Goal: Task Accomplishment & Management: Use online tool/utility

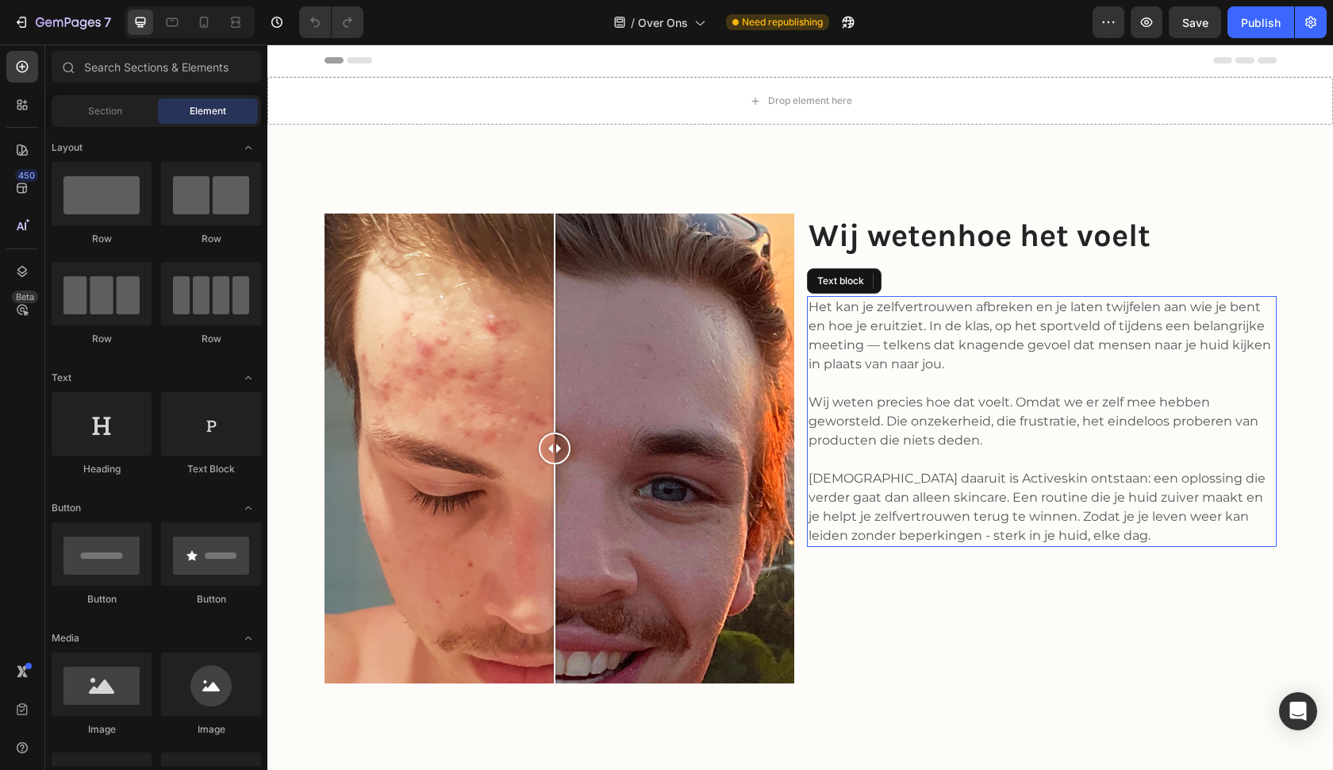
click at [880, 342] on p "Het kan je zelfvertrouwen afbreken en je laten twijfelen aan wie je bent en hoe…" at bounding box center [1041, 336] width 466 height 76
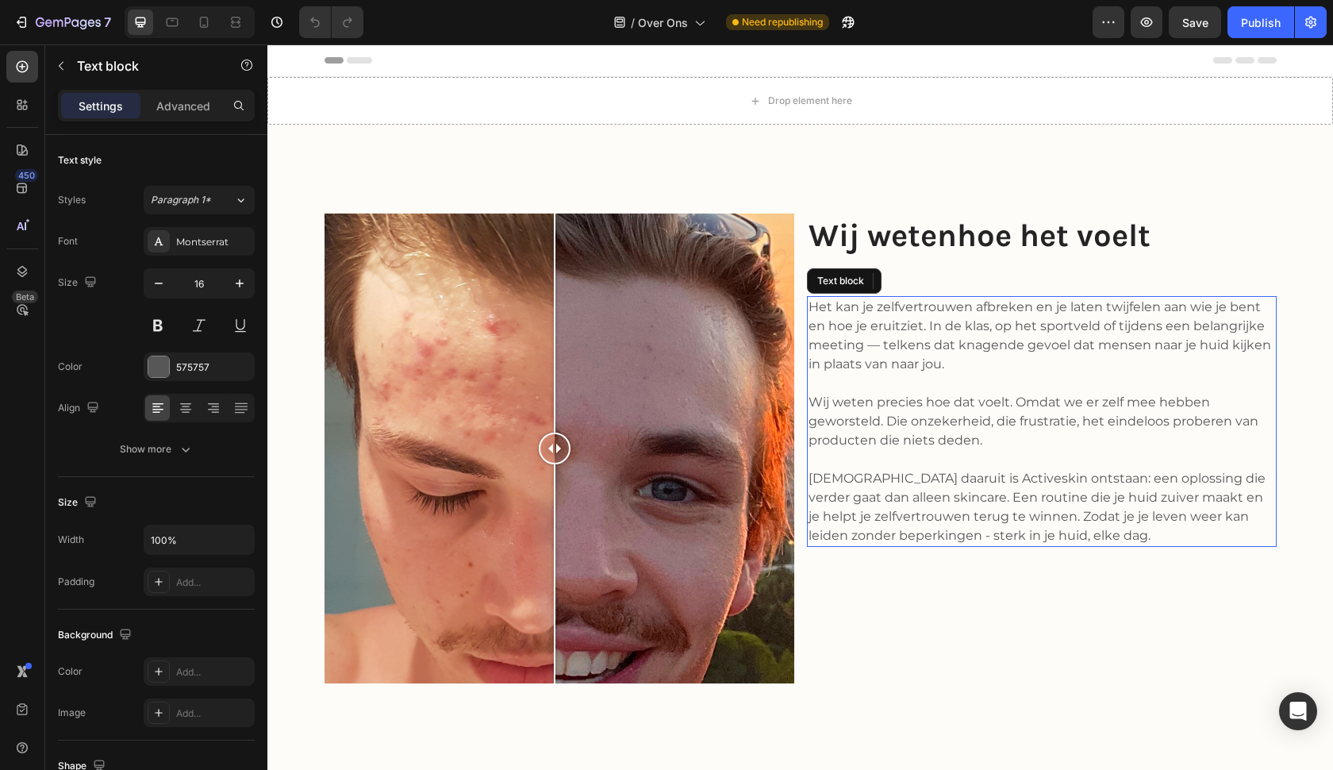
click at [880, 342] on p "Het kan je zelfvertrouwen afbreken en je laten twijfelen aan wie je bent en hoe…" at bounding box center [1041, 336] width 466 height 76
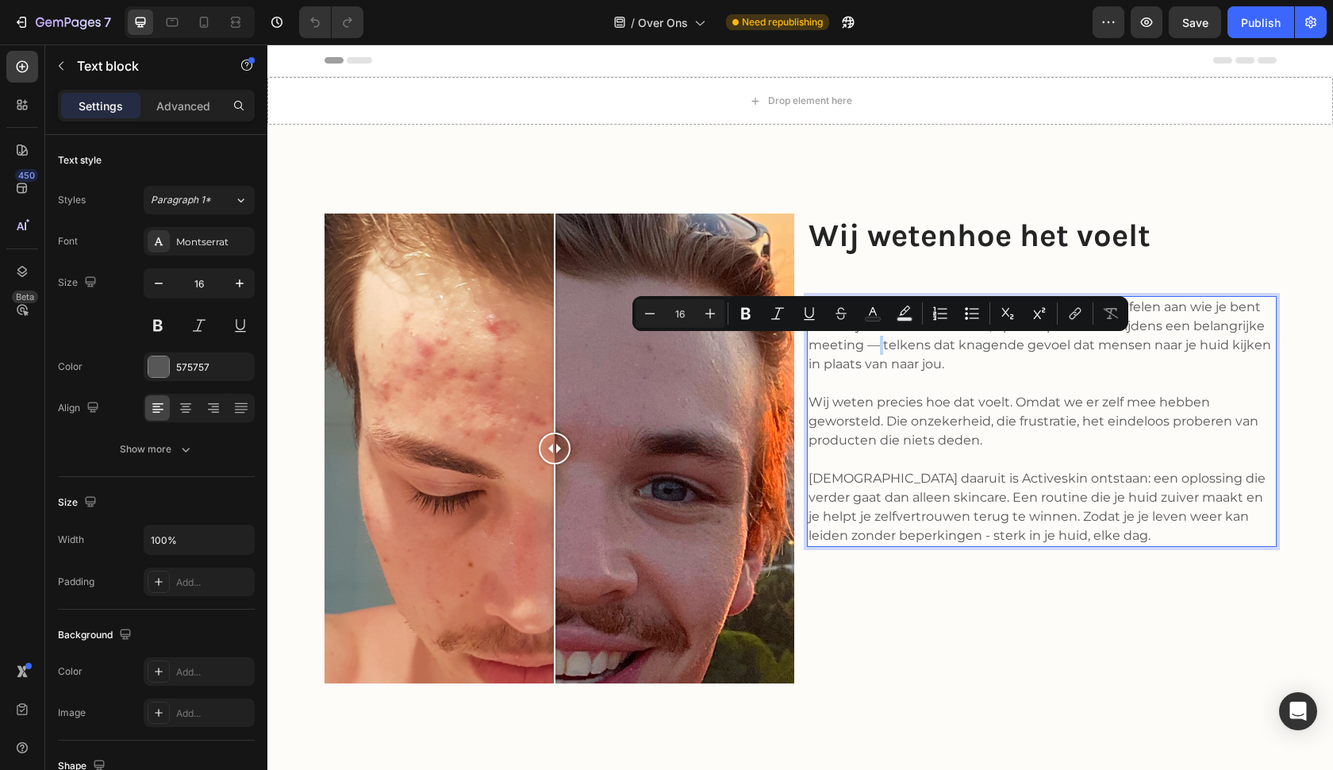
click at [878, 344] on p "Het kan je zelfvertrouwen afbreken en je laten twijfelen aan wie je bent en hoe…" at bounding box center [1041, 336] width 466 height 76
drag, startPoint x: 880, startPoint y: 344, endPoint x: 869, endPoint y: 344, distance: 11.1
click at [869, 344] on p "Het kan je zelfvertrouwen afbreken en je laten twijfelen aan wie je bent en hoe…" at bounding box center [1041, 336] width 466 height 76
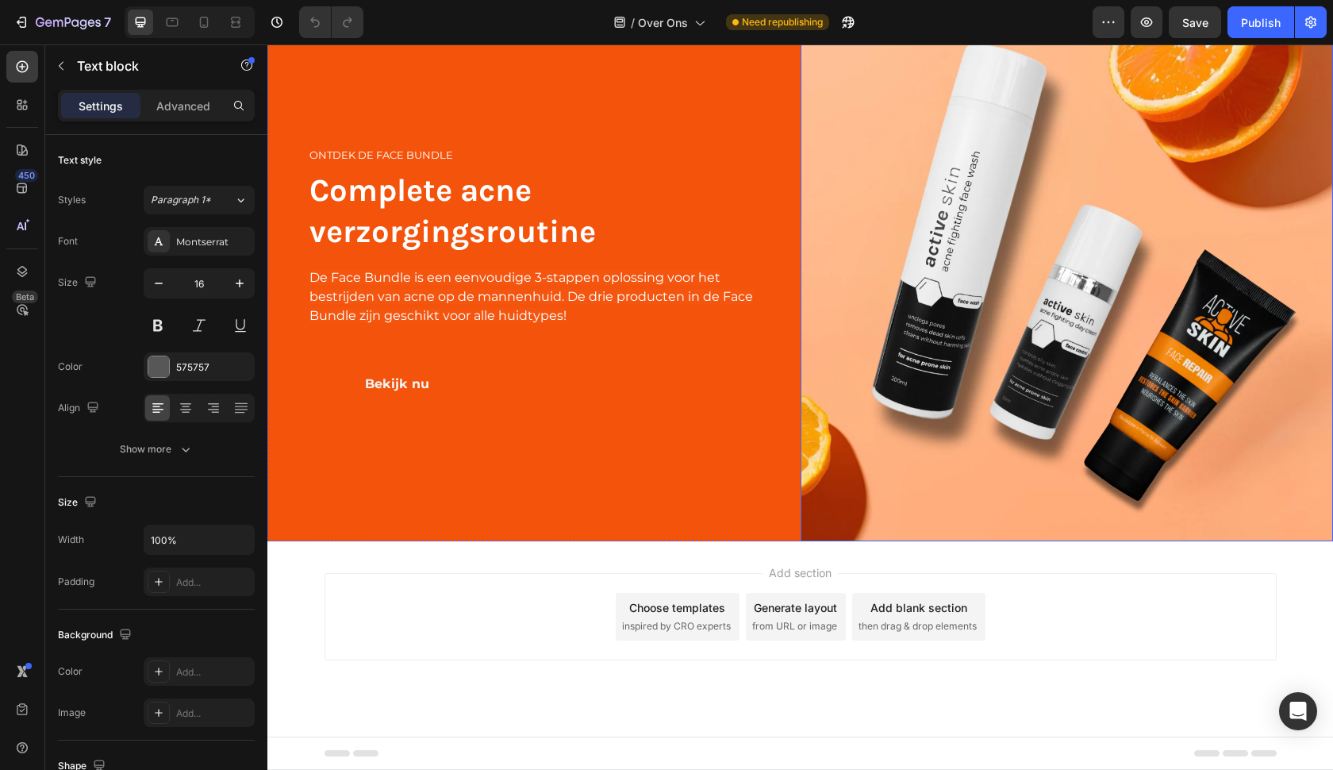
scroll to position [3104, 0]
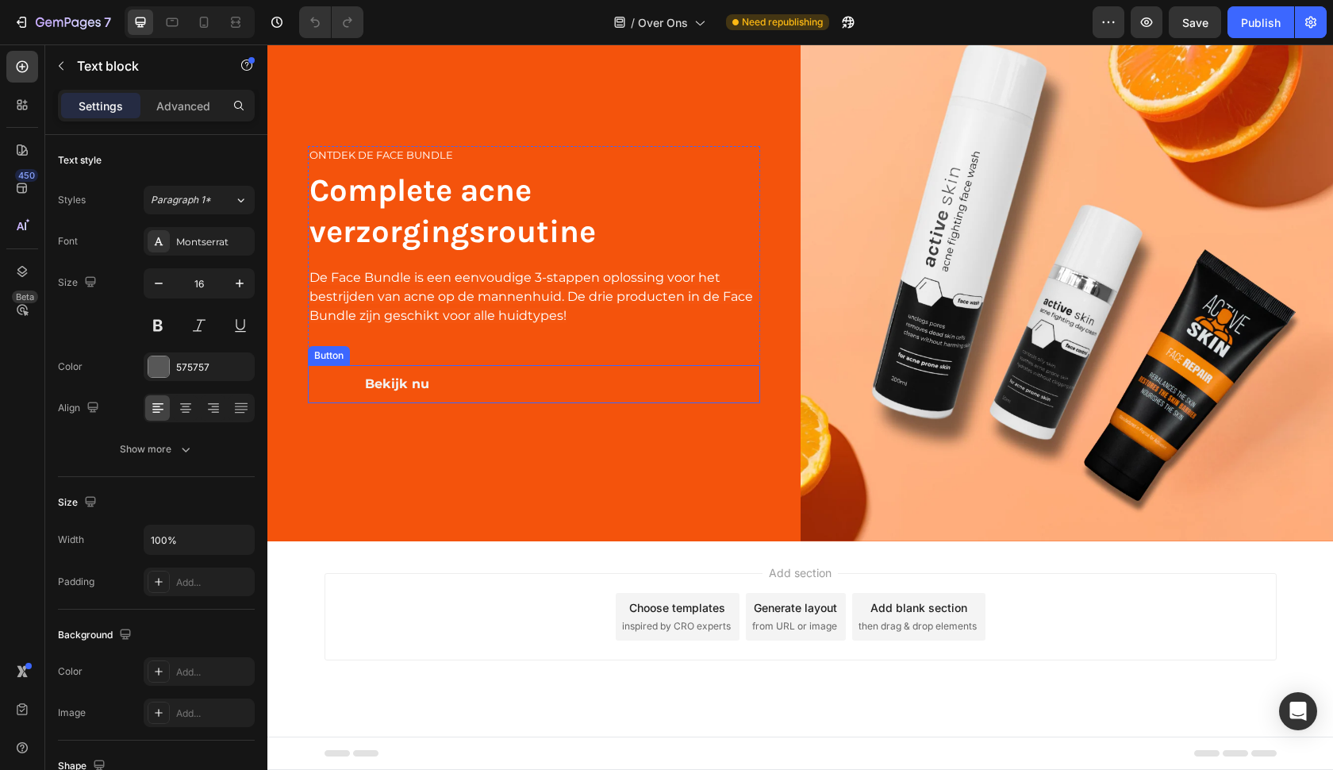
click at [503, 382] on div "Bekijk nu Button" at bounding box center [534, 384] width 452 height 38
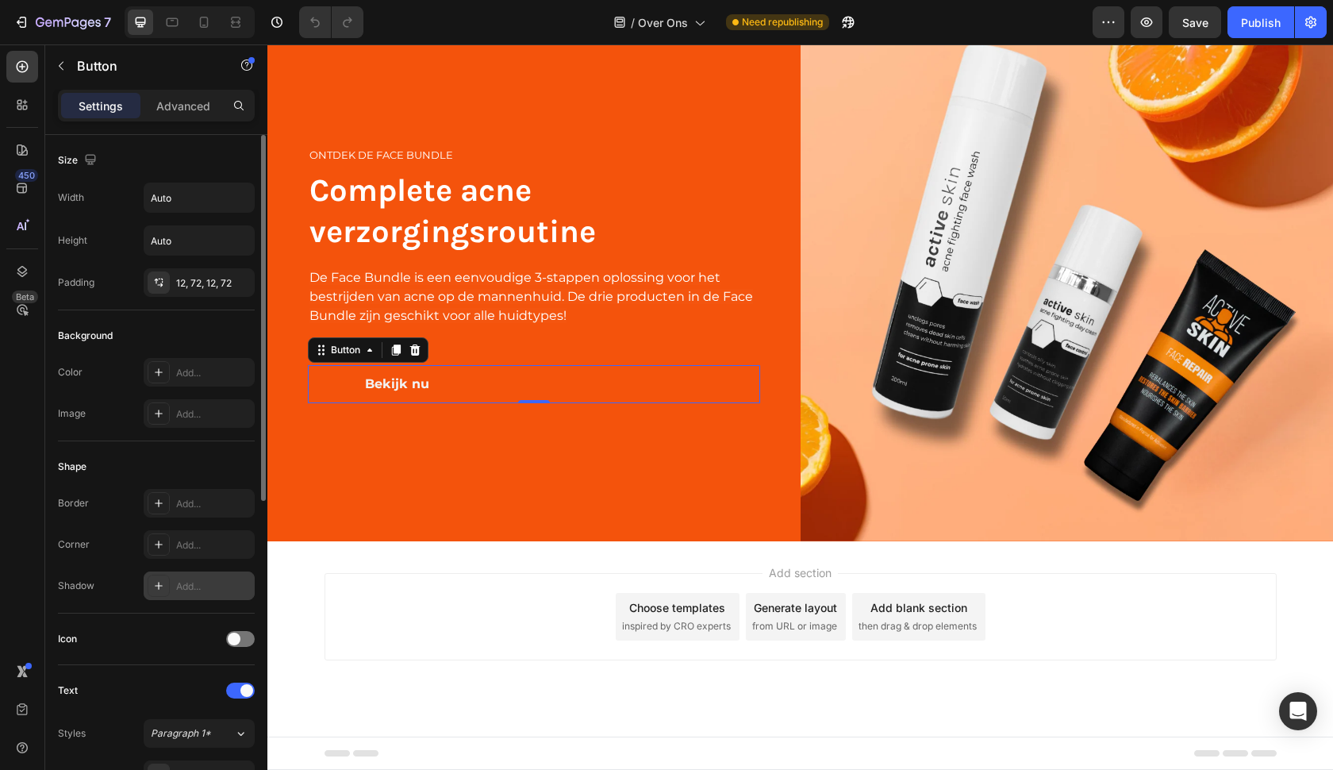
click at [193, 595] on div "Add..." at bounding box center [199, 585] width 111 height 29
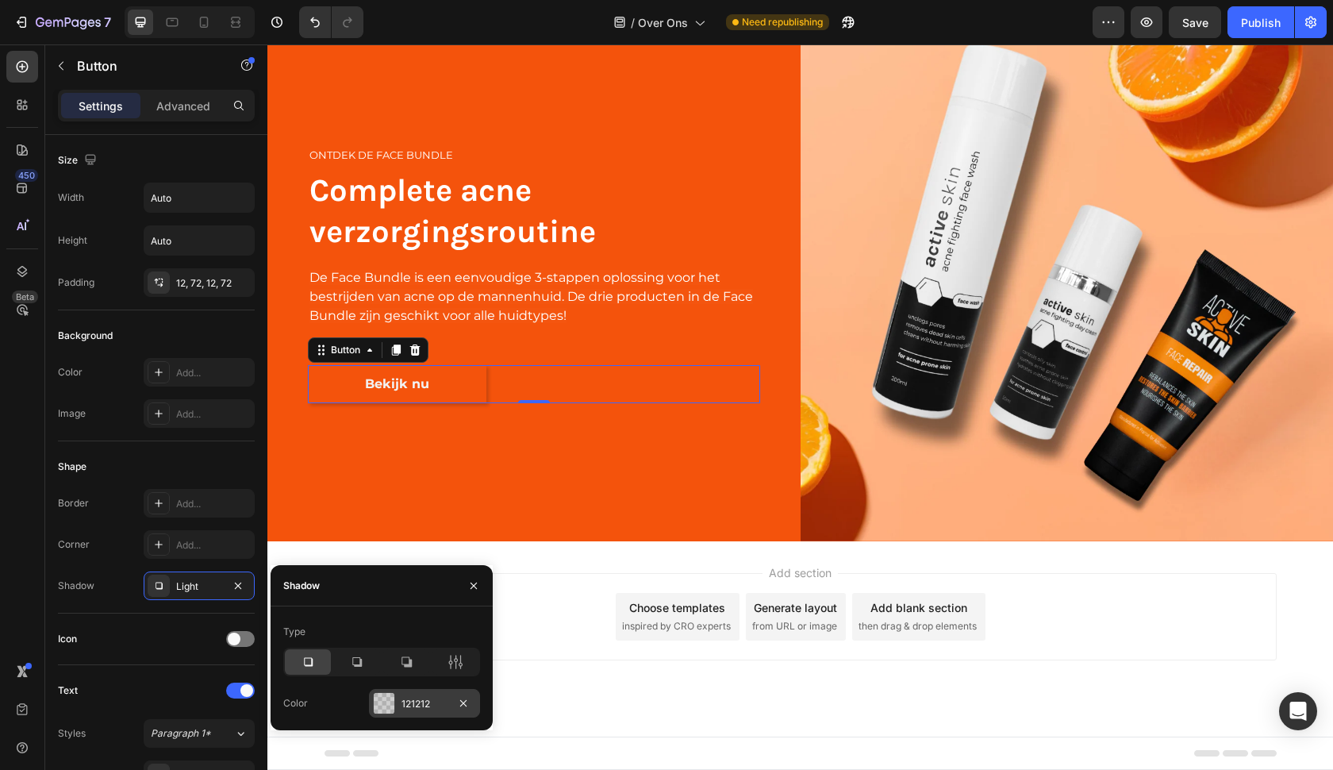
click at [408, 700] on div "121212" at bounding box center [424, 704] width 46 height 14
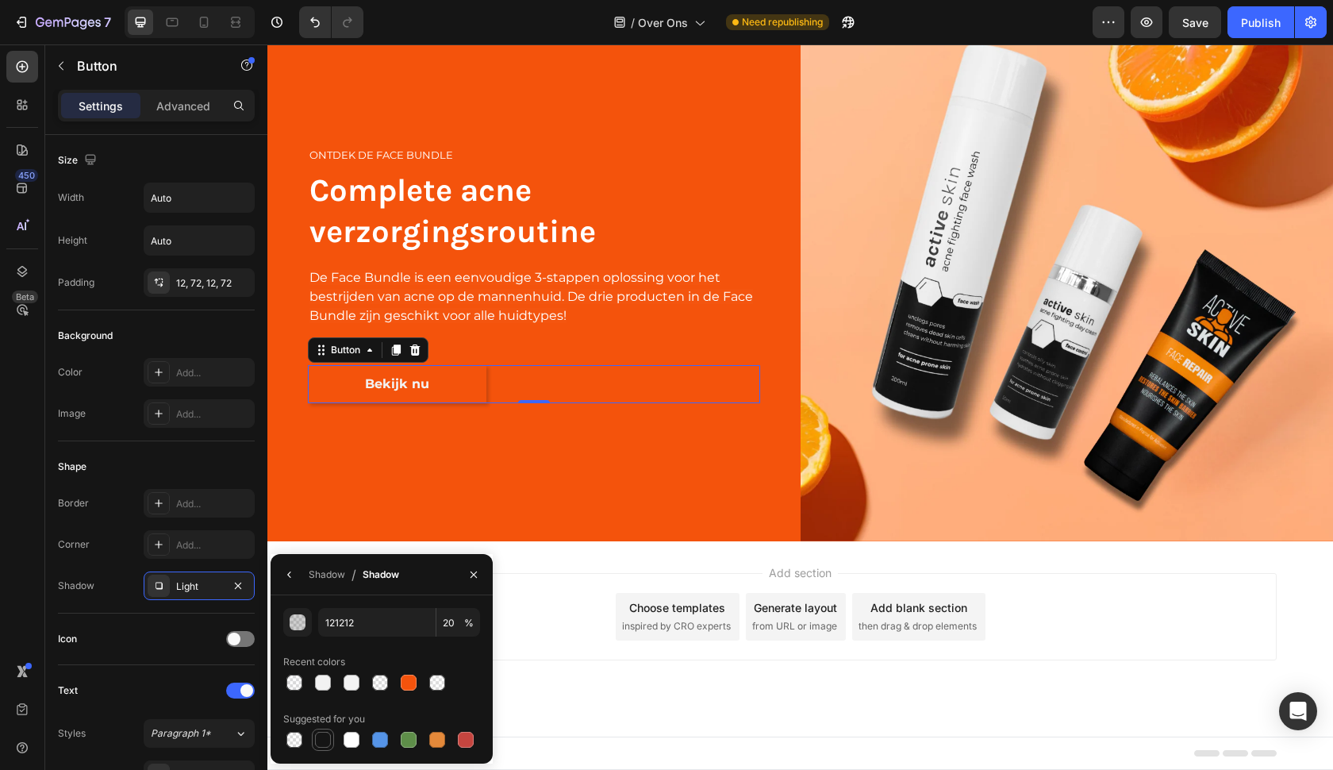
click at [324, 734] on div at bounding box center [323, 739] width 16 height 16
type input "151515"
type input "100"
click at [354, 682] on div at bounding box center [352, 682] width 16 height 16
type input "F3F3F3"
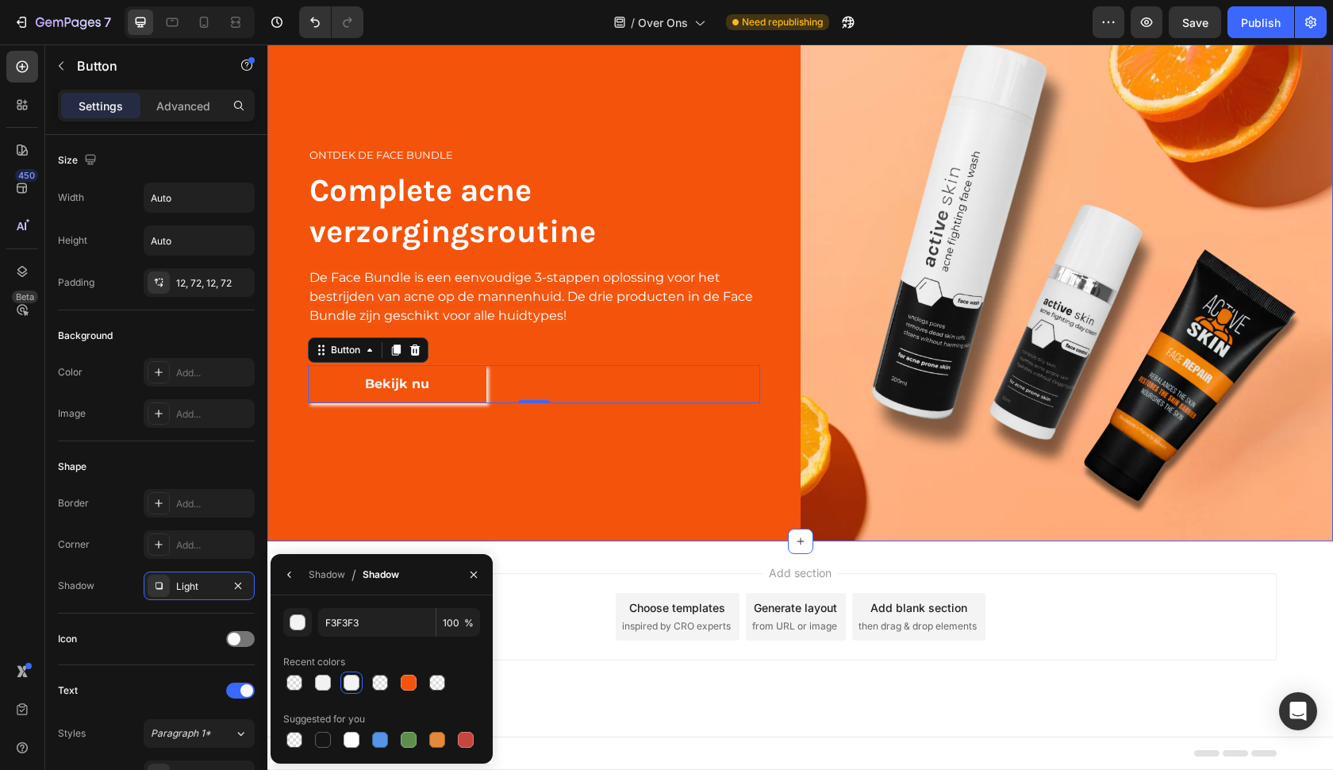
click at [470, 493] on div "ontdek de Face bundle Heading Complete acne verzorgingsroutine Heading De Face …" at bounding box center [533, 274] width 533 height 533
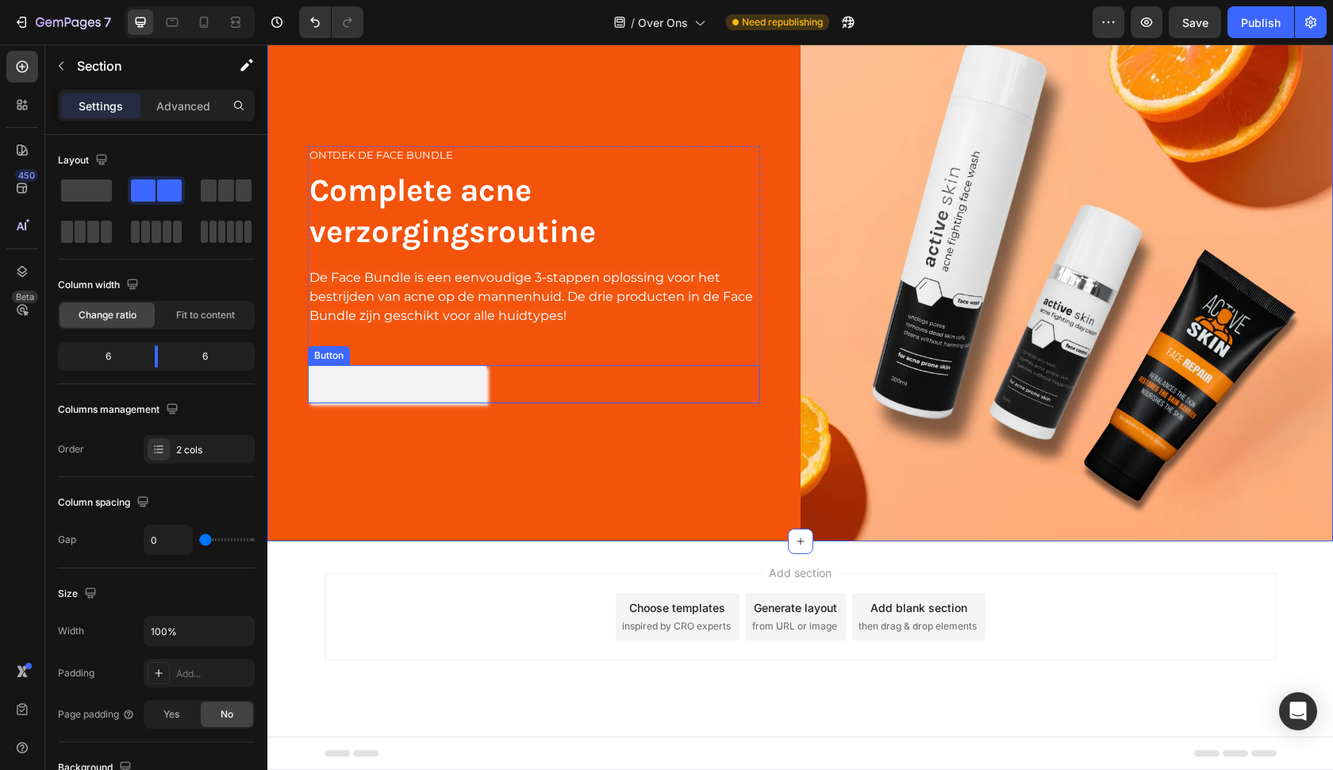
click at [455, 378] on link "Bekijk nu" at bounding box center [397, 384] width 179 height 38
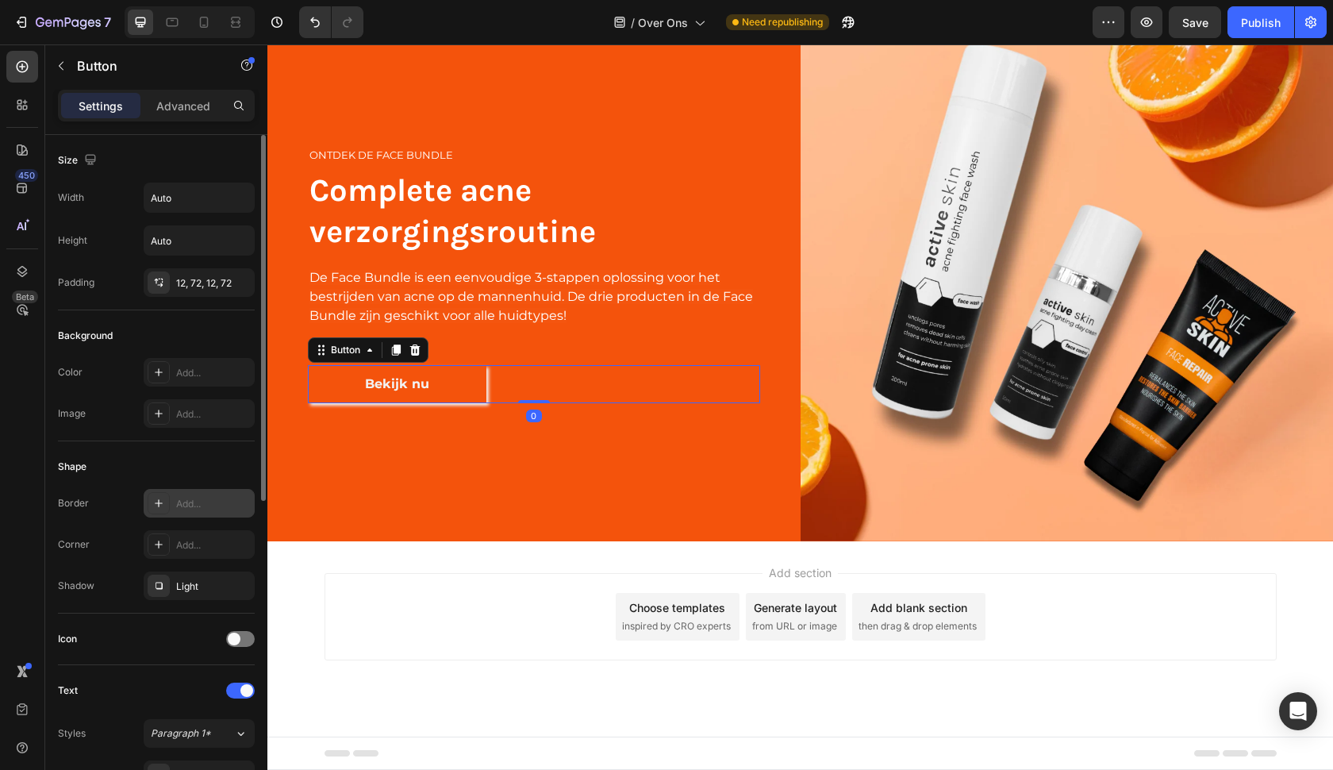
click at [190, 501] on div "Add..." at bounding box center [213, 504] width 75 height 14
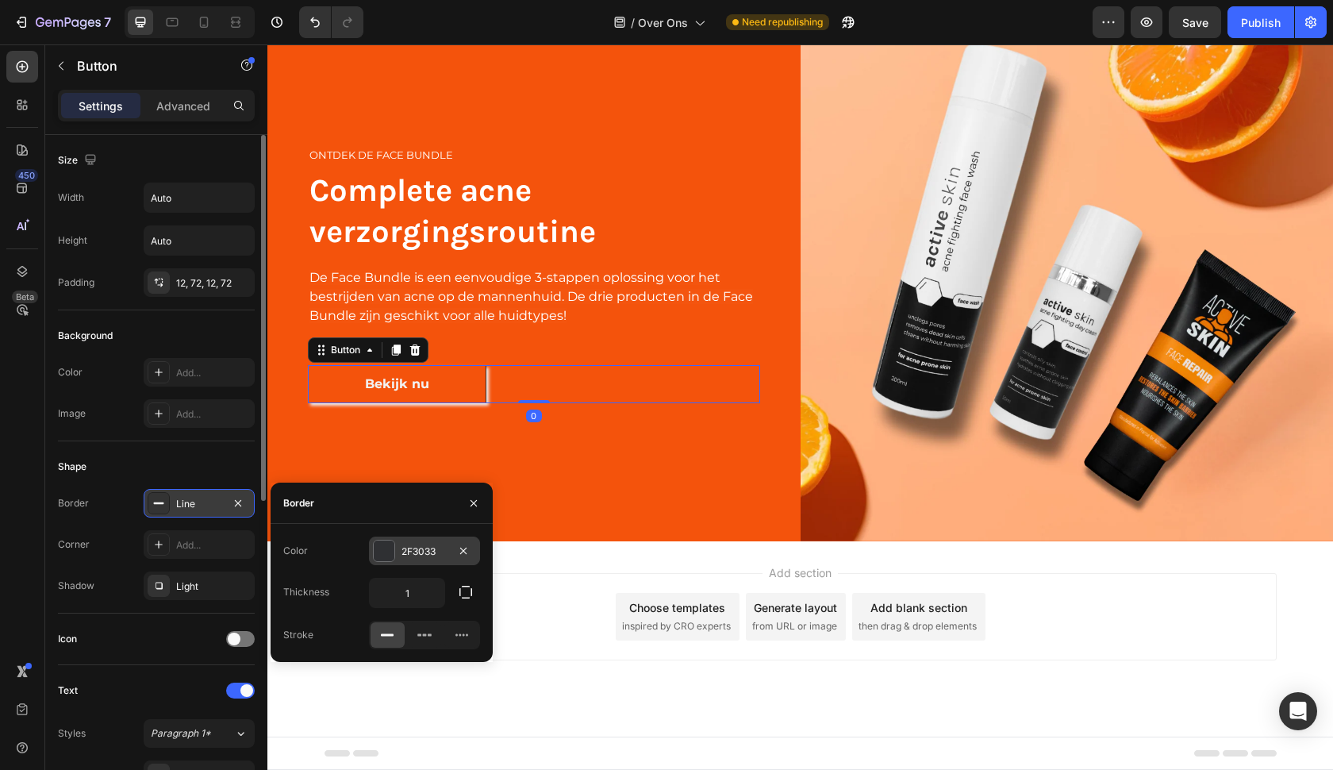
click at [408, 540] on div "2F3033" at bounding box center [424, 550] width 111 height 29
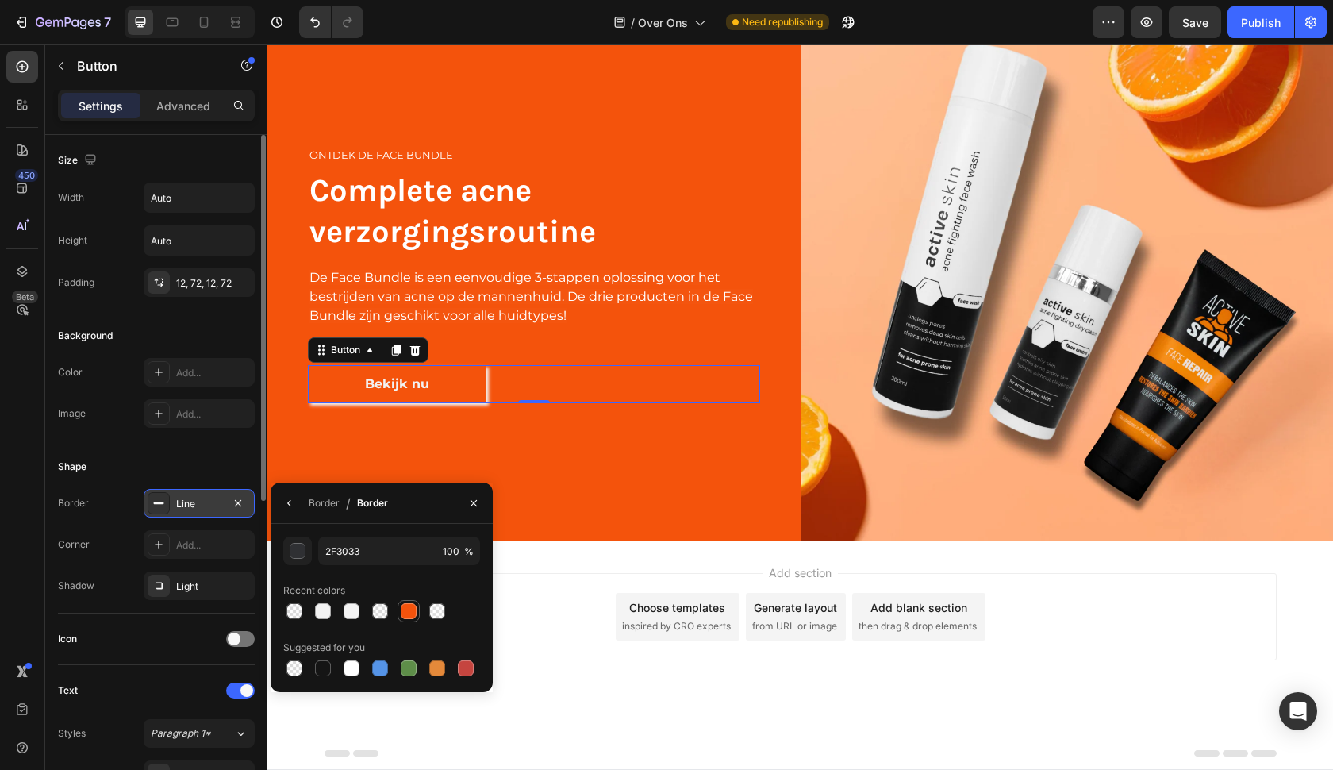
click at [402, 609] on div at bounding box center [409, 611] width 16 height 16
click at [324, 607] on div at bounding box center [323, 611] width 16 height 16
click at [353, 603] on div at bounding box center [352, 611] width 16 height 16
type input "F3F3F3"
click at [360, 605] on div at bounding box center [351, 610] width 19 height 19
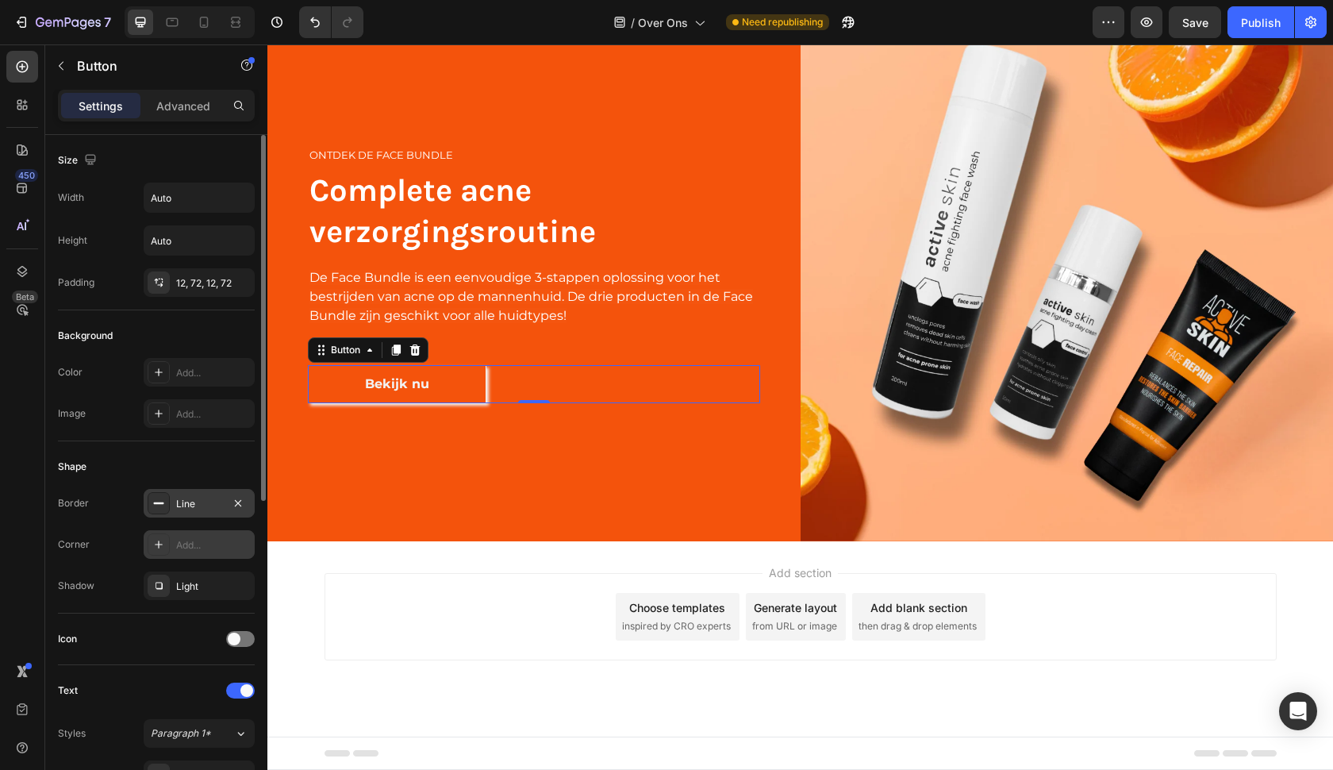
click at [225, 531] on div "Add..." at bounding box center [199, 544] width 111 height 29
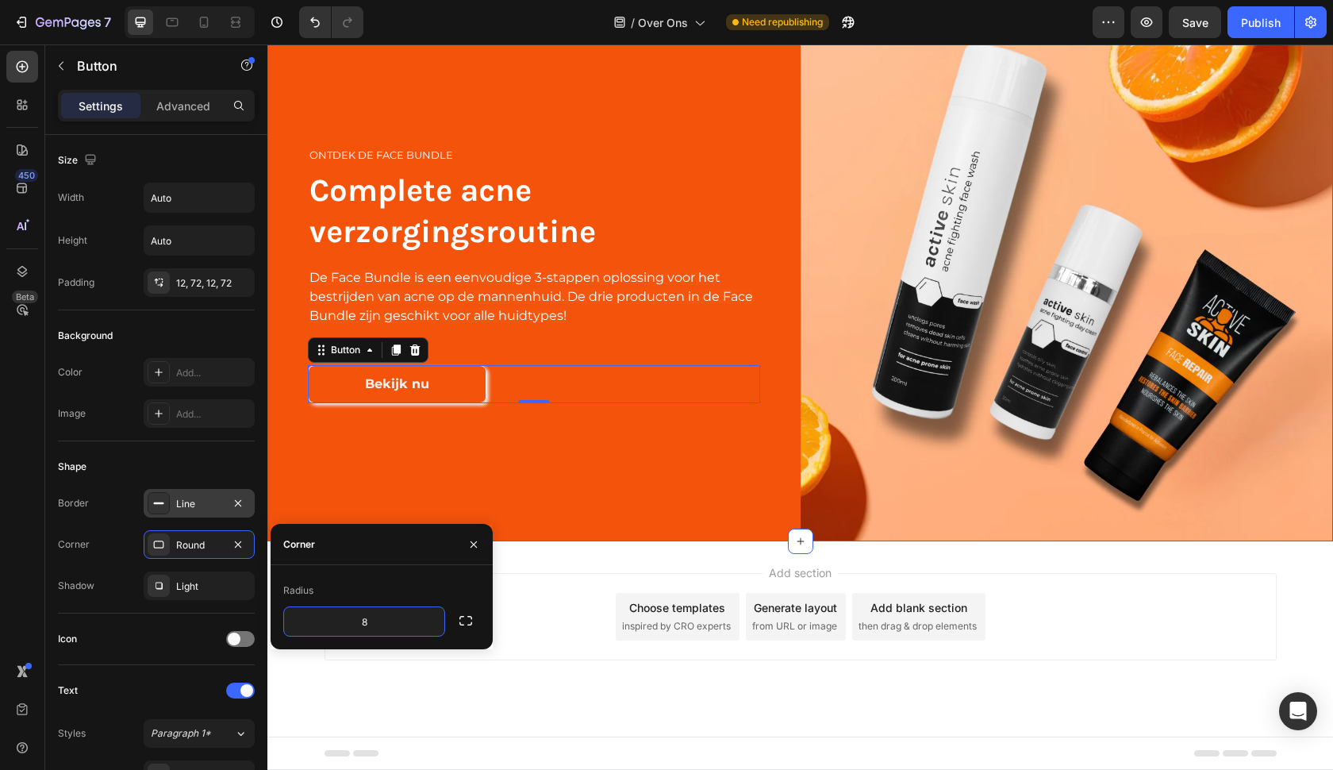
click at [447, 487] on div "ontdek de Face bundle Heading Complete acne verzorgingsroutine Heading De Face …" at bounding box center [533, 274] width 533 height 533
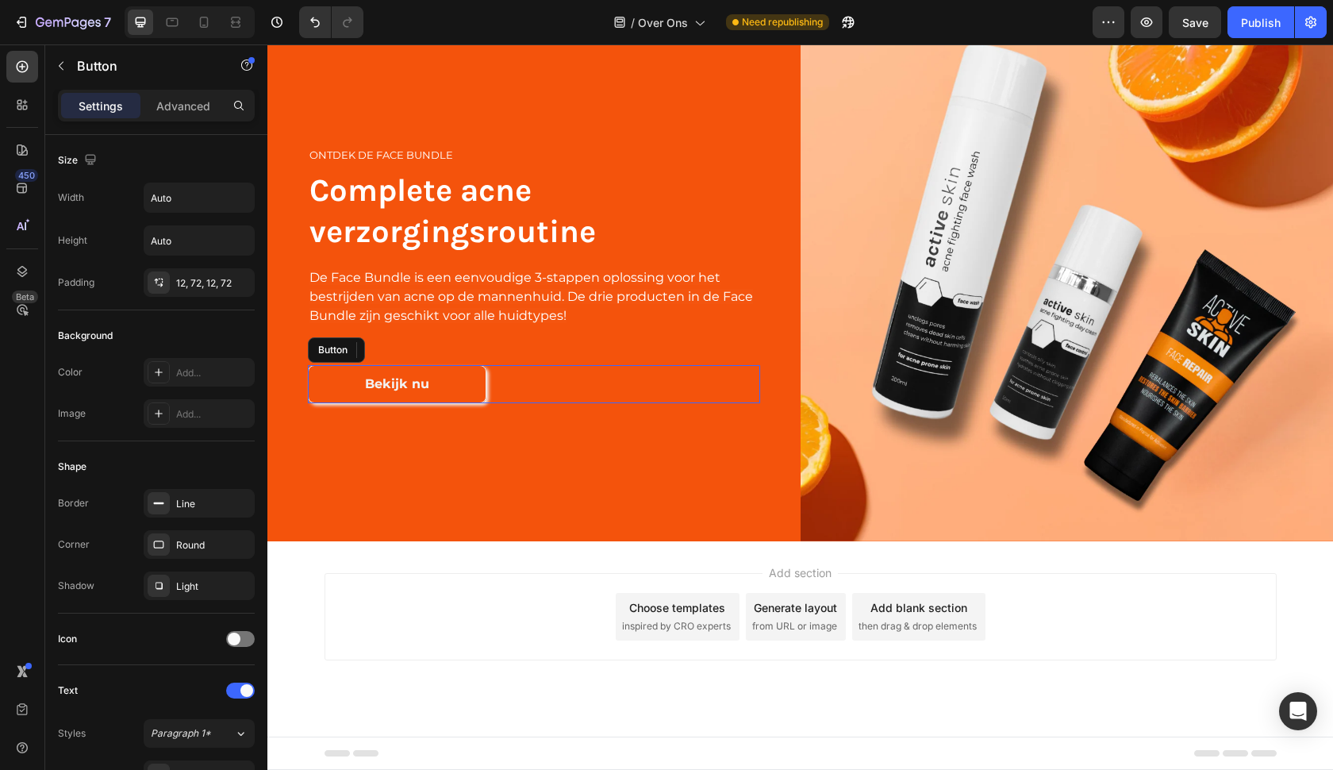
click at [513, 378] on div "Bekijk nu Button" at bounding box center [534, 384] width 452 height 38
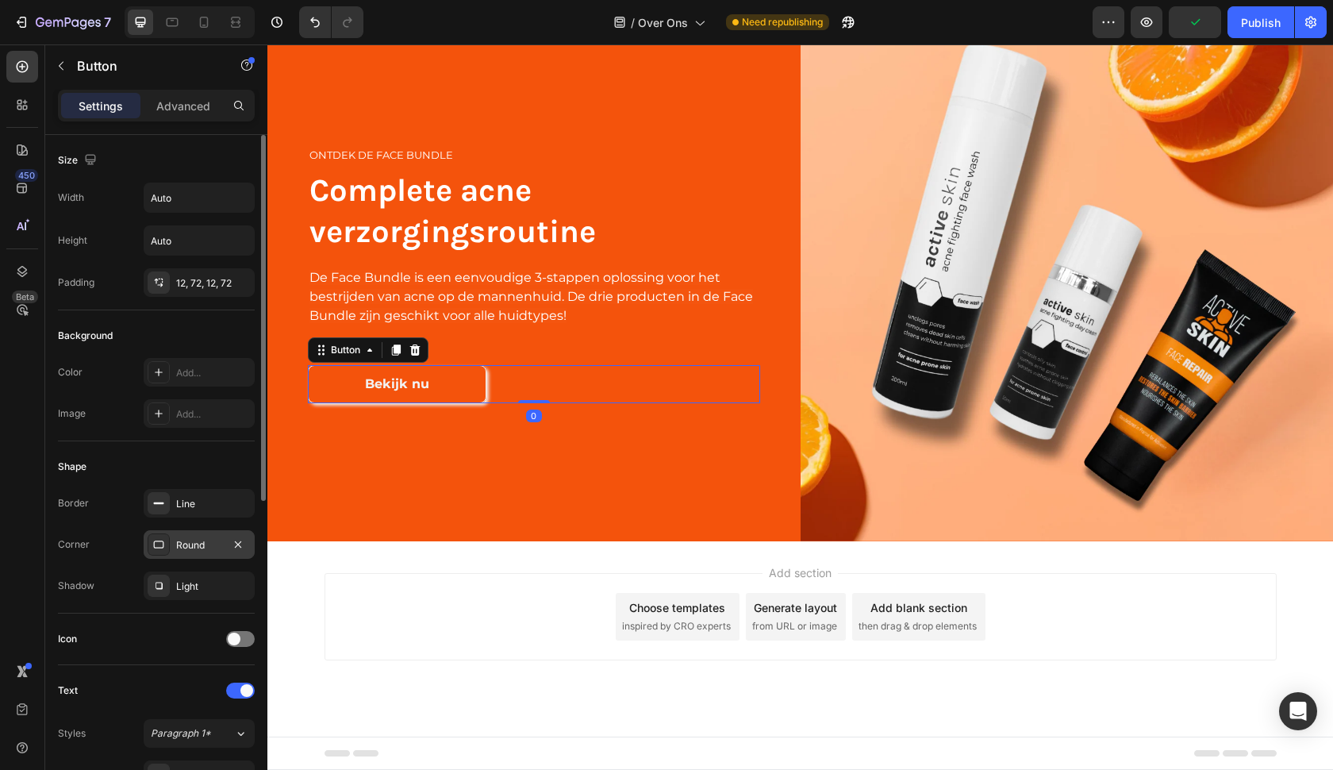
click at [216, 543] on div "Round" at bounding box center [199, 545] width 46 height 14
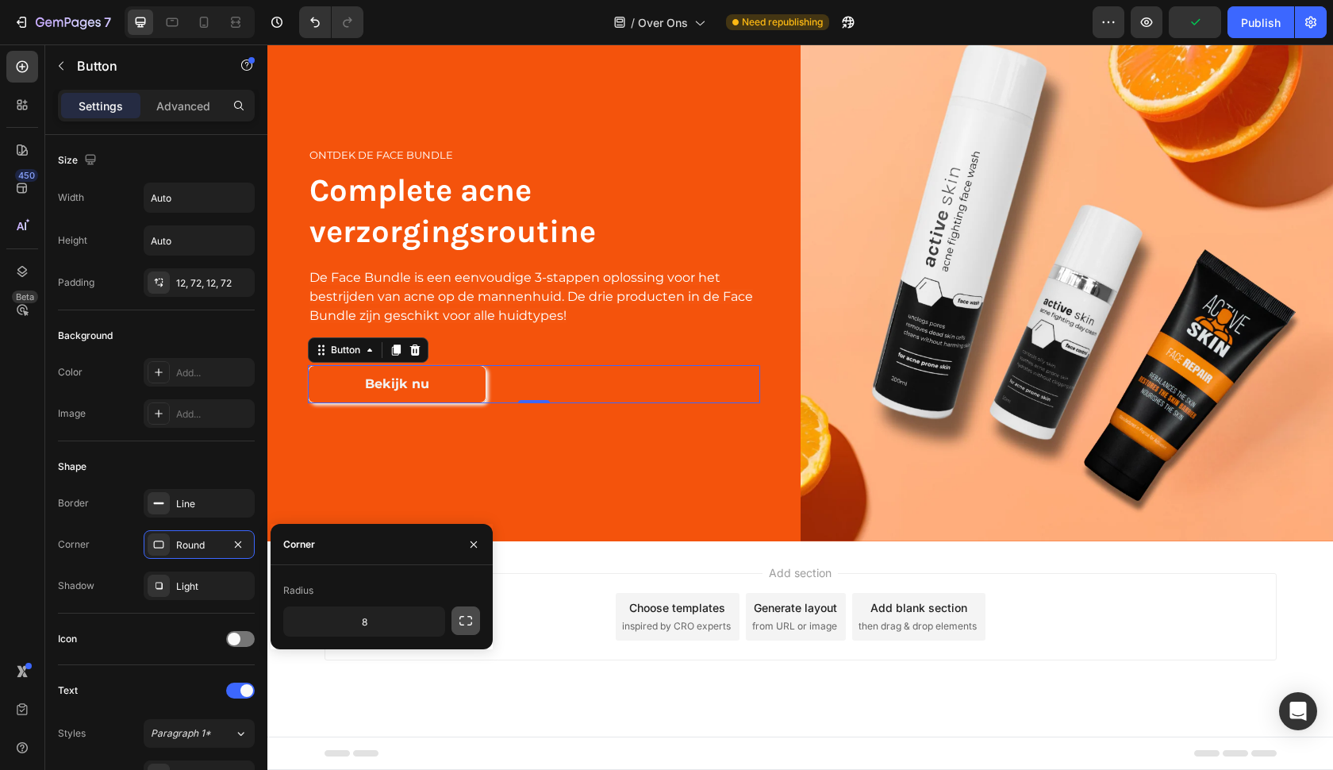
click at [475, 616] on button "button" at bounding box center [465, 620] width 29 height 29
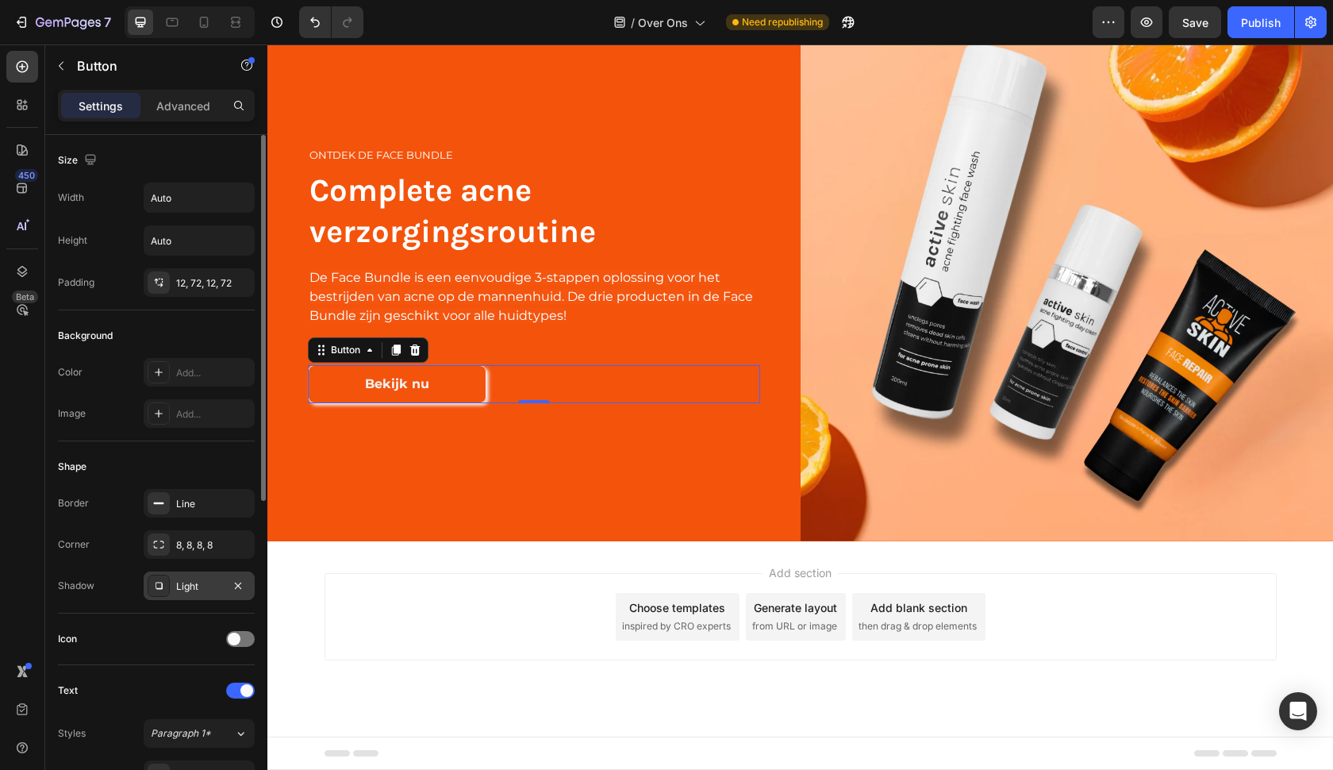
click at [209, 588] on div "Light" at bounding box center [199, 586] width 46 height 14
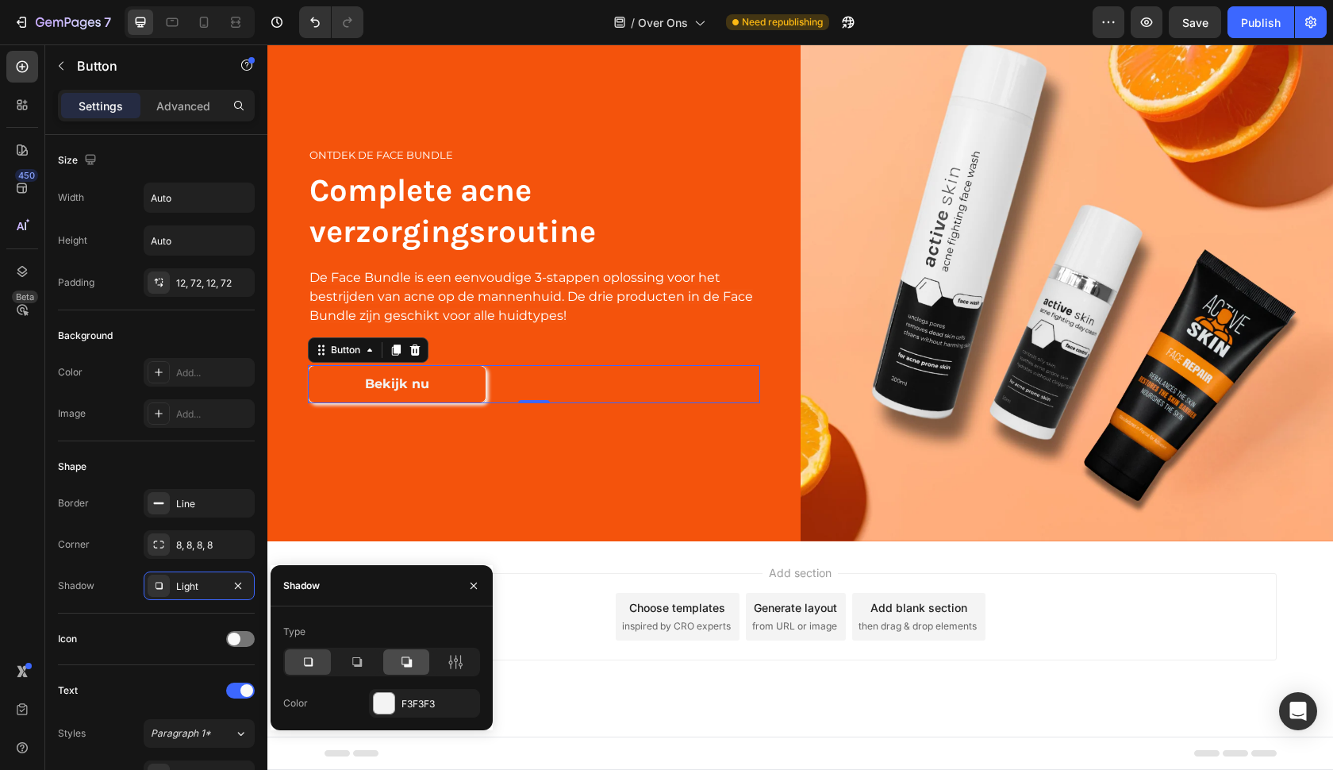
click at [408, 661] on icon at bounding box center [406, 662] width 16 height 16
click at [428, 701] on div "F3F3F3" at bounding box center [424, 704] width 46 height 14
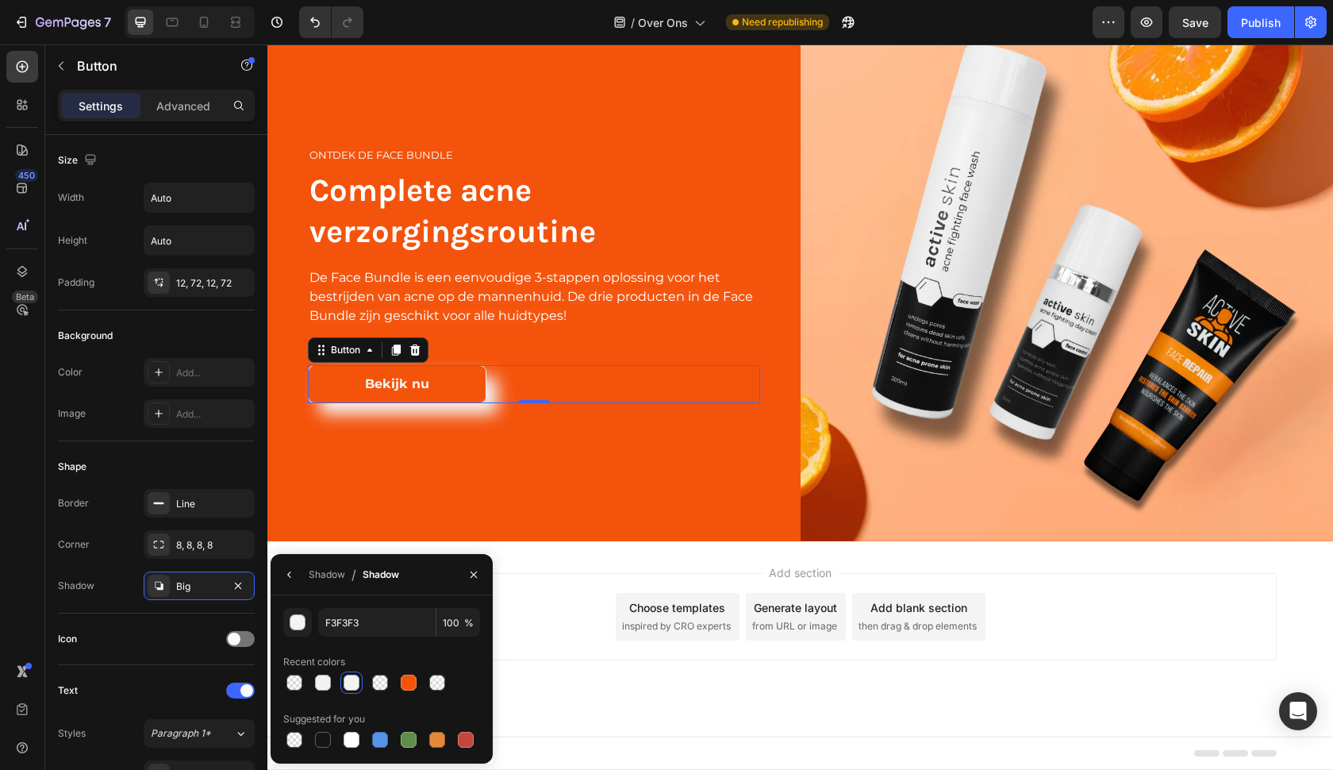
click at [457, 670] on div "Recent colors" at bounding box center [381, 661] width 197 height 25
click at [444, 687] on div at bounding box center [437, 682] width 16 height 16
type input "FFFFFF"
type input "10"
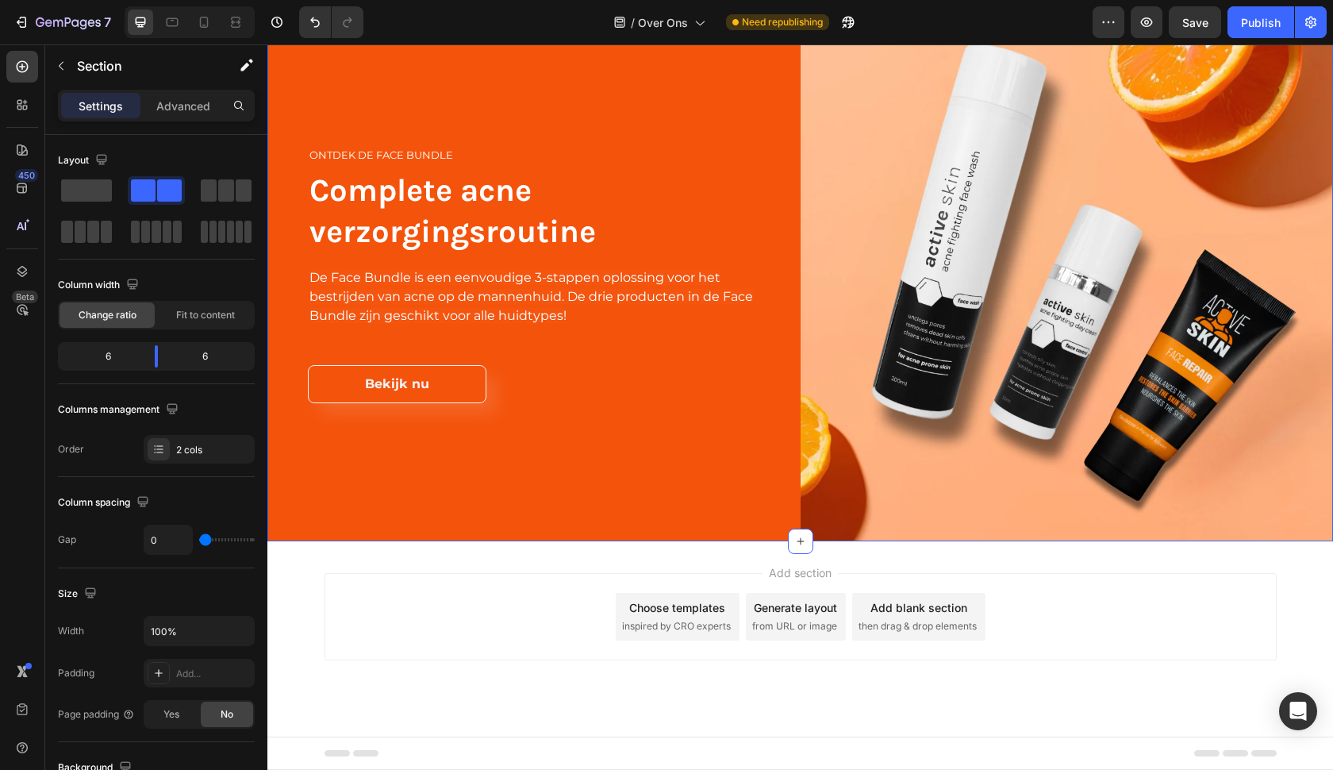
click at [495, 509] on div "ontdek de Face bundle Heading Complete acne verzorgingsroutine Heading De Face …" at bounding box center [533, 274] width 533 height 533
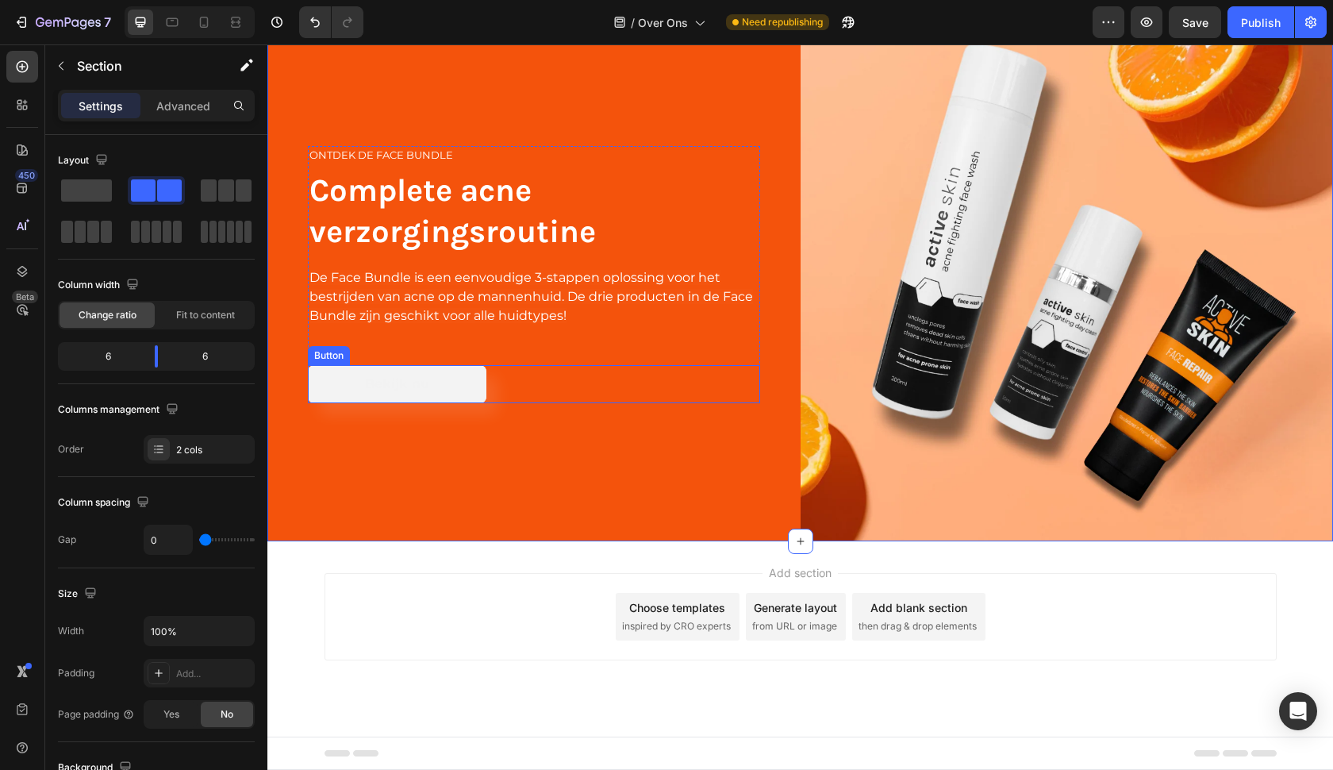
click at [462, 379] on link "Bekijk nu" at bounding box center [397, 384] width 179 height 38
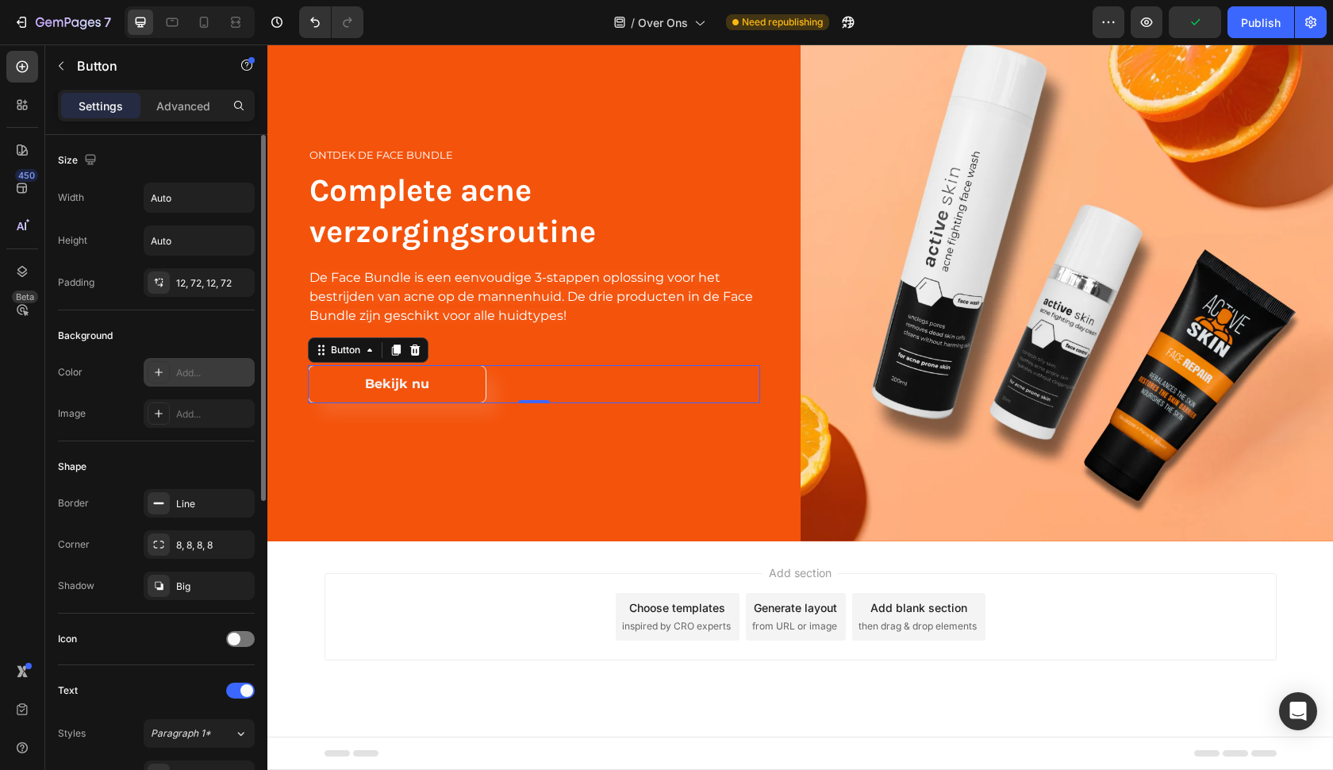
click at [176, 374] on div "Add..." at bounding box center [213, 373] width 75 height 14
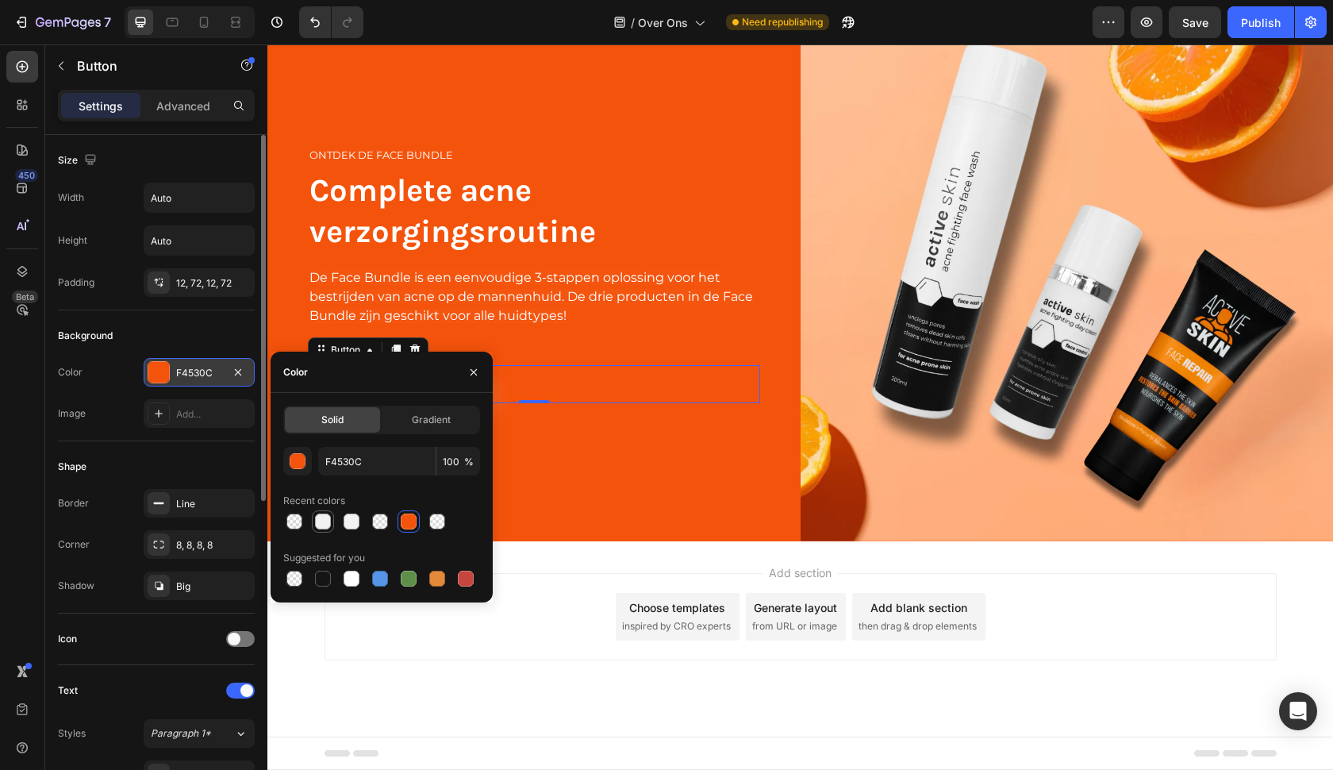
click at [323, 524] on div at bounding box center [323, 521] width 16 height 16
click at [134, 417] on div "Image Add..." at bounding box center [156, 413] width 197 height 29
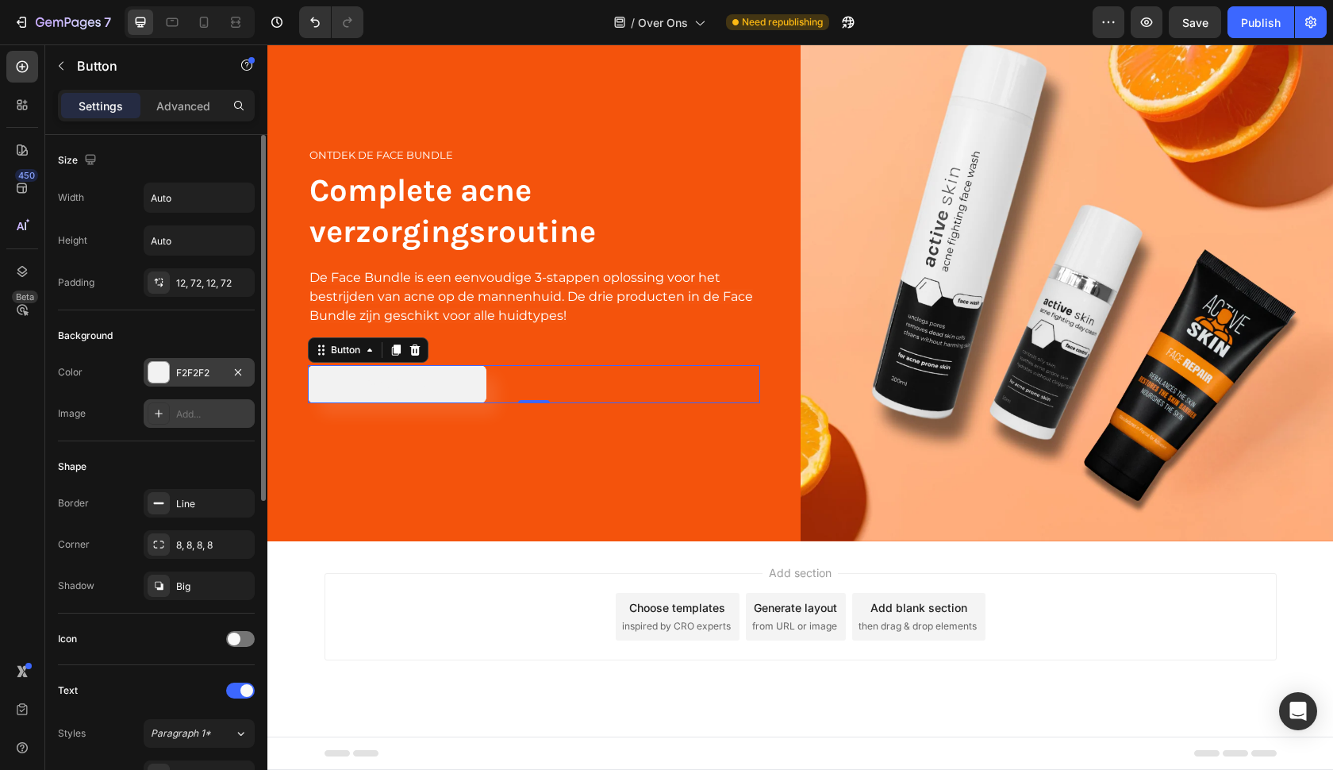
click at [192, 420] on div "Add..." at bounding box center [213, 414] width 75 height 14
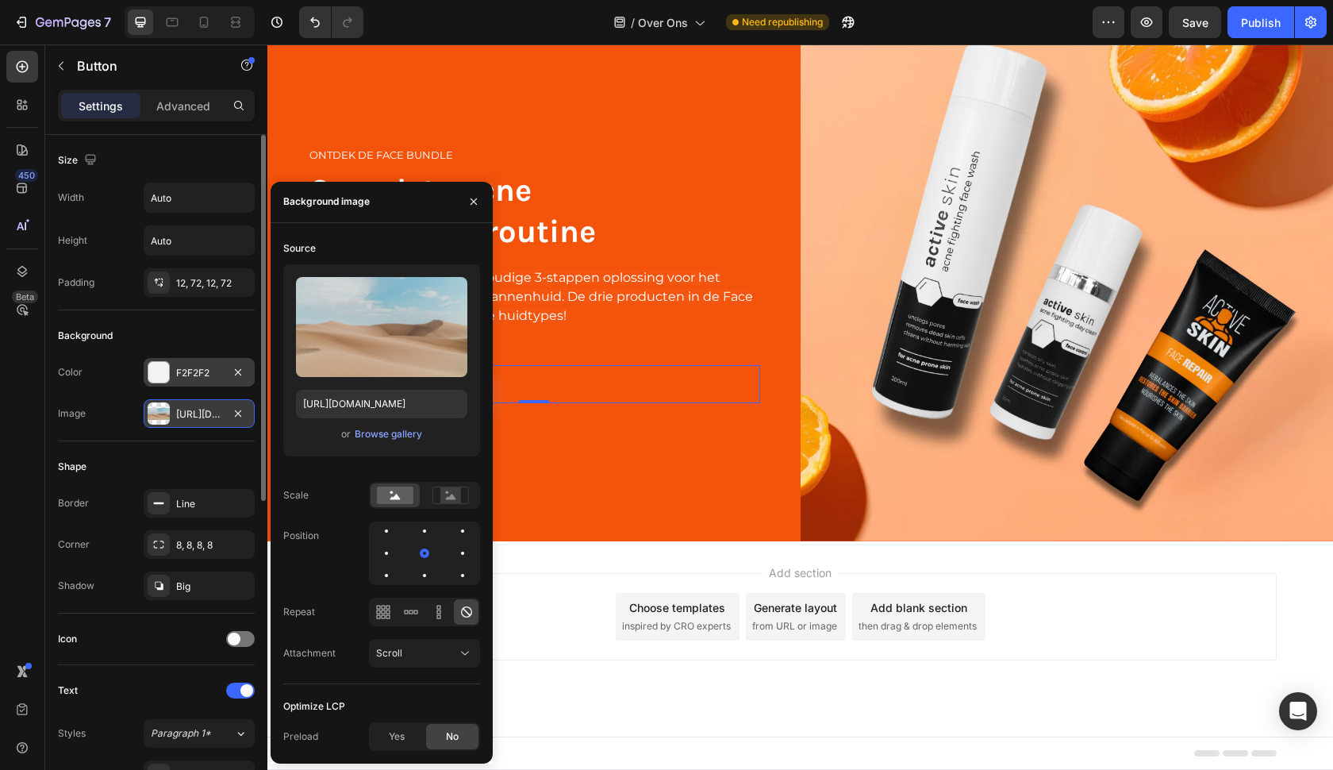
click at [191, 374] on div "F2F2F2" at bounding box center [199, 373] width 46 height 14
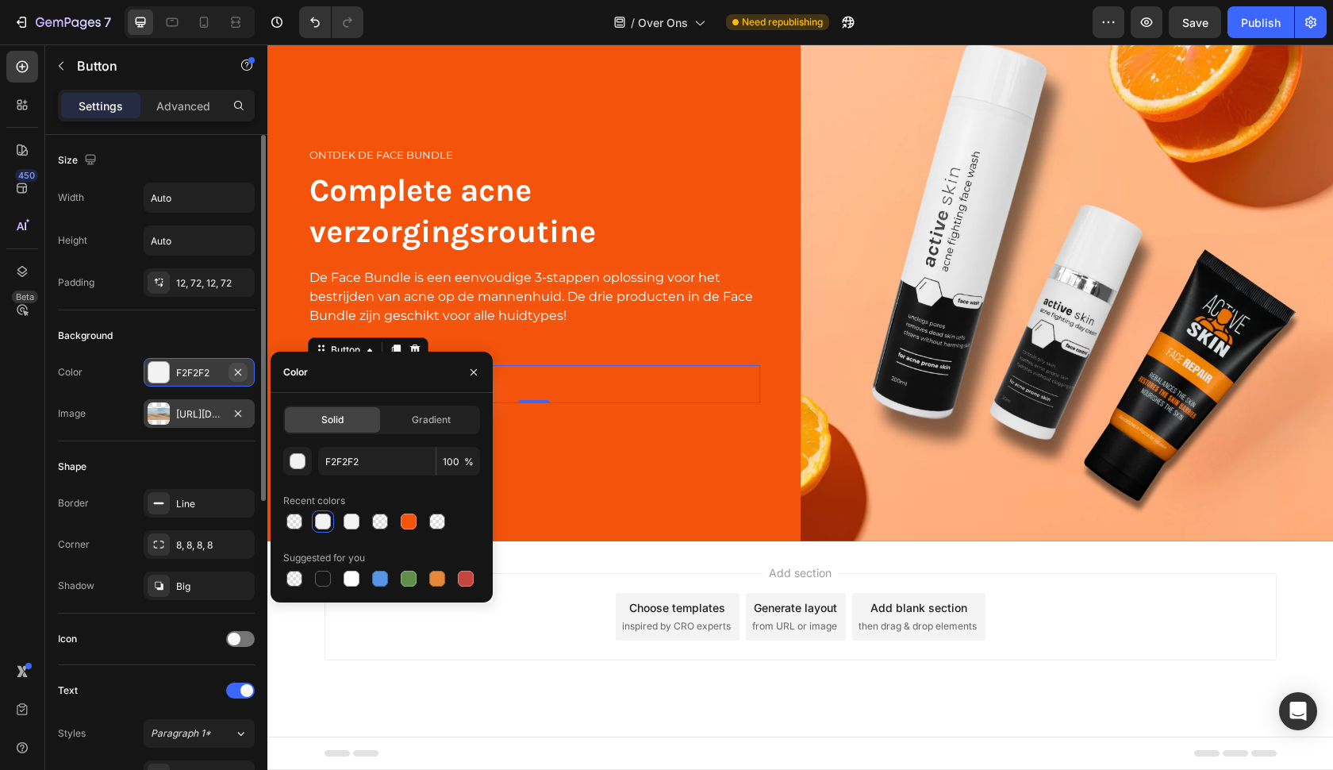
click at [243, 367] on icon "button" at bounding box center [238, 372] width 13 height 13
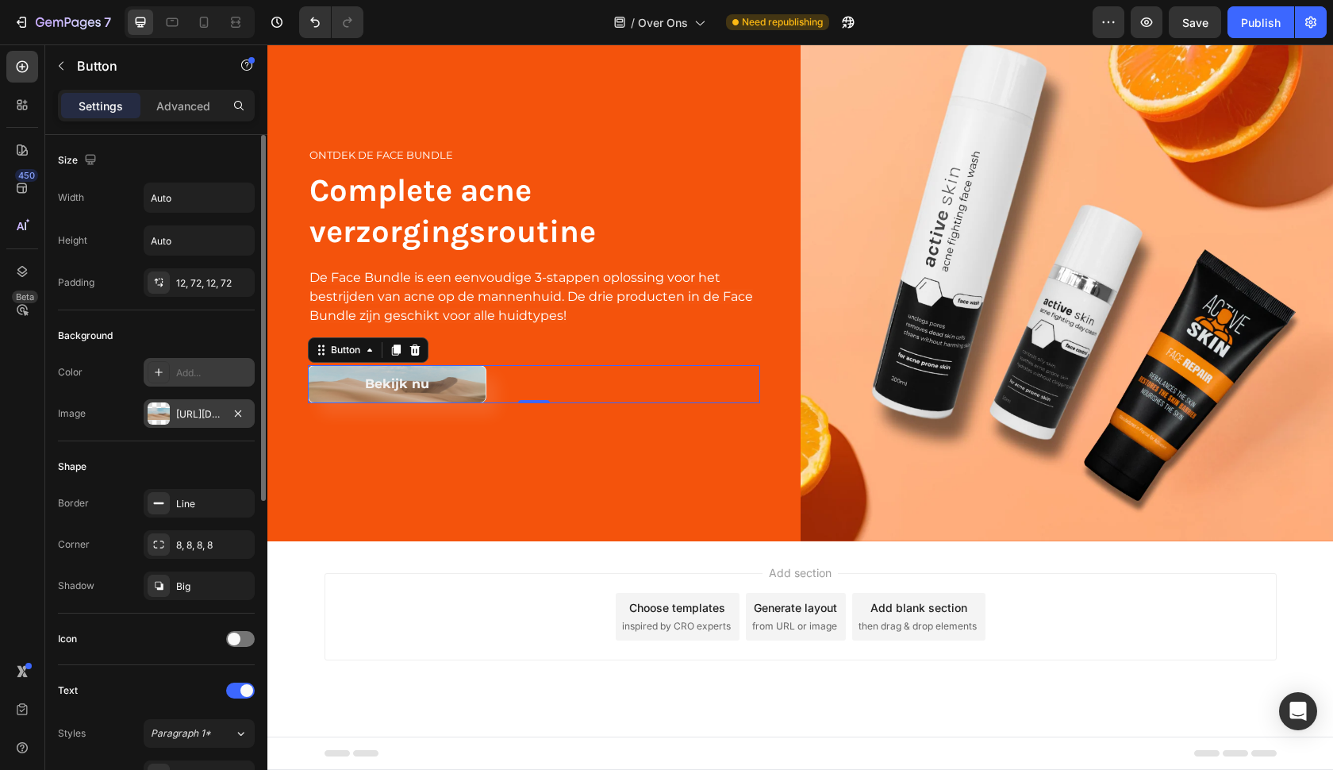
click at [210, 367] on div "Add..." at bounding box center [213, 373] width 75 height 14
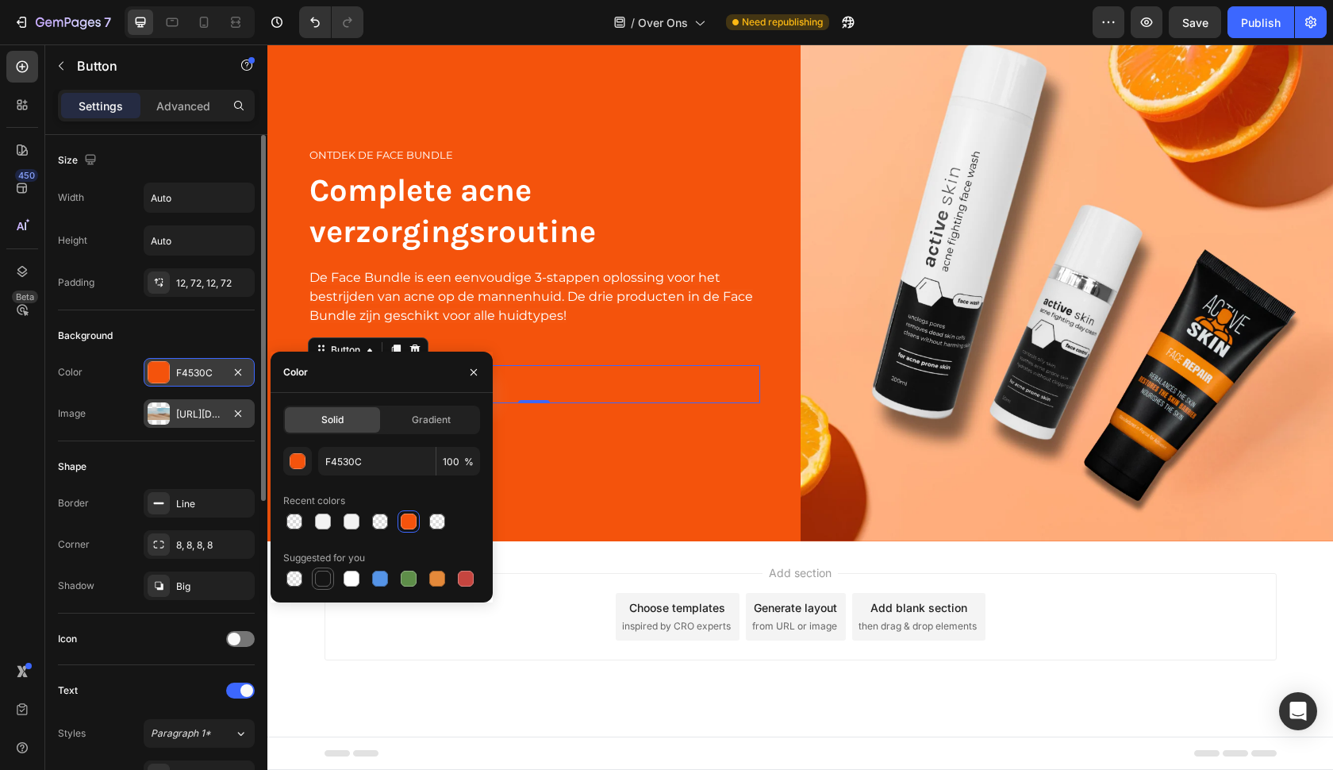
click at [327, 578] on div at bounding box center [323, 578] width 16 height 16
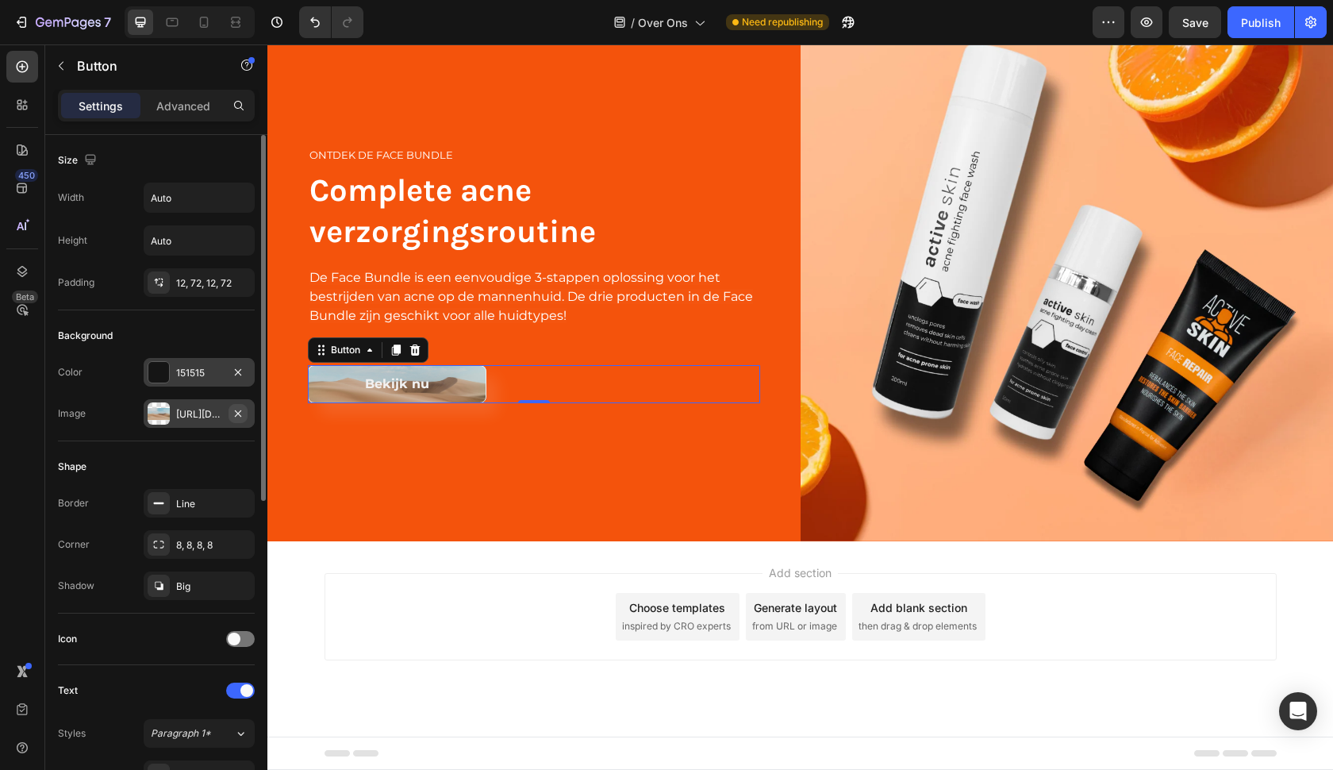
click at [240, 413] on icon "button" at bounding box center [238, 413] width 13 height 13
click at [185, 467] on div "Shape" at bounding box center [156, 466] width 197 height 25
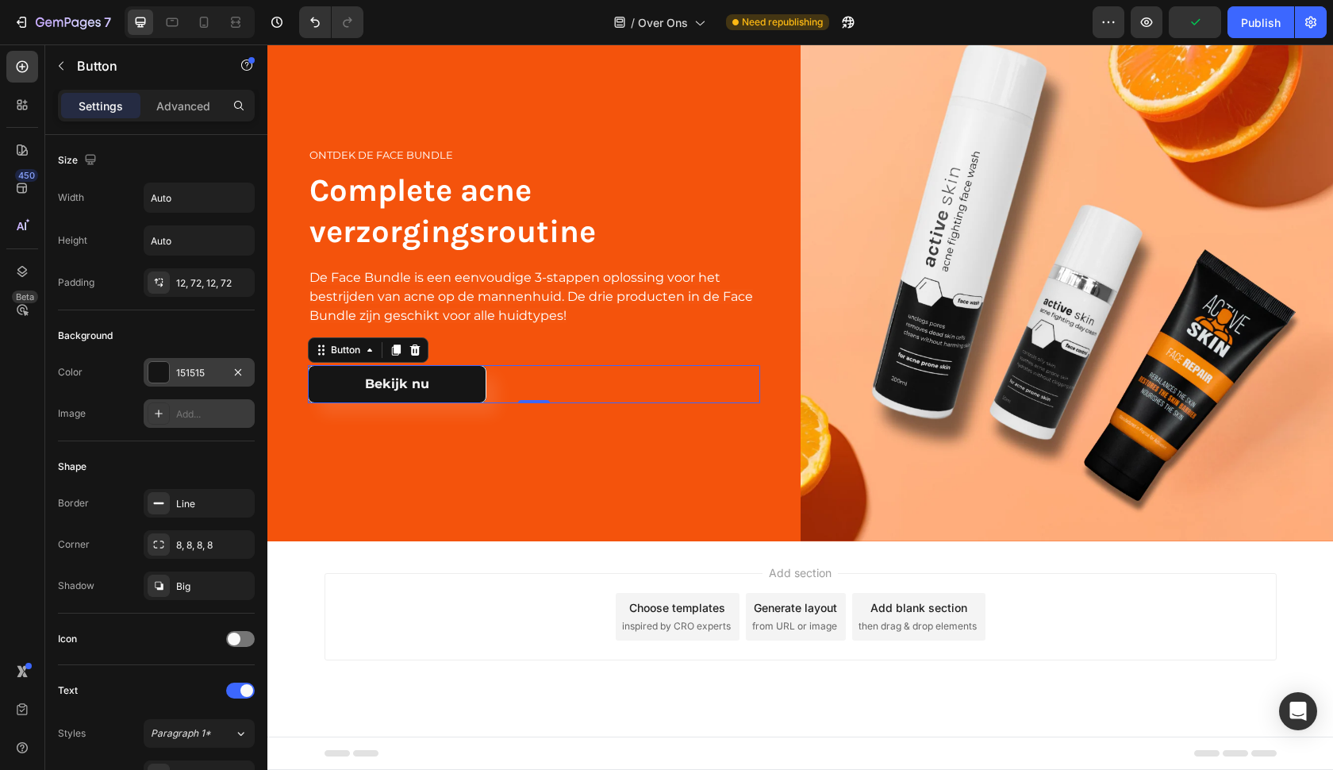
click at [212, 368] on div "151515" at bounding box center [199, 373] width 46 height 14
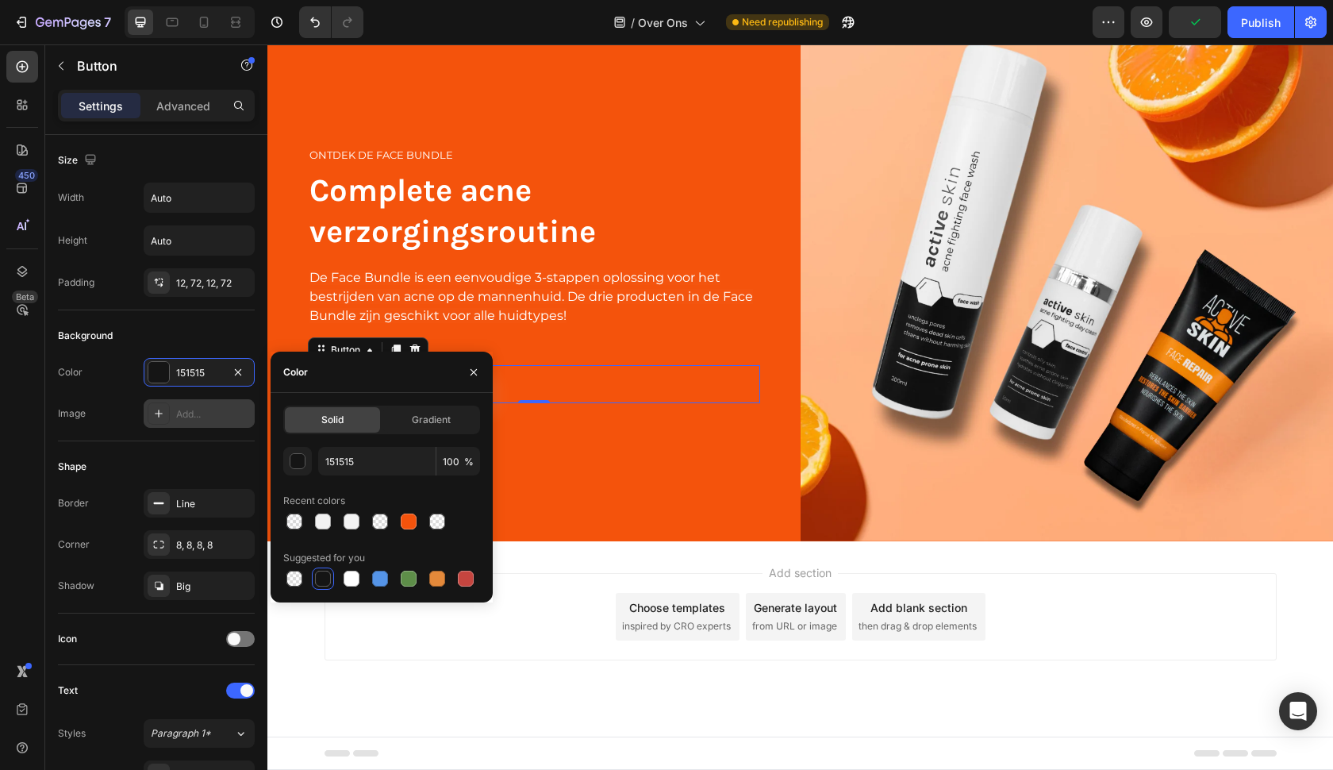
click at [321, 532] on div "151515 100 % Recent colors Suggested for you" at bounding box center [381, 518] width 197 height 143
click at [321, 524] on div at bounding box center [323, 521] width 16 height 16
type input "F2F2F2"
click at [216, 471] on div "Shape" at bounding box center [156, 466] width 197 height 25
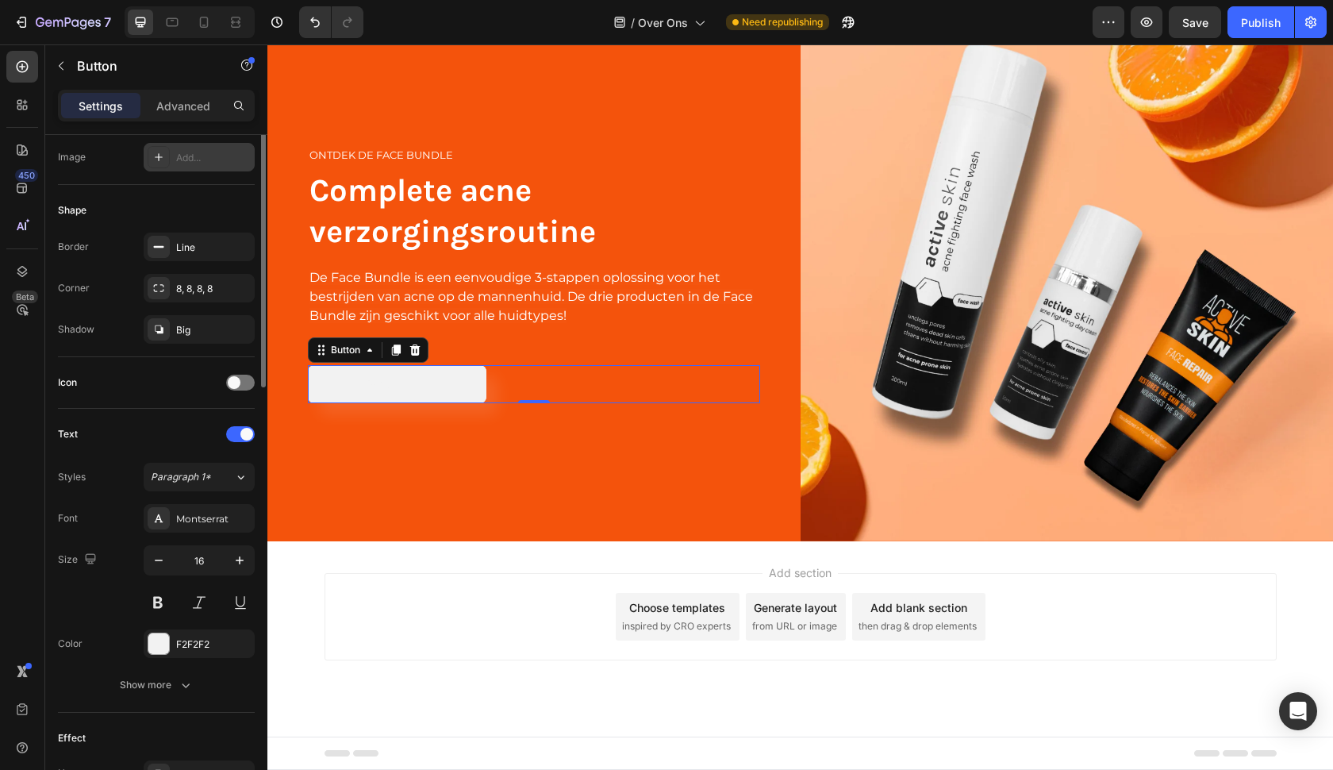
scroll to position [378, 0]
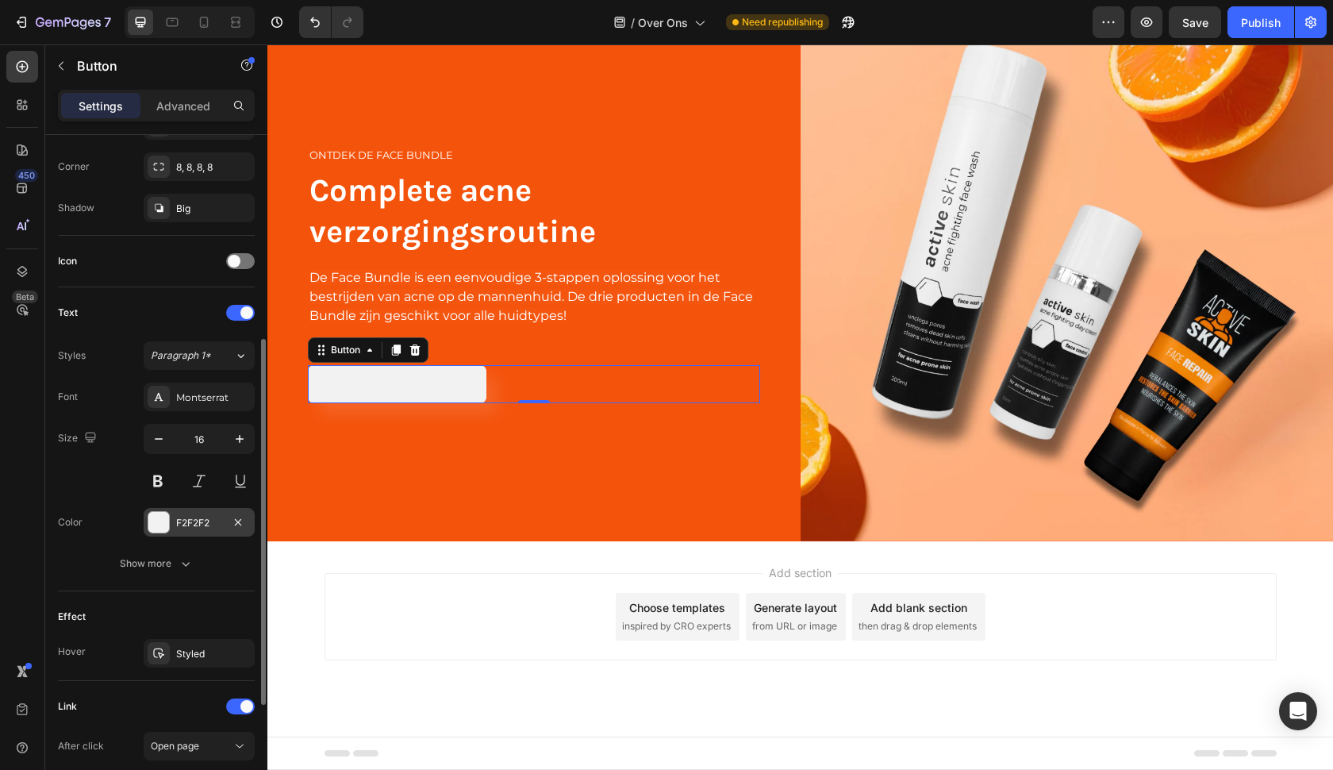
click at [199, 520] on div "F2F2F2" at bounding box center [199, 523] width 46 height 14
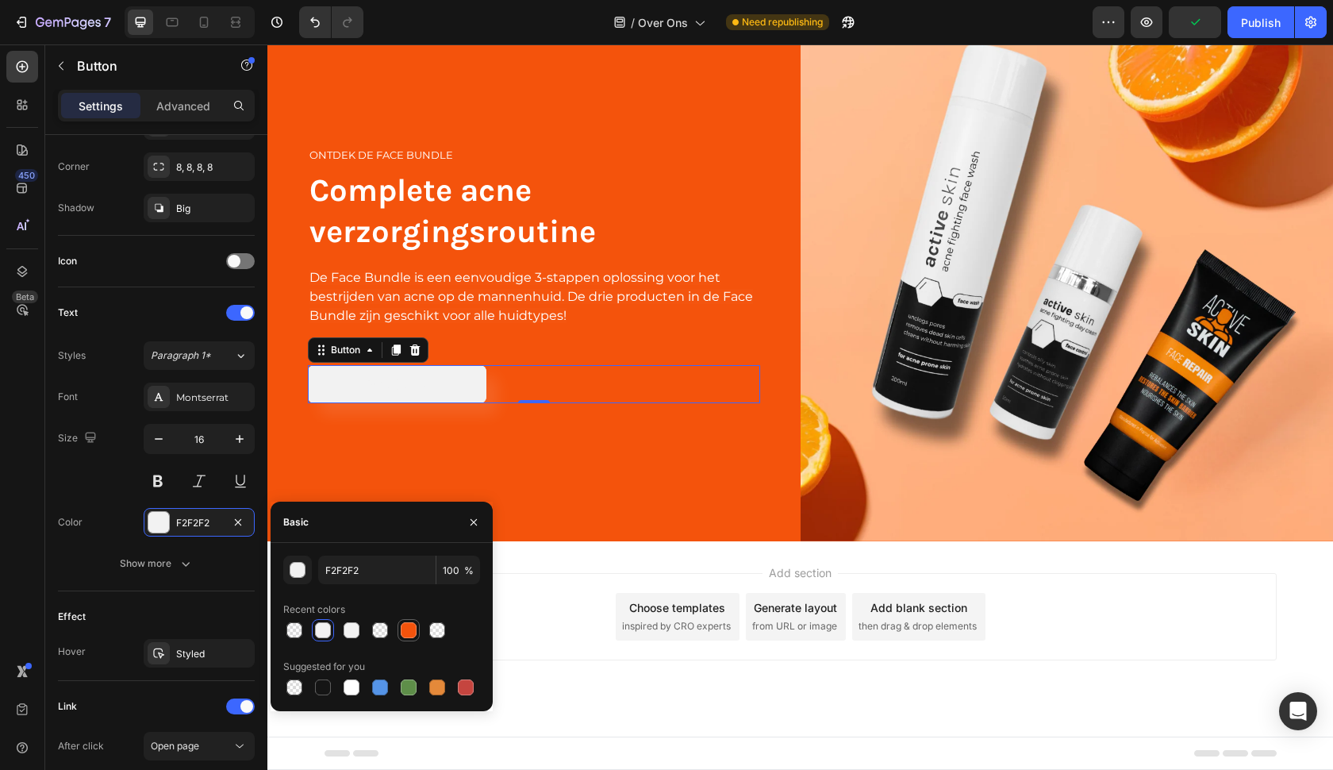
click at [409, 622] on div at bounding box center [409, 630] width 16 height 16
type input "F4530C"
click at [124, 474] on div "Size 16" at bounding box center [156, 459] width 197 height 71
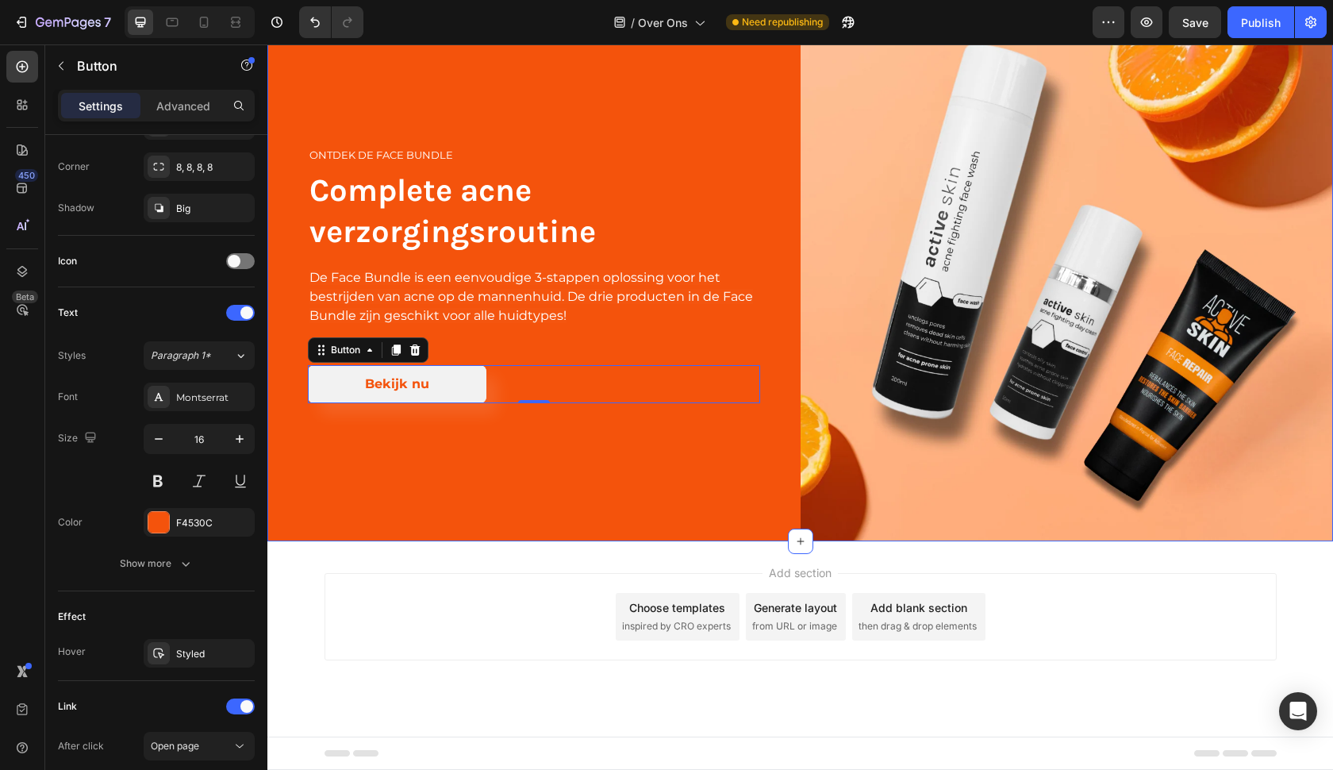
click at [461, 449] on div "ontdek de Face bundle Heading Complete acne verzorgingsroutine Heading De Face …" at bounding box center [533, 274] width 533 height 533
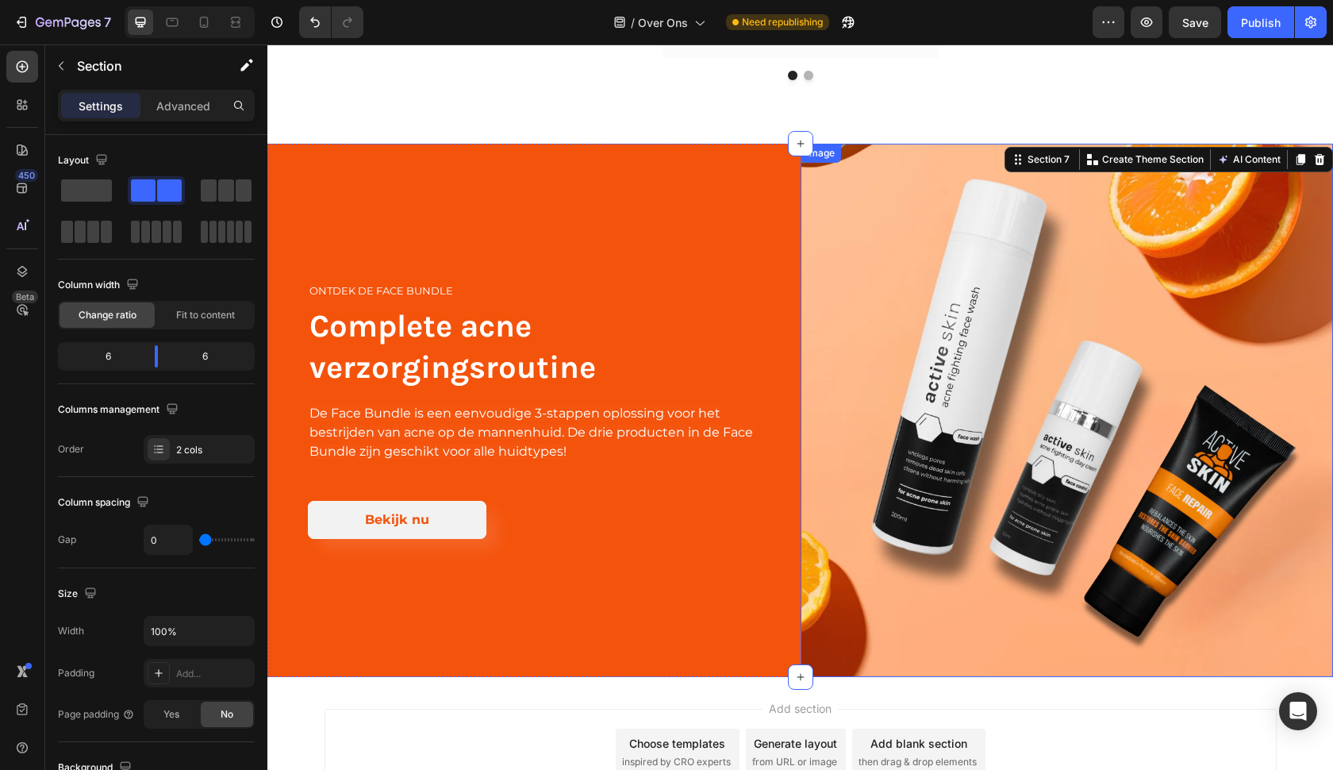
scroll to position [2997, 0]
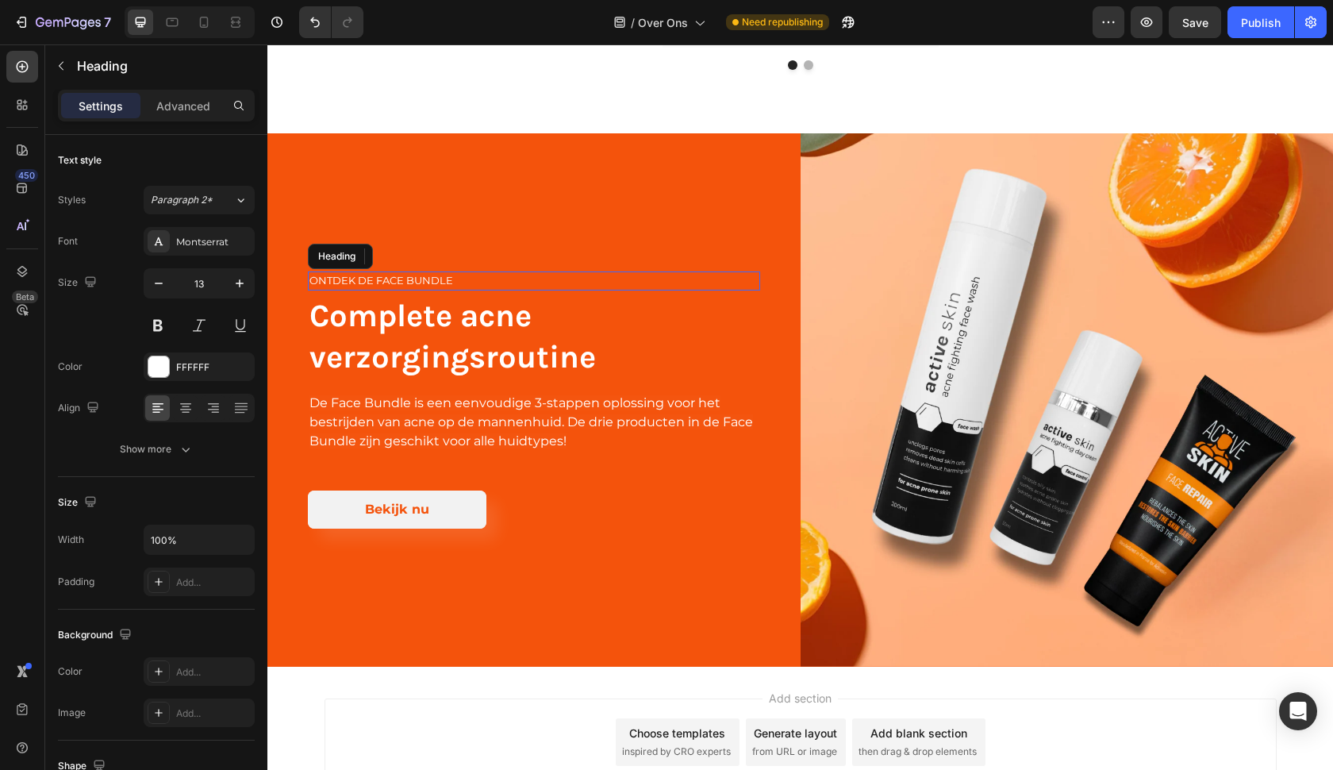
click at [576, 271] on h2 "ontdek de Face bundle" at bounding box center [534, 280] width 452 height 19
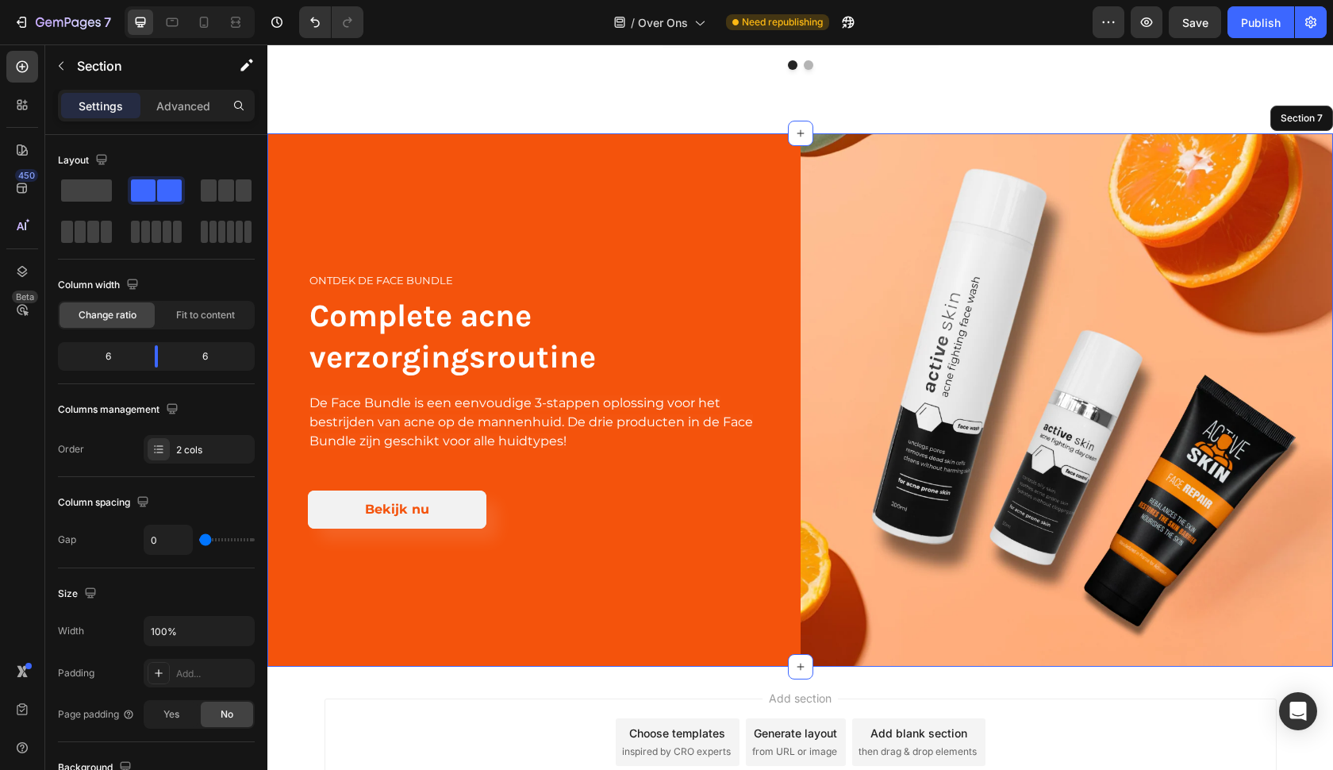
click at [593, 201] on div "ontdek de Face bundle Heading 4 Complete acne verzorgingsroutine Heading De Fac…" at bounding box center [533, 399] width 533 height 533
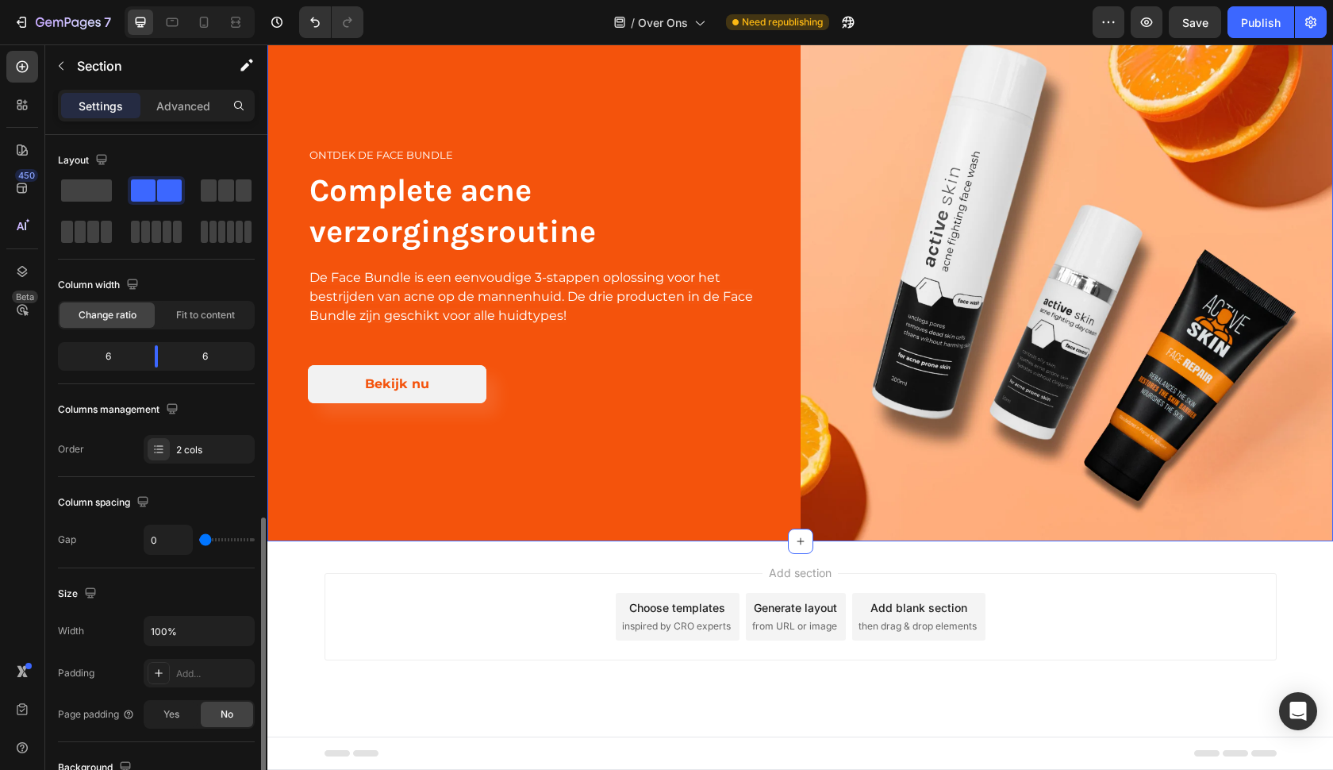
scroll to position [469, 0]
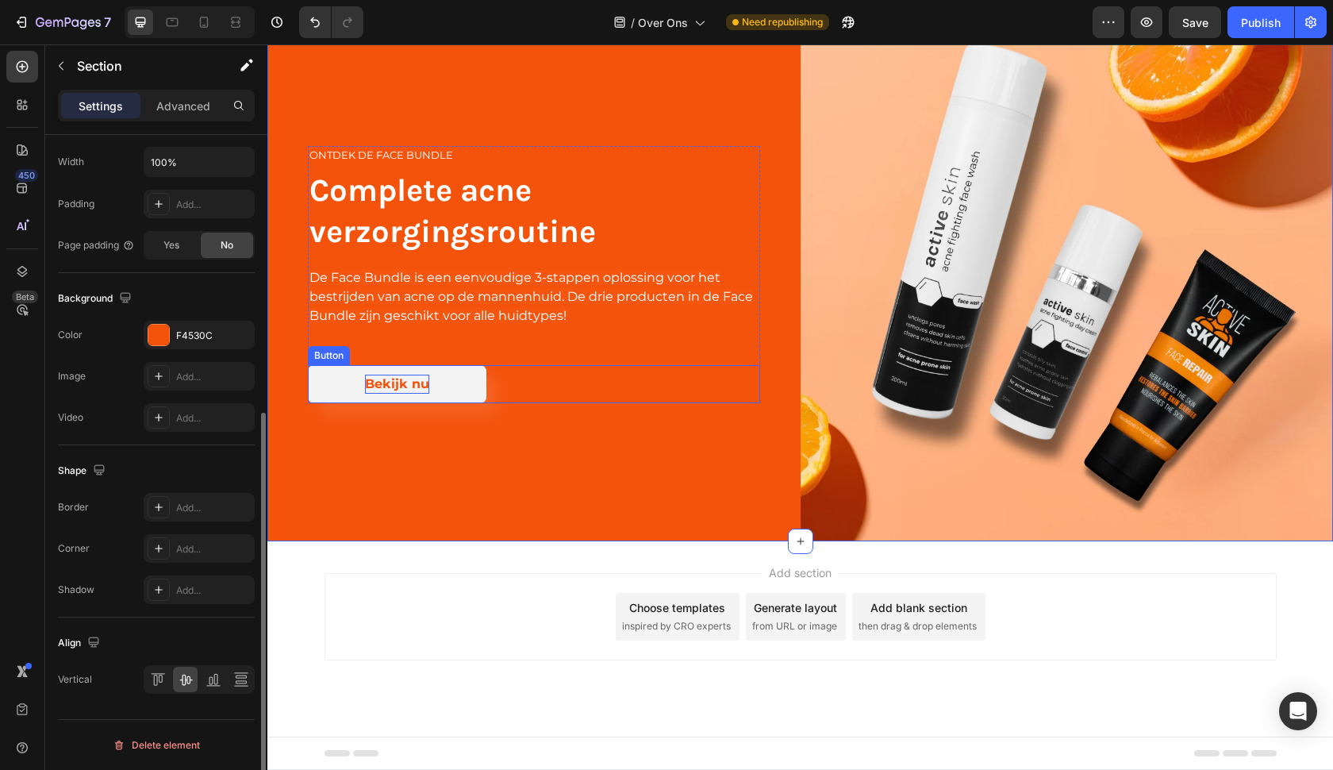
click at [401, 378] on span "Bekijk nu" at bounding box center [397, 383] width 64 height 15
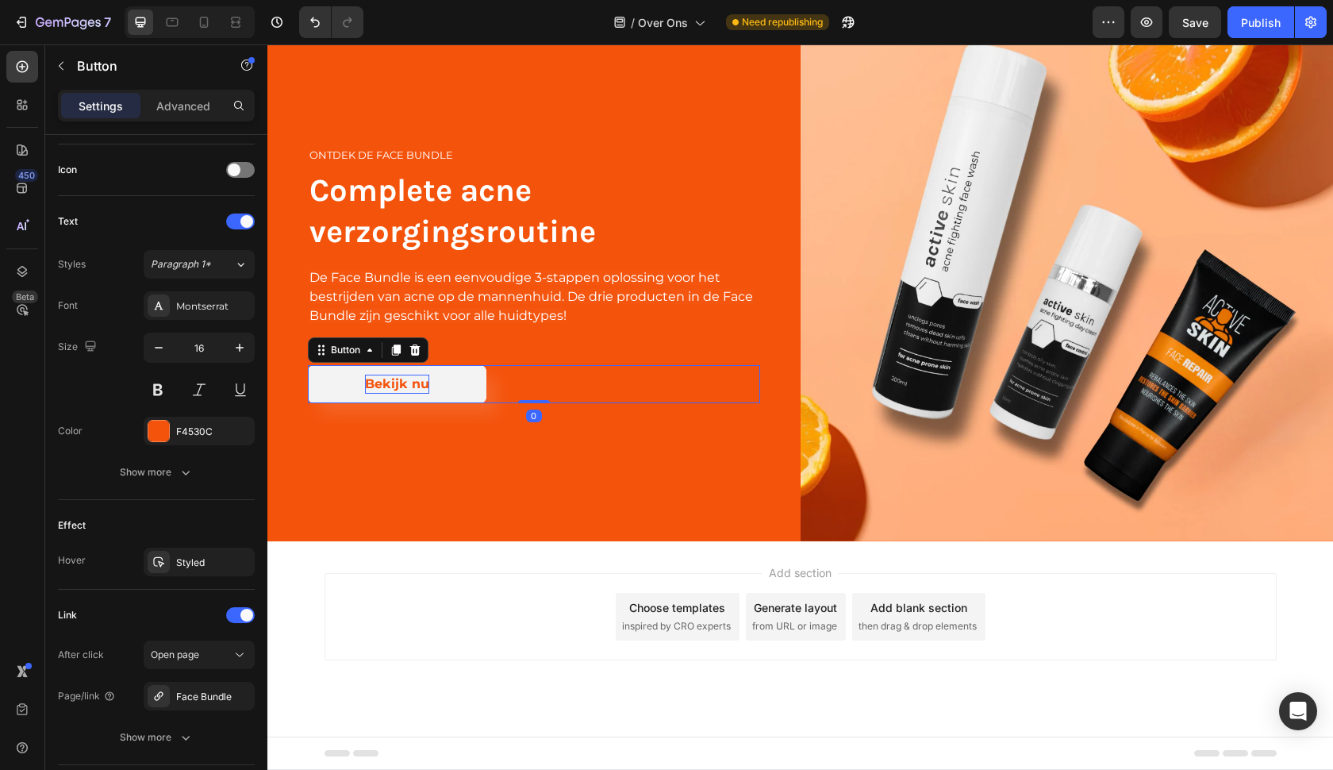
scroll to position [0, 0]
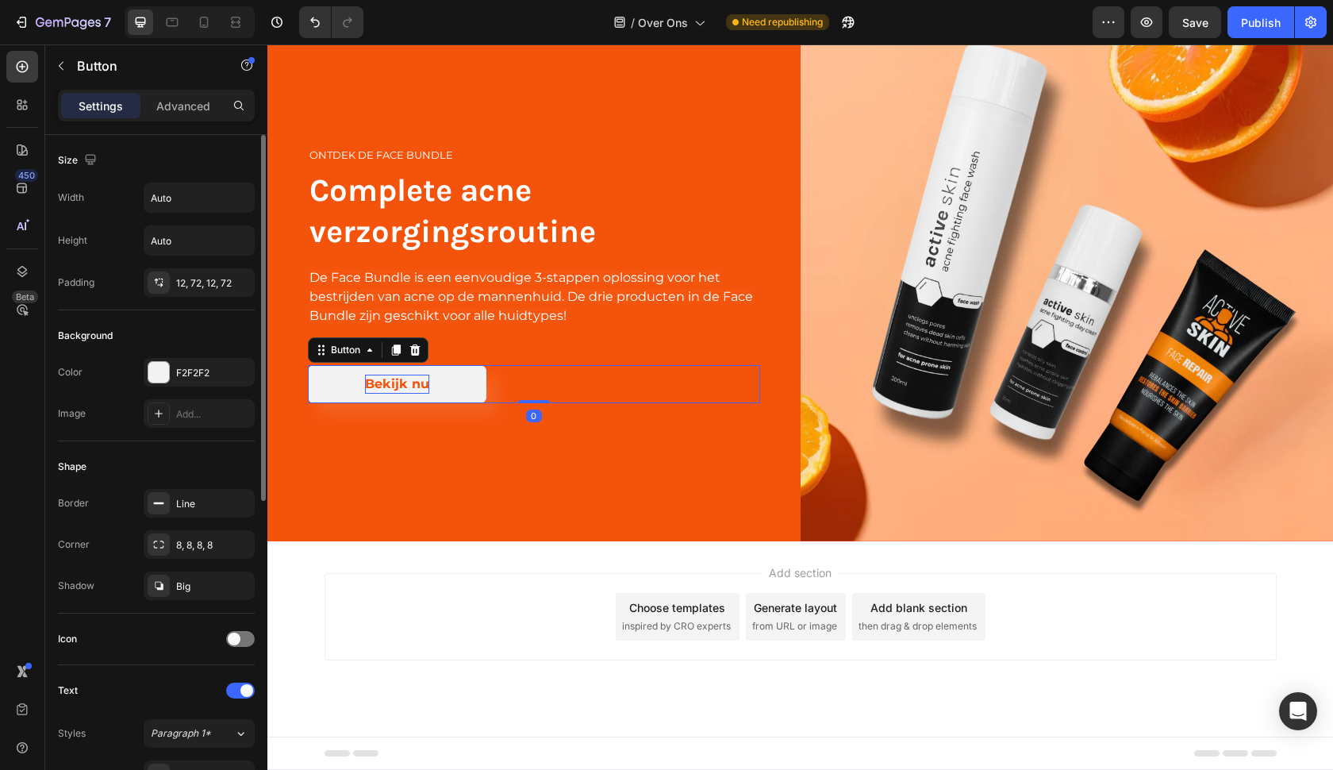
click at [419, 378] on span "Bekijk nu" at bounding box center [397, 383] width 64 height 15
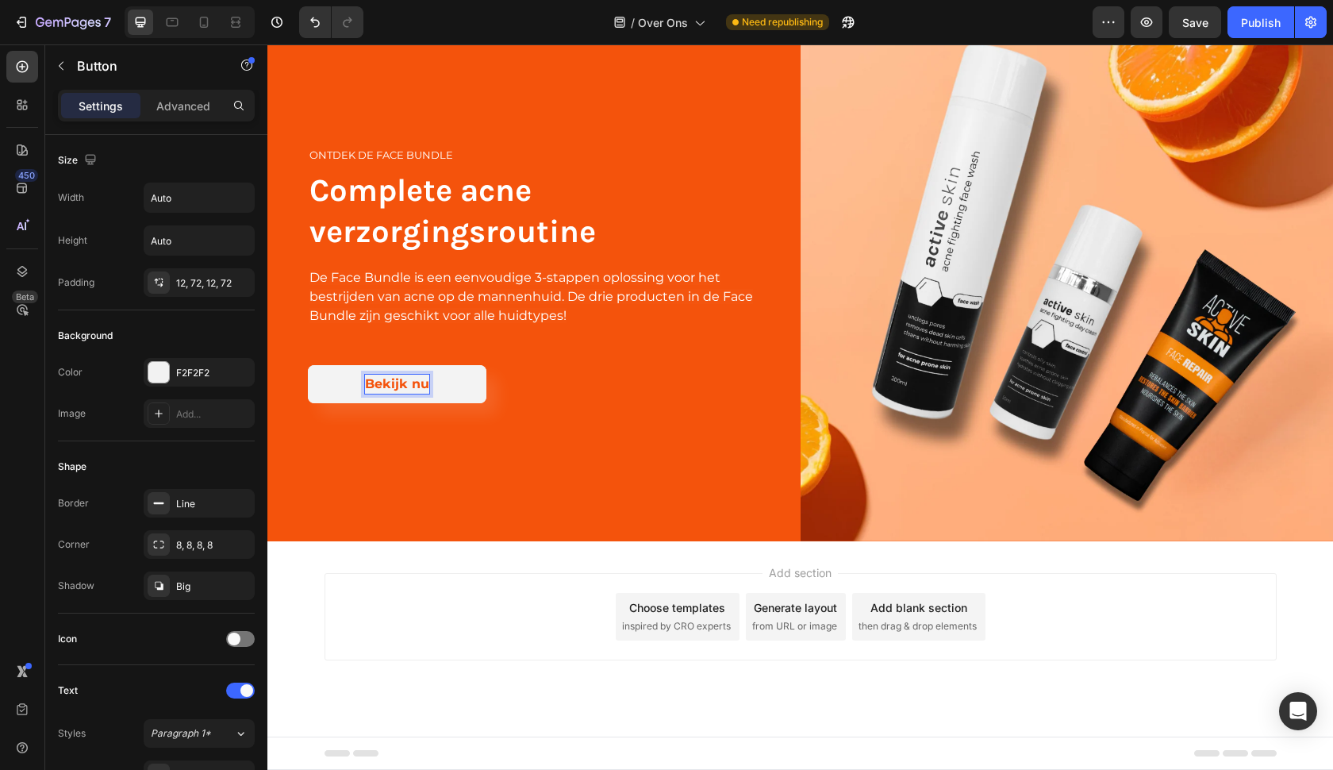
click at [425, 378] on span "Bekijk nu" at bounding box center [397, 383] width 64 height 15
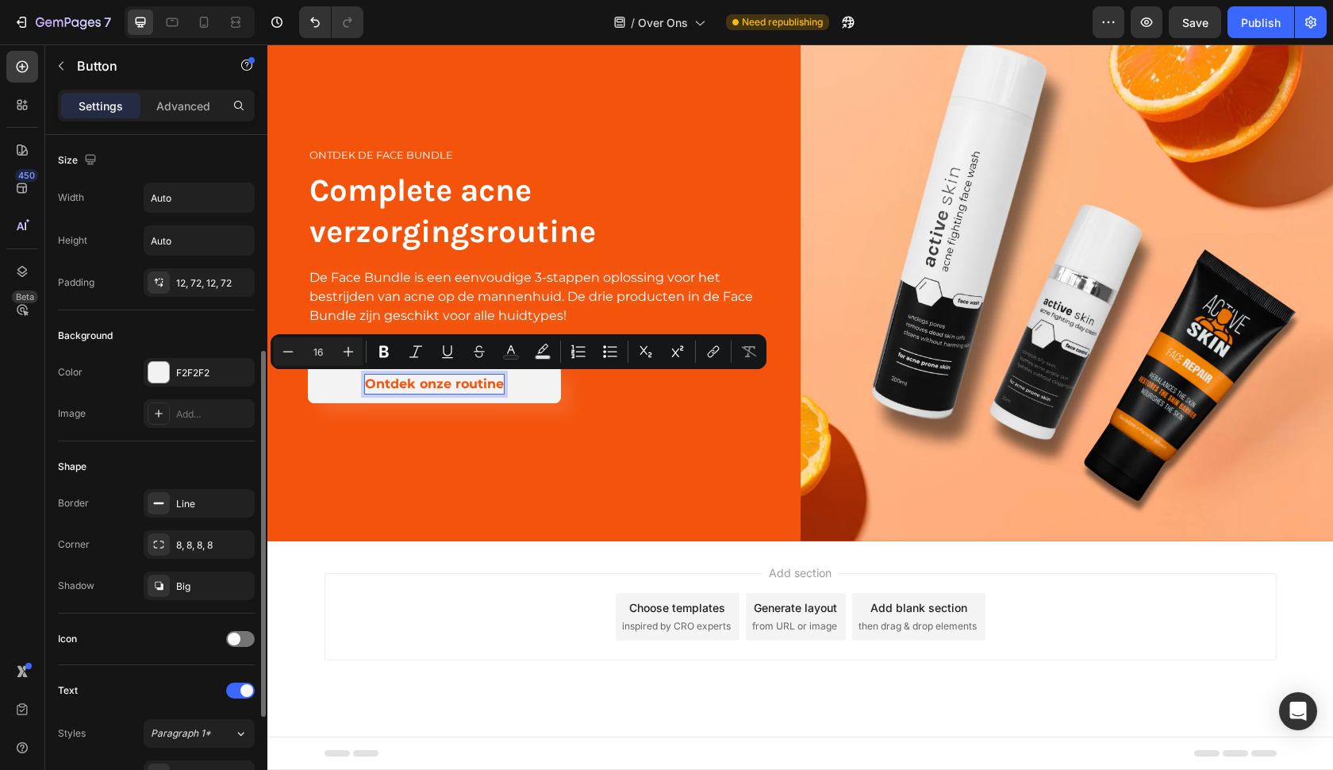
scroll to position [582, 0]
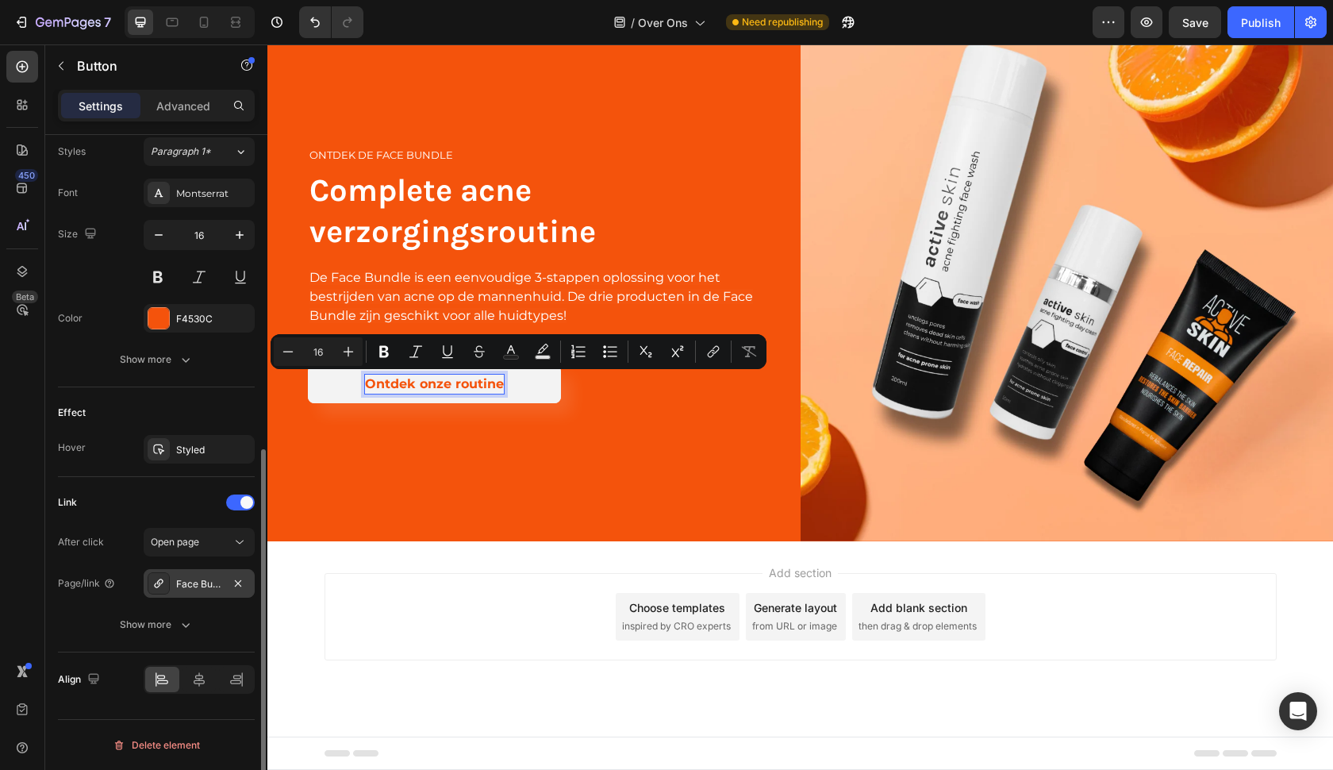
click at [208, 587] on div "Face Bundle" at bounding box center [199, 584] width 46 height 14
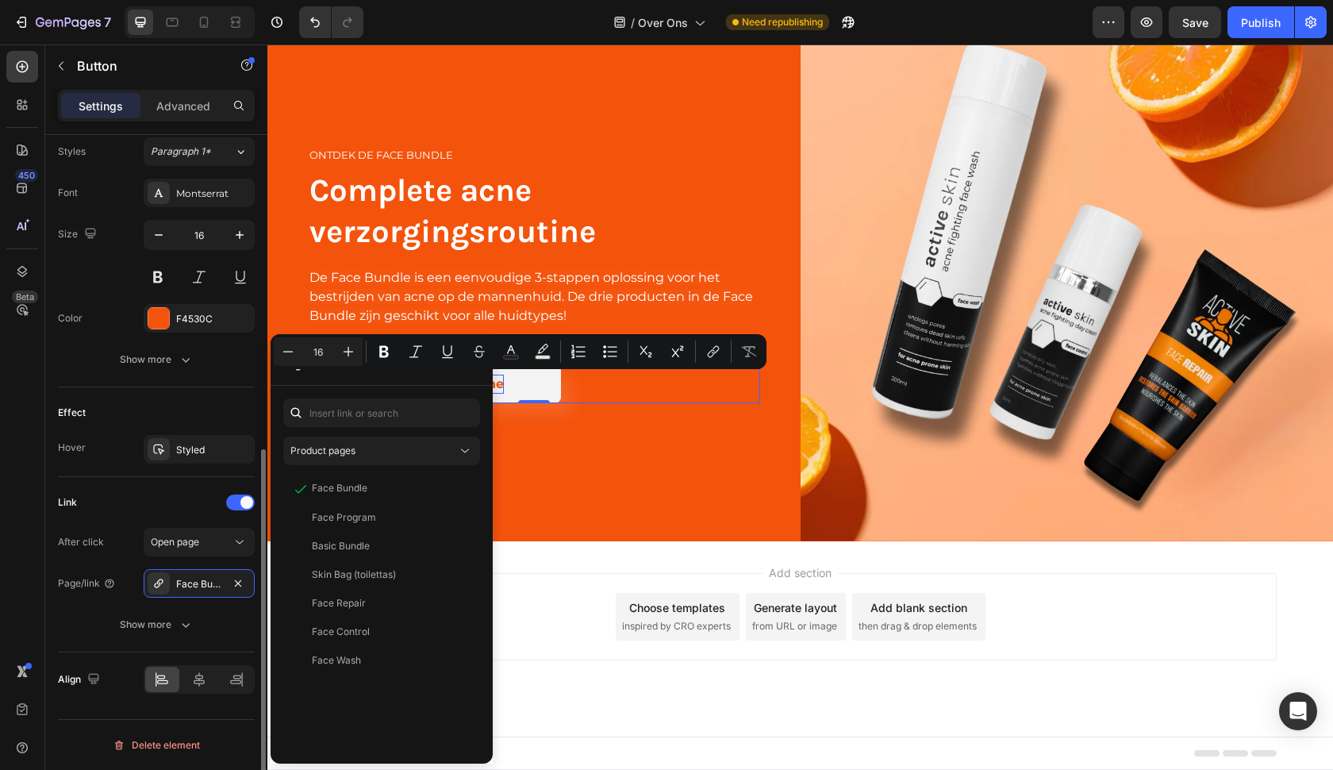
click at [94, 571] on div "Page/link" at bounding box center [87, 582] width 58 height 25
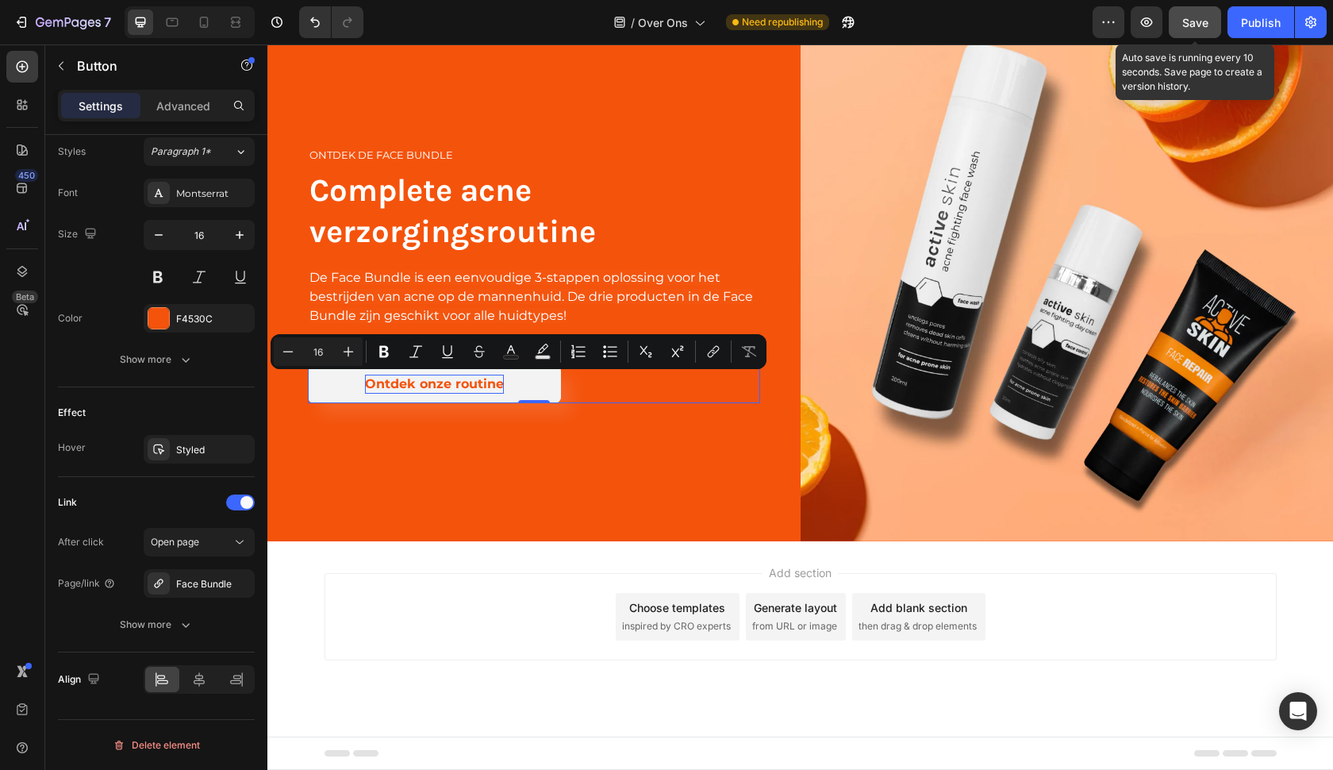
click at [1197, 16] on span "Save" at bounding box center [1195, 22] width 26 height 13
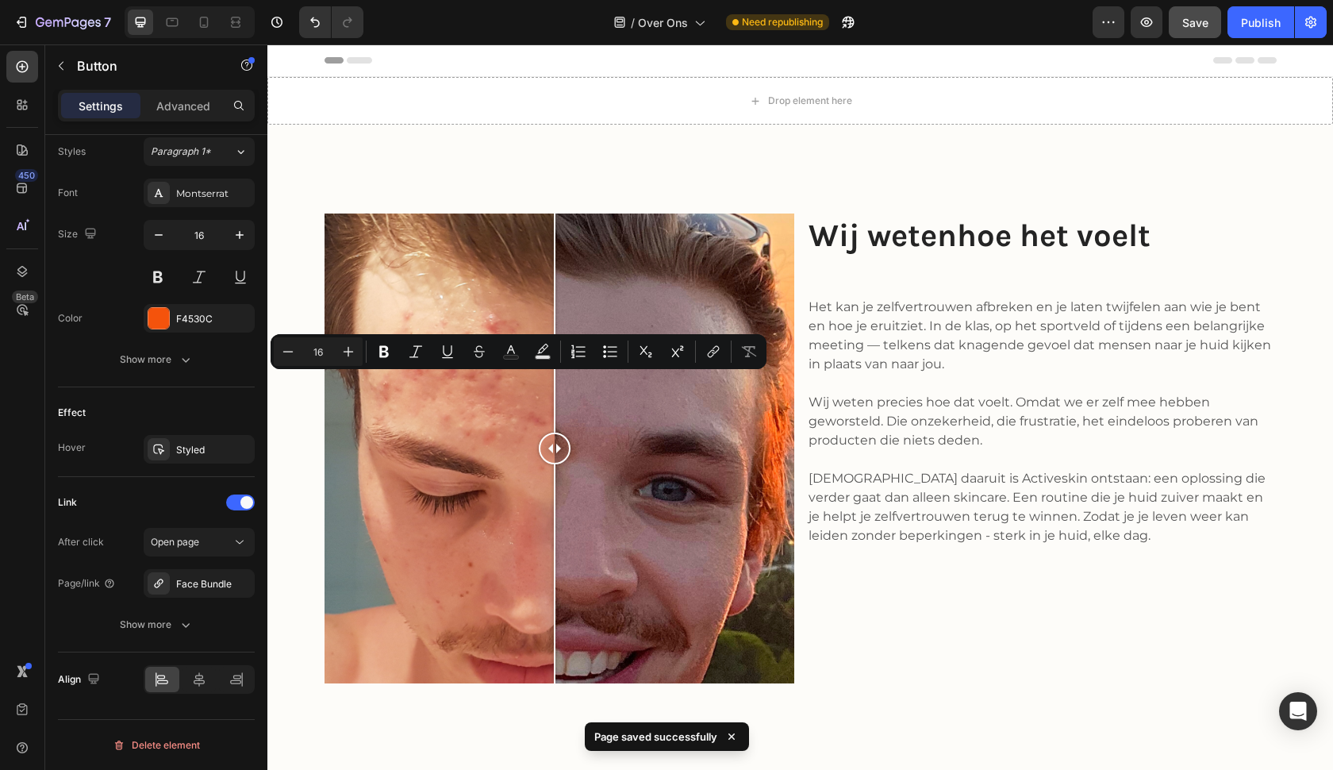
scroll to position [0, 0]
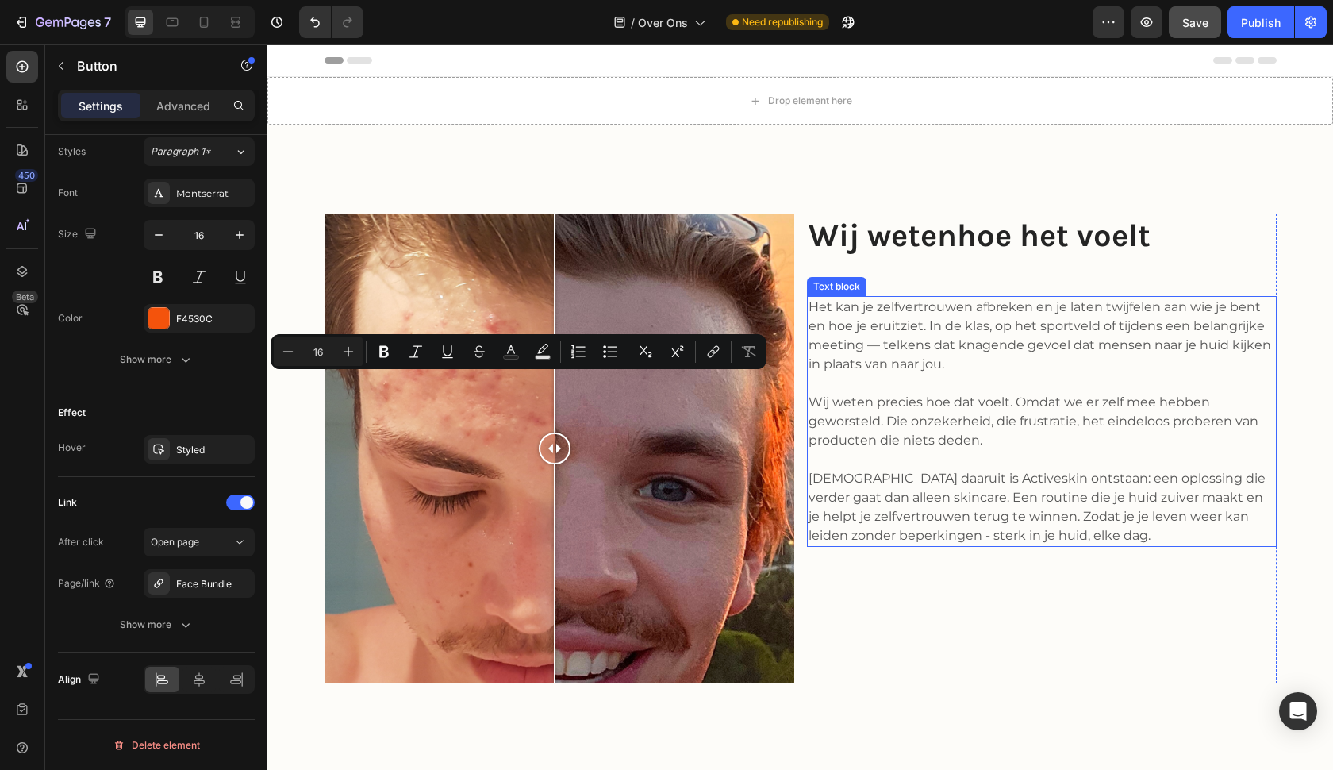
click at [1027, 344] on p "Het kan je zelfvertrouwen afbreken en je laten twijfelen aan wie je bent en hoe…" at bounding box center [1041, 336] width 466 height 76
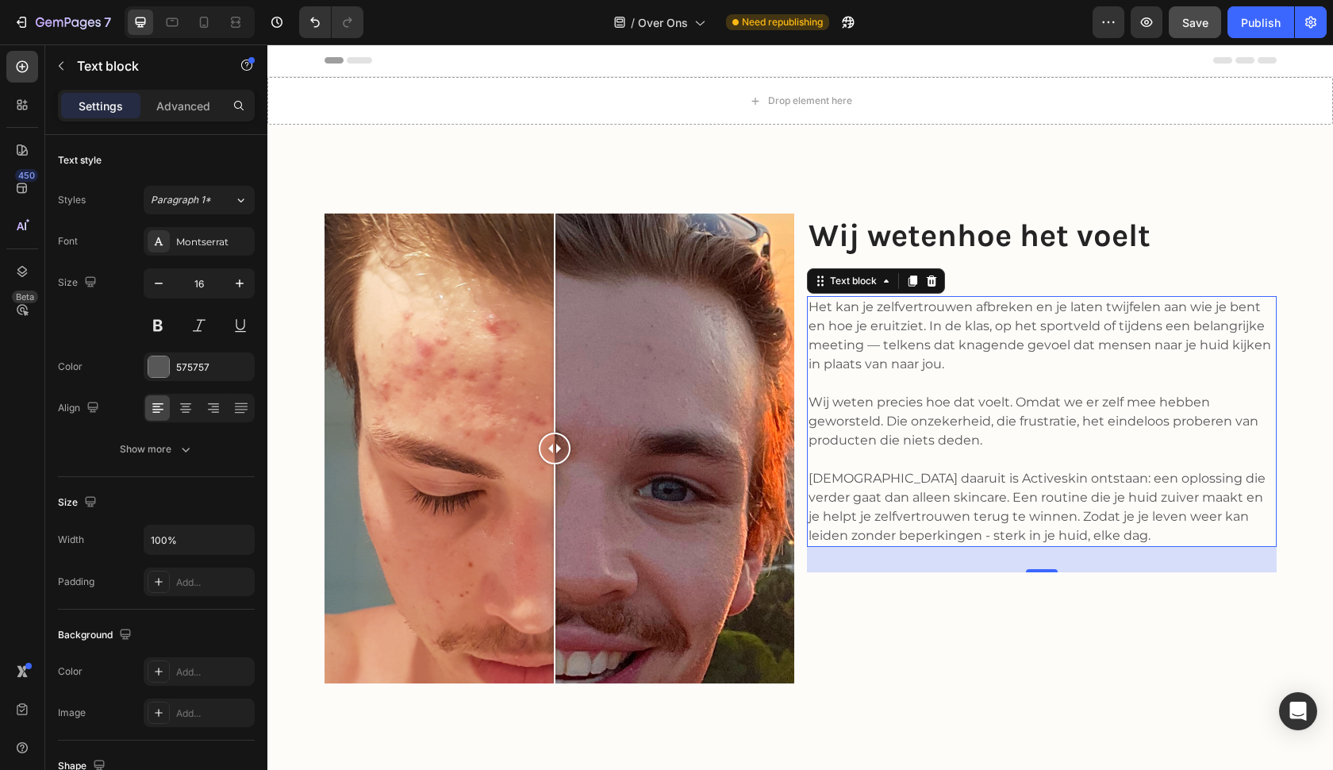
click at [881, 340] on p "Het kan je zelfvertrouwen afbreken en je laten twijfelen aan wie je bent en hoe…" at bounding box center [1041, 336] width 466 height 76
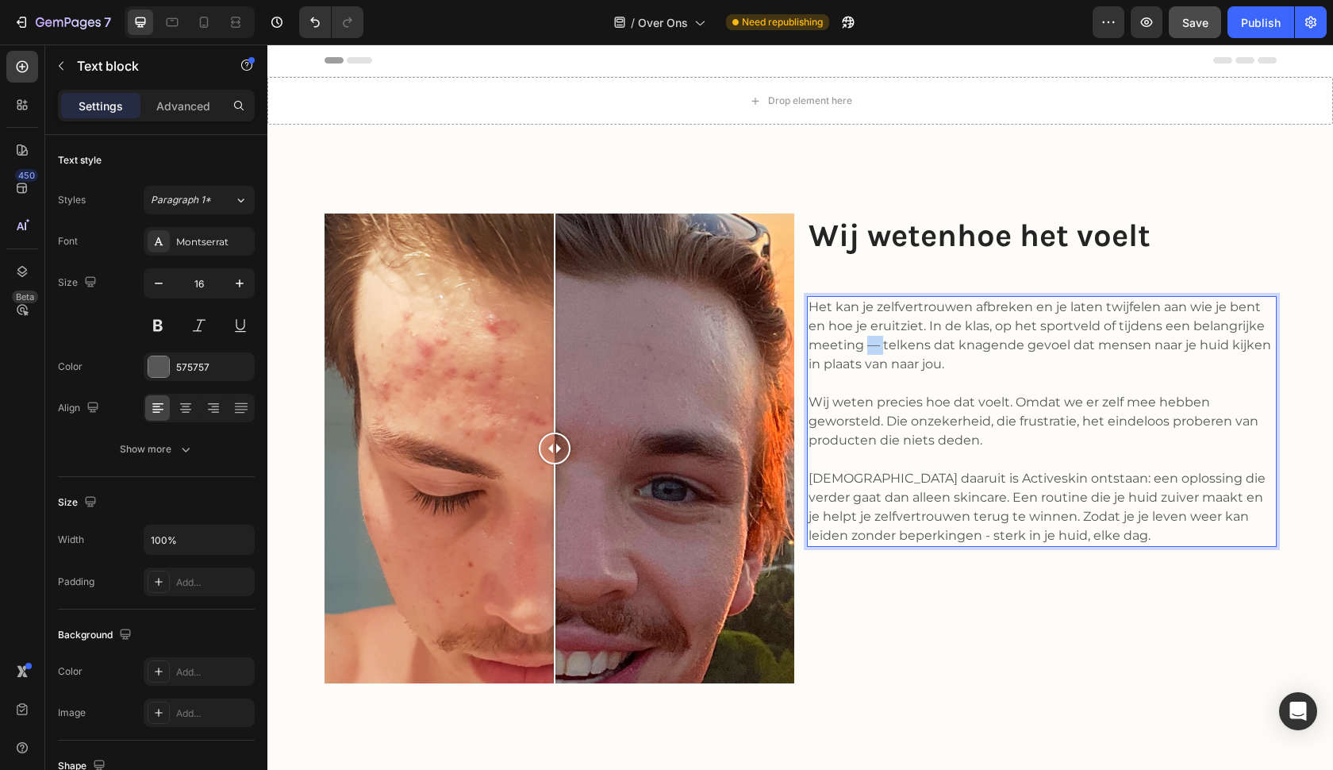
drag, startPoint x: 881, startPoint y: 340, endPoint x: 871, endPoint y: 340, distance: 9.5
click at [871, 340] on p "Het kan je zelfvertrouwen afbreken en je laten twijfelen aan wie je bent en hoe…" at bounding box center [1041, 336] width 466 height 76
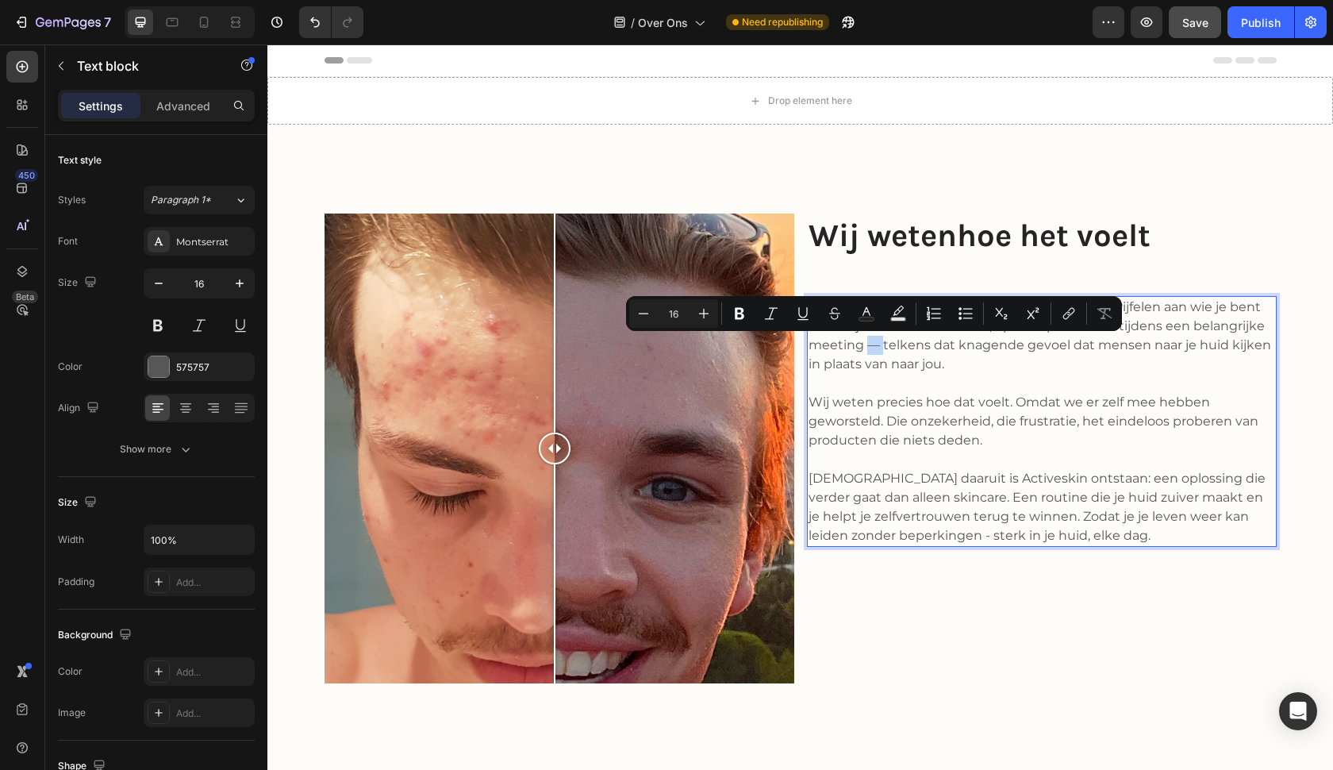
click at [871, 340] on p "Het kan je zelfvertrouwen afbreken en je laten twijfelen aan wie je bent en hoe…" at bounding box center [1041, 336] width 466 height 76
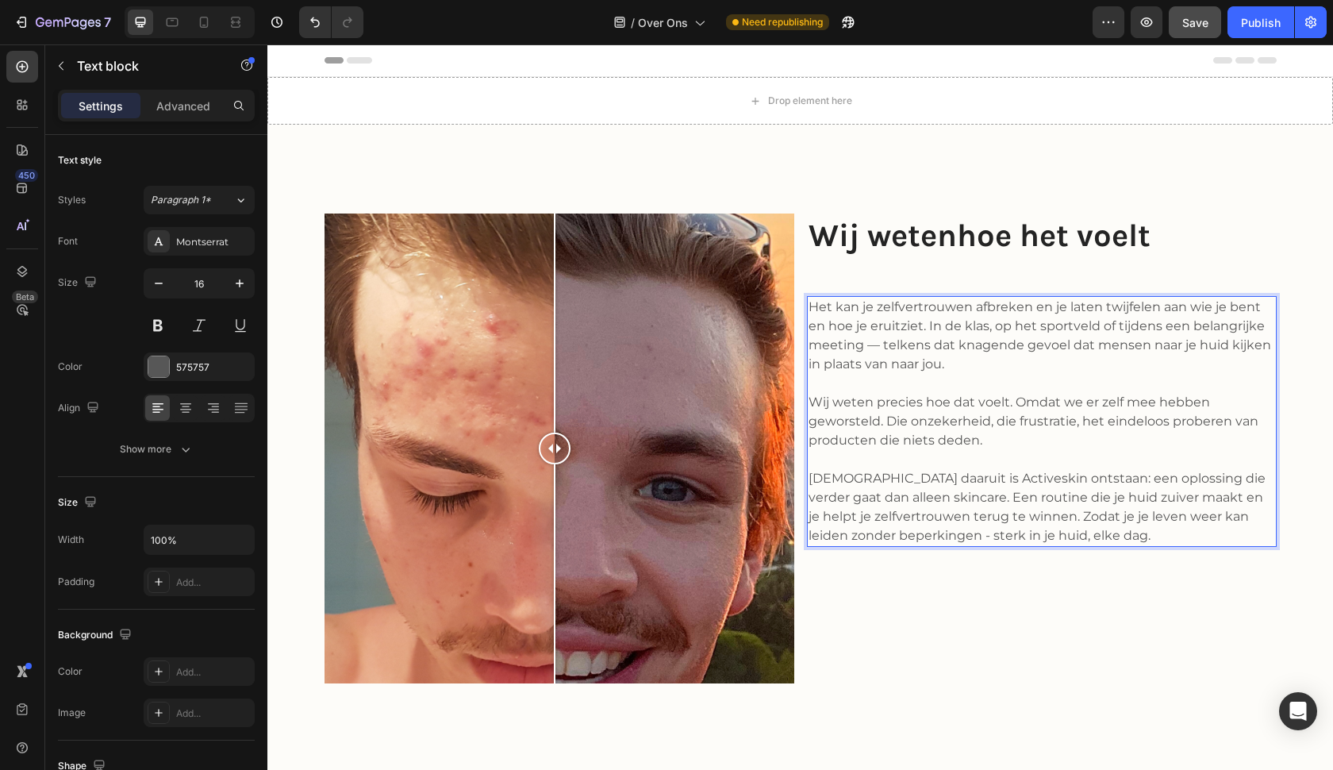
click at [815, 309] on p "Het kan je zelfvertrouwen afbreken en je laten twijfelen aan wie je bent en hoe…" at bounding box center [1041, 336] width 466 height 76
drag, startPoint x: 811, startPoint y: 308, endPoint x: 813, endPoint y: 316, distance: 8.3
click at [811, 308] on p "Het kan je zelfvertrouwen afbreken en je laten twijfelen aan wie je bent en hoe…" at bounding box center [1041, 336] width 466 height 76
click at [1180, 344] on p "Acne is meer dan alleen een paar puistjes. Het kan je zelfvertrouwen afbreken e…" at bounding box center [1041, 336] width 466 height 76
click at [1181, 344] on p "Acne is meer dan alleen een paar puistjes. Het kan je zelfvertrouwen afbreken e…" at bounding box center [1041, 336] width 466 height 76
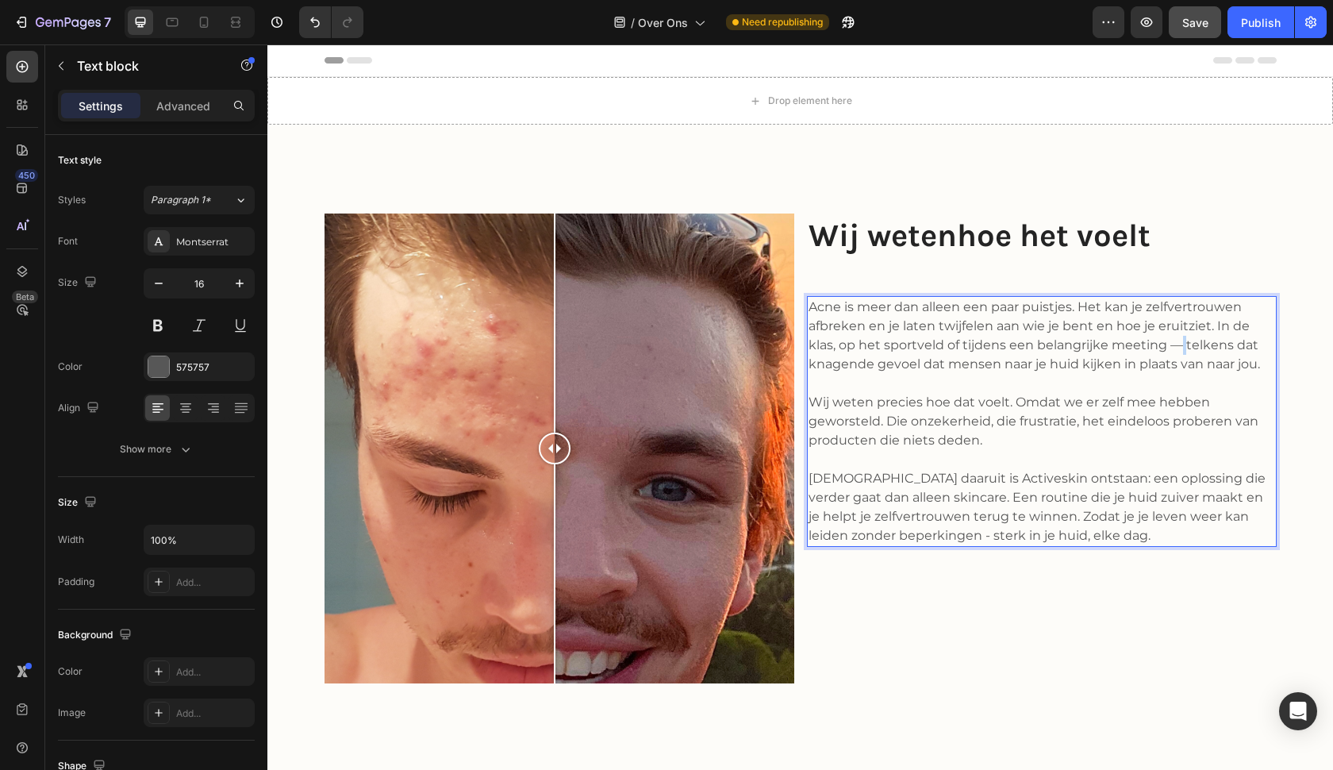
click at [1181, 343] on p "Acne is meer dan alleen een paar puistjes. Het kan je zelfvertrouwen afbreken e…" at bounding box center [1041, 336] width 466 height 76
click at [1218, 374] on p "Rich Text Editor. Editing area: main" at bounding box center [1041, 383] width 466 height 19
click at [1020, 401] on p "Wij weten precies hoe dat voelt. Omdat we er zelf mee hebben geworsteld. Die on…" at bounding box center [1041, 421] width 466 height 57
click at [1018, 401] on p "Wij weten precies hoe dat voelt. Omdat we er zelf mee hebben geworsteld. Die on…" at bounding box center [1041, 421] width 466 height 57
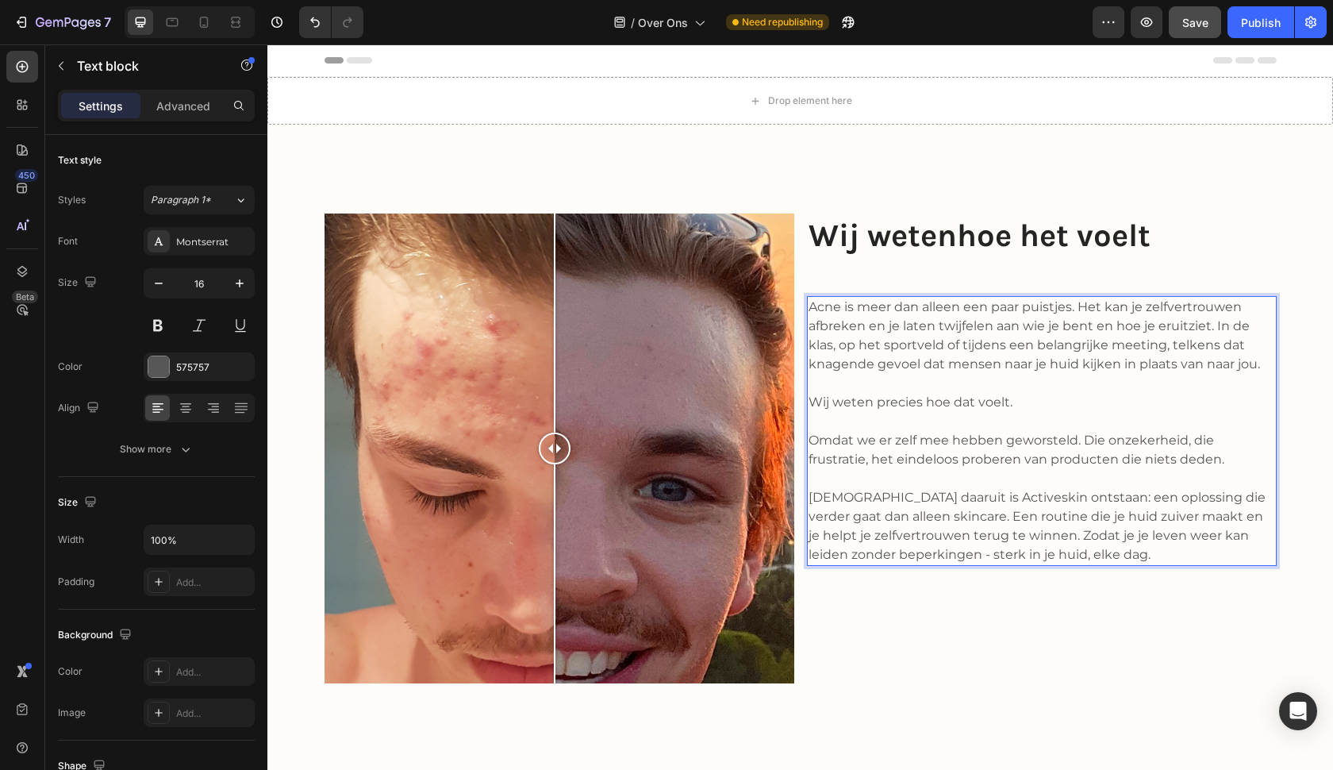
click at [875, 457] on p "Omdat we er zelf mee hebben geworsteld. Die onzekerheid, die frustratie, het ei…" at bounding box center [1041, 450] width 466 height 38
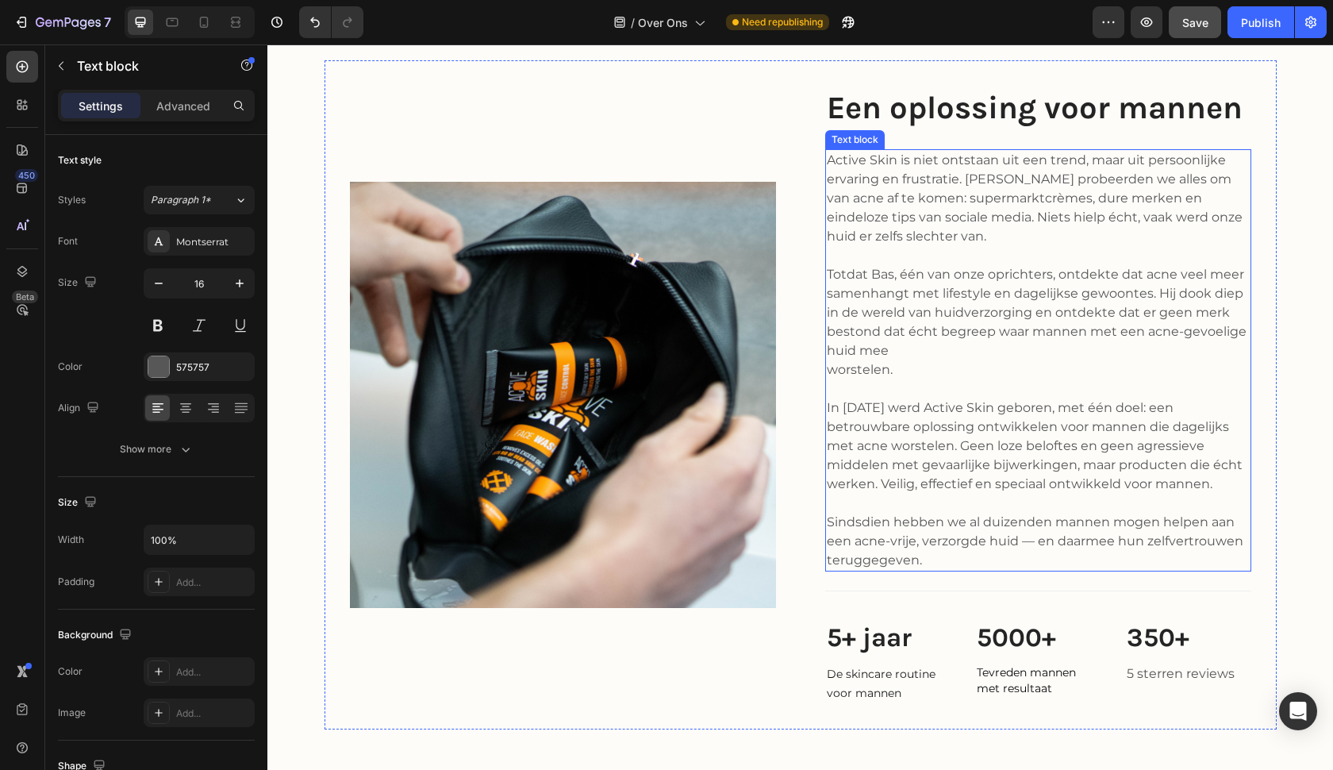
scroll to position [714, 0]
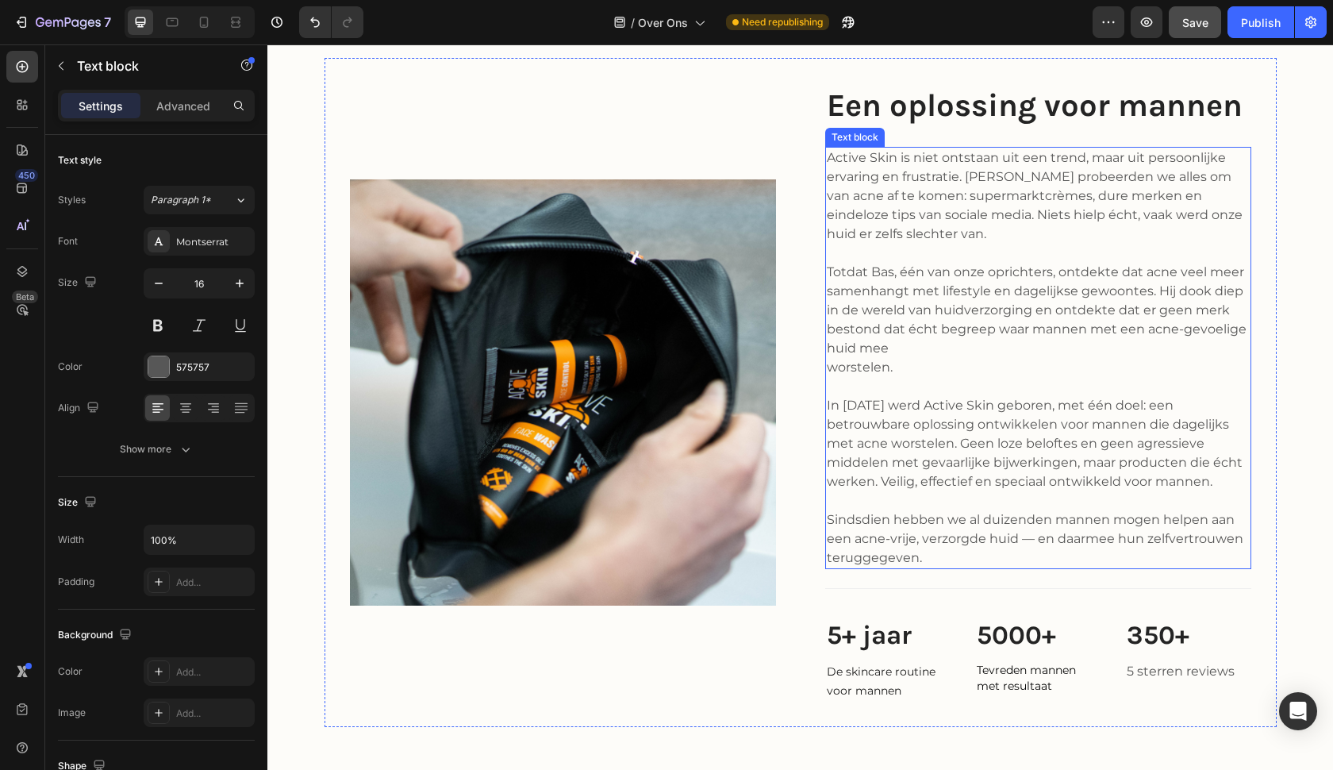
click at [1021, 541] on p "Sindsdien hebben we al duizenden mannen mogen helpen aan een acne-vrije, verzor…" at bounding box center [1038, 538] width 423 height 57
click at [1031, 539] on p "Sindsdien hebben we al duizenden mannen mogen helpen aan een acne-vrije, verzor…" at bounding box center [1038, 538] width 423 height 57
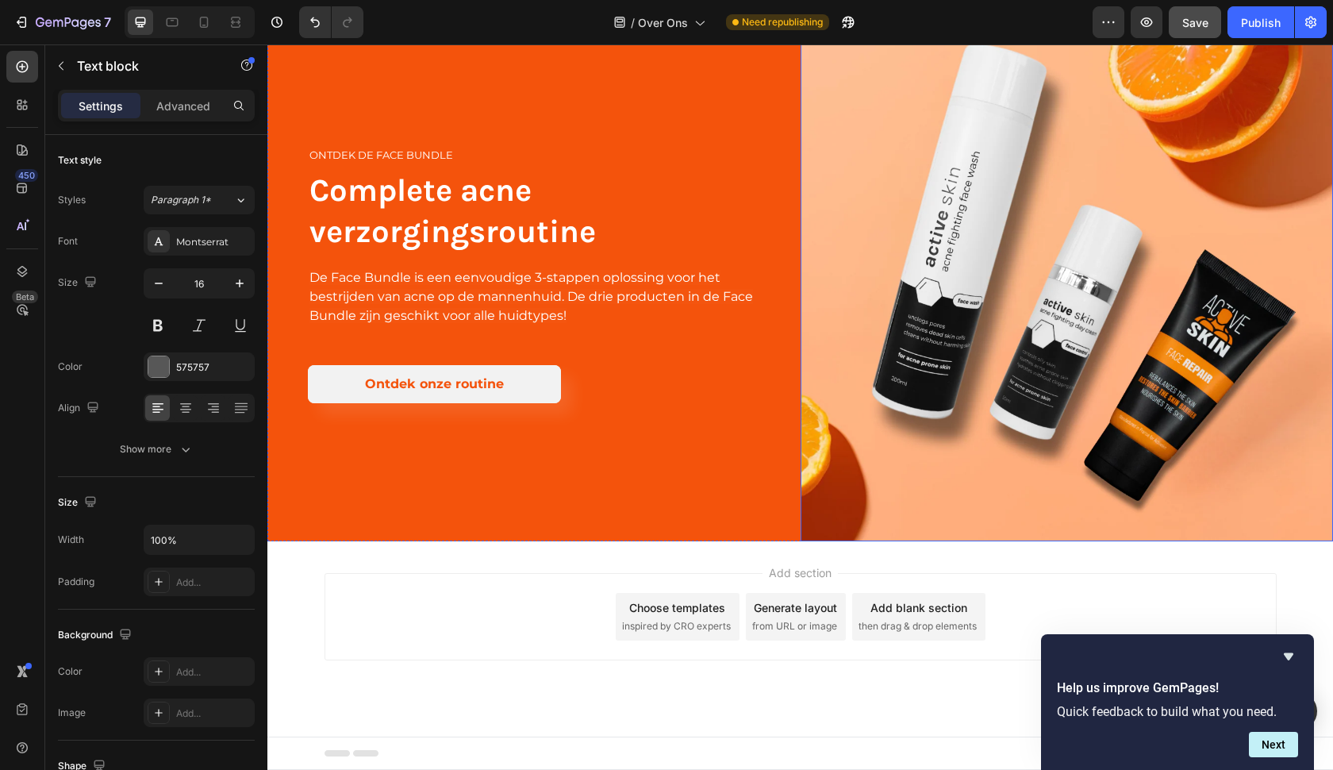
scroll to position [3104, 0]
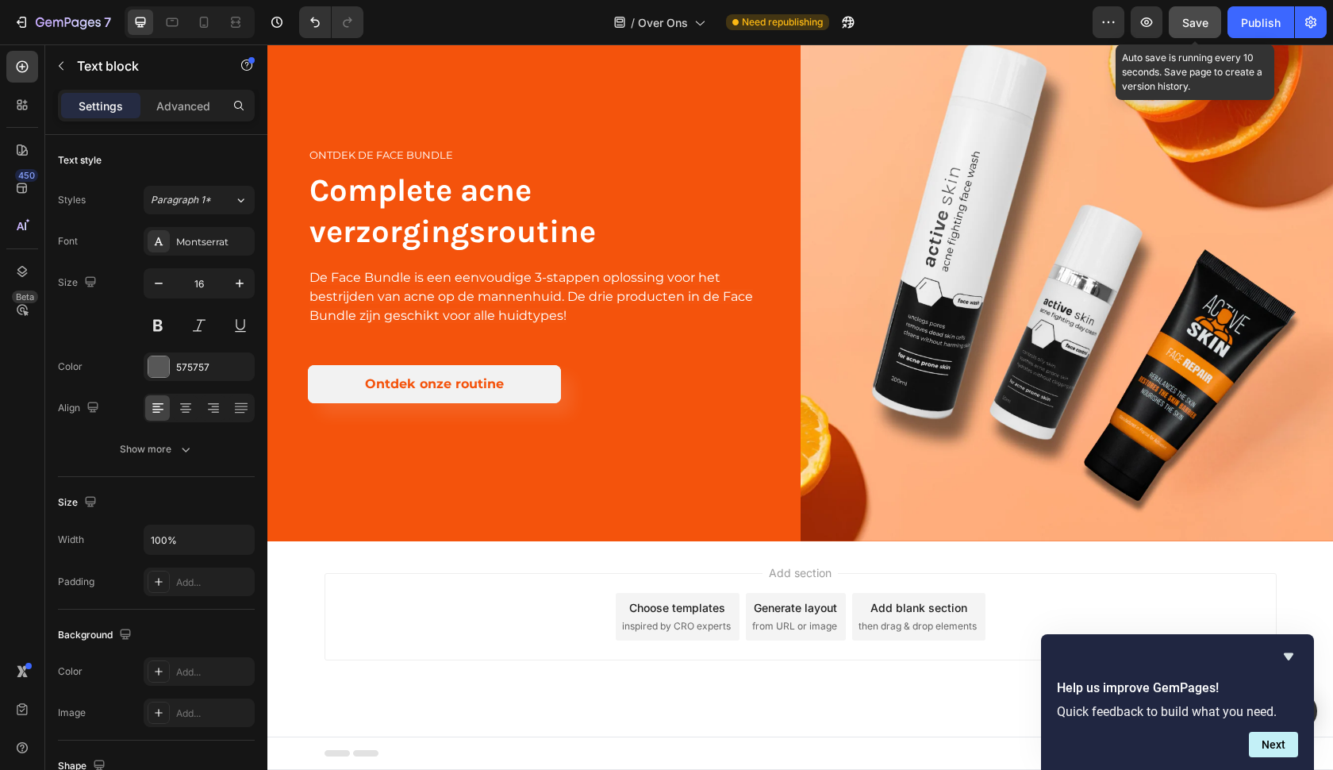
click at [1188, 29] on div "Save" at bounding box center [1195, 22] width 26 height 17
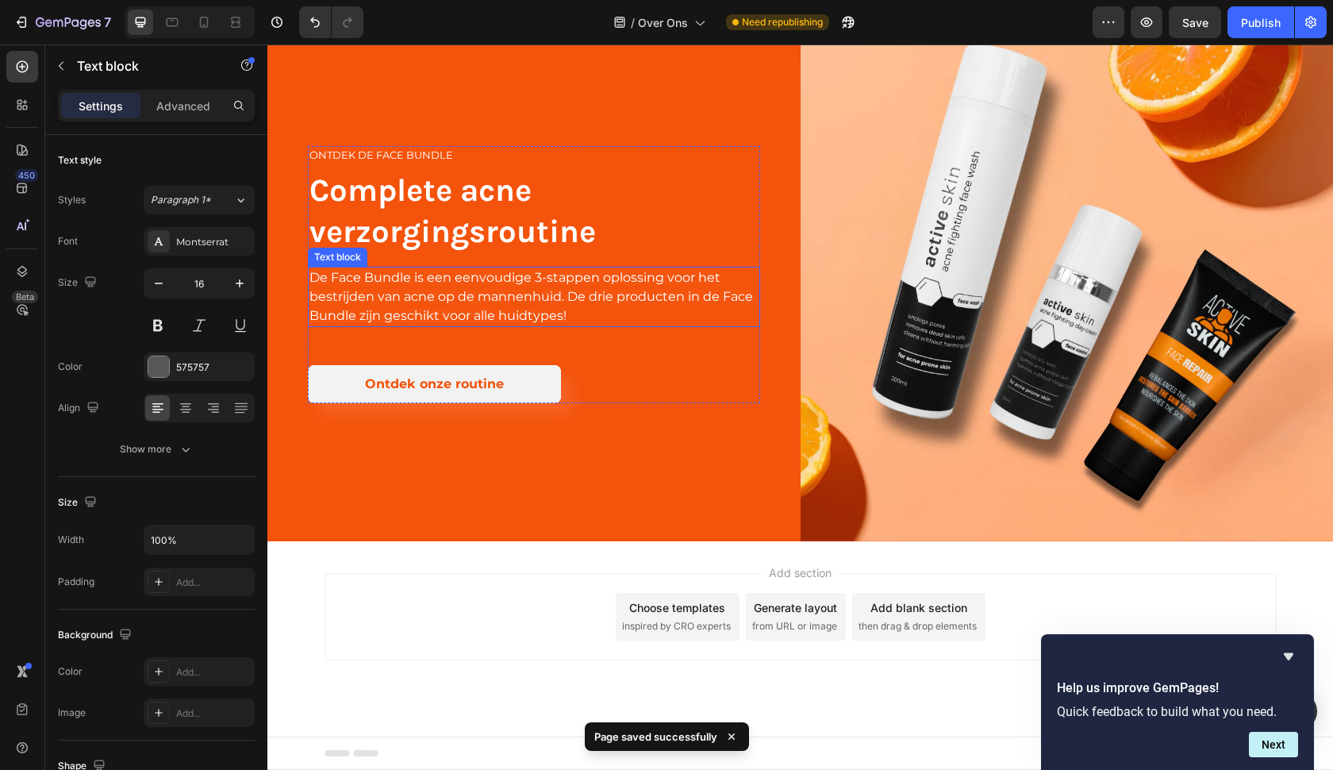
drag, startPoint x: 293, startPoint y: 69, endPoint x: 625, endPoint y: 336, distance: 426.1
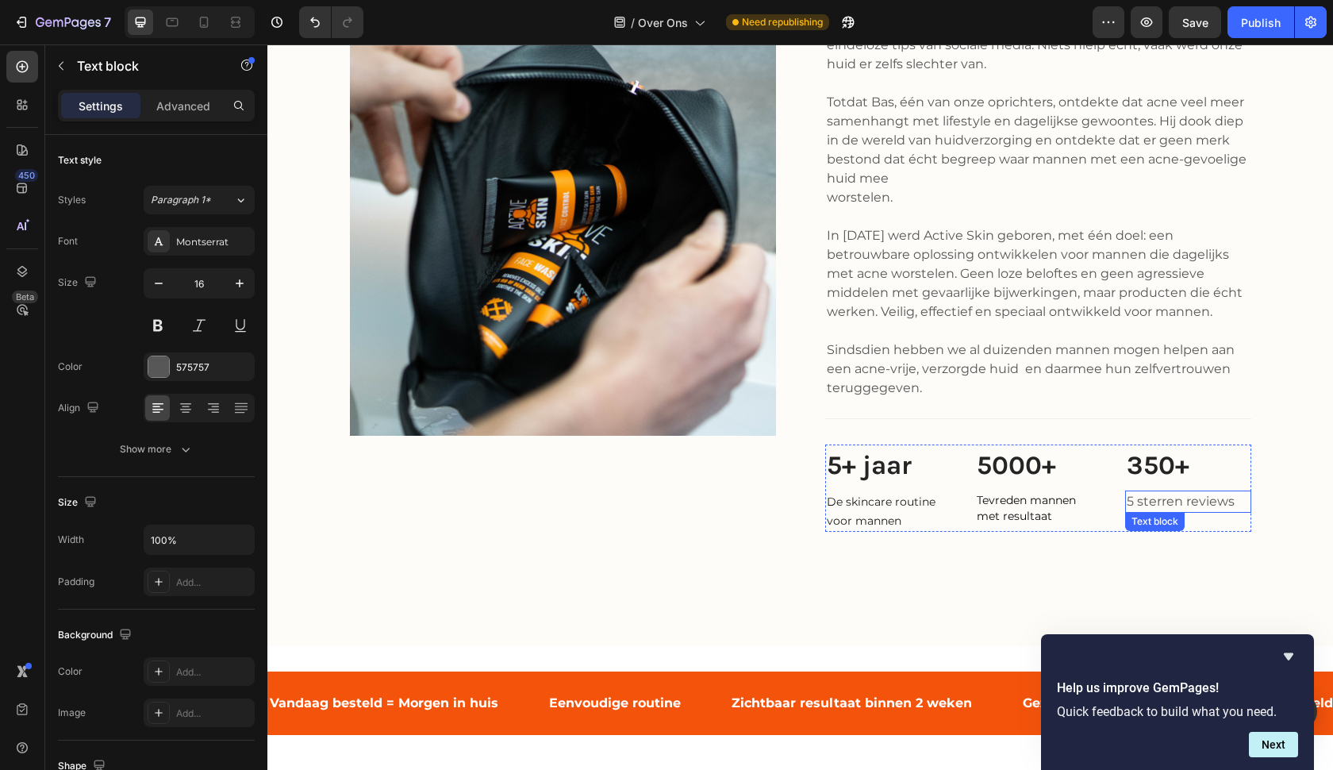
scroll to position [816, 0]
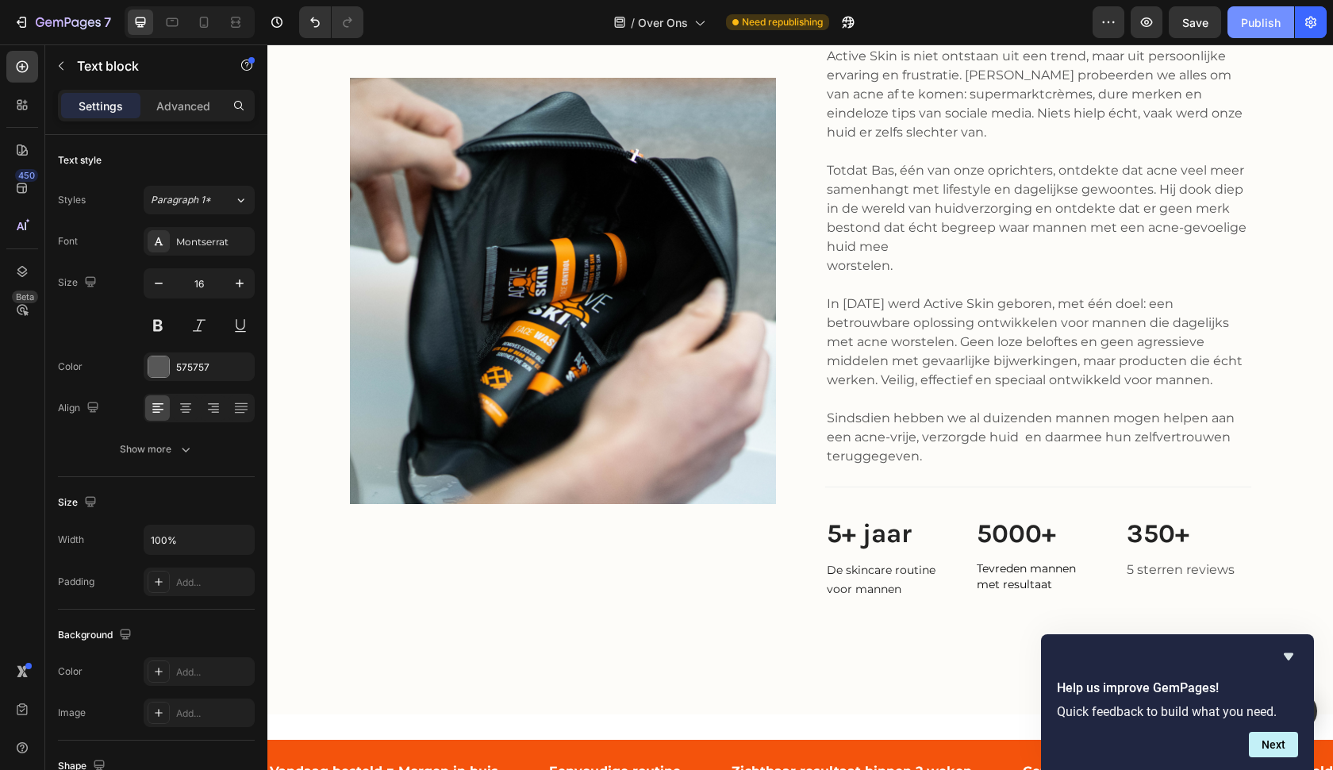
click at [1271, 18] on div "Publish" at bounding box center [1261, 22] width 40 height 17
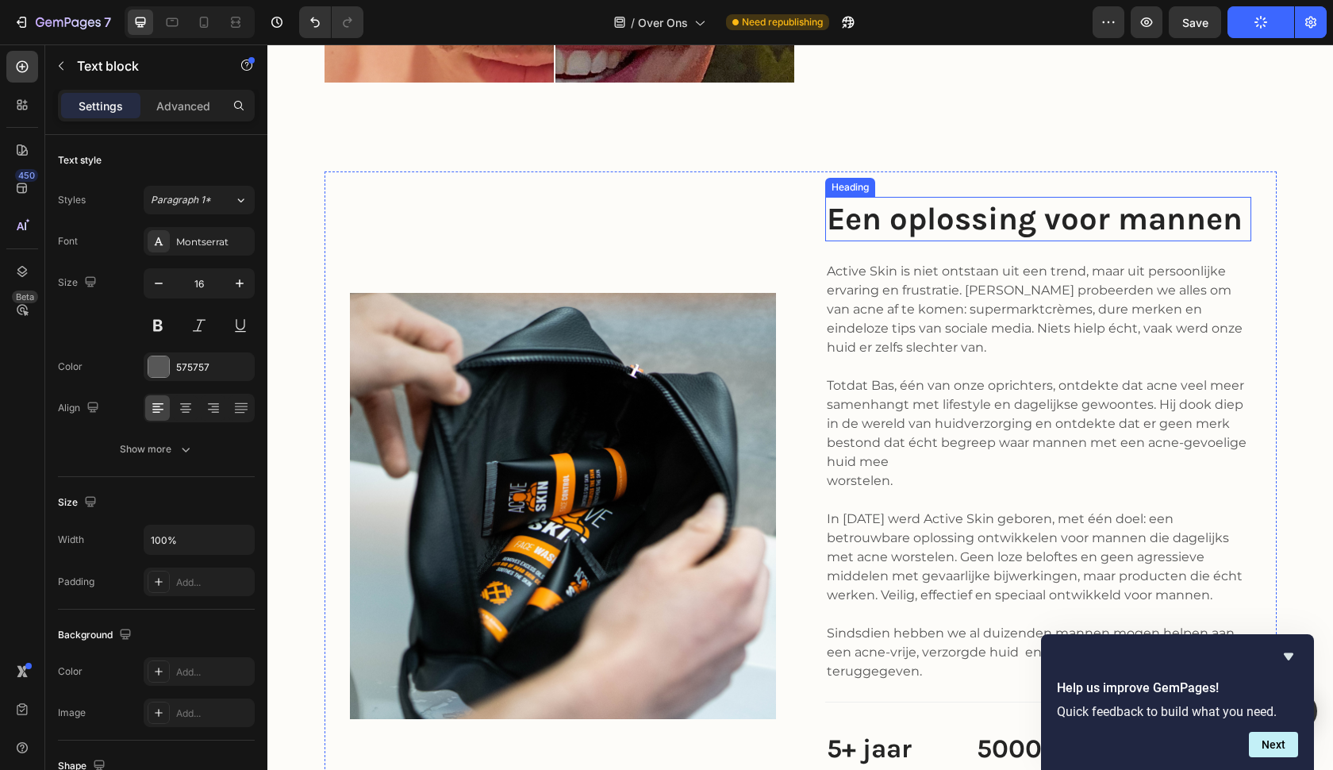
scroll to position [168, 0]
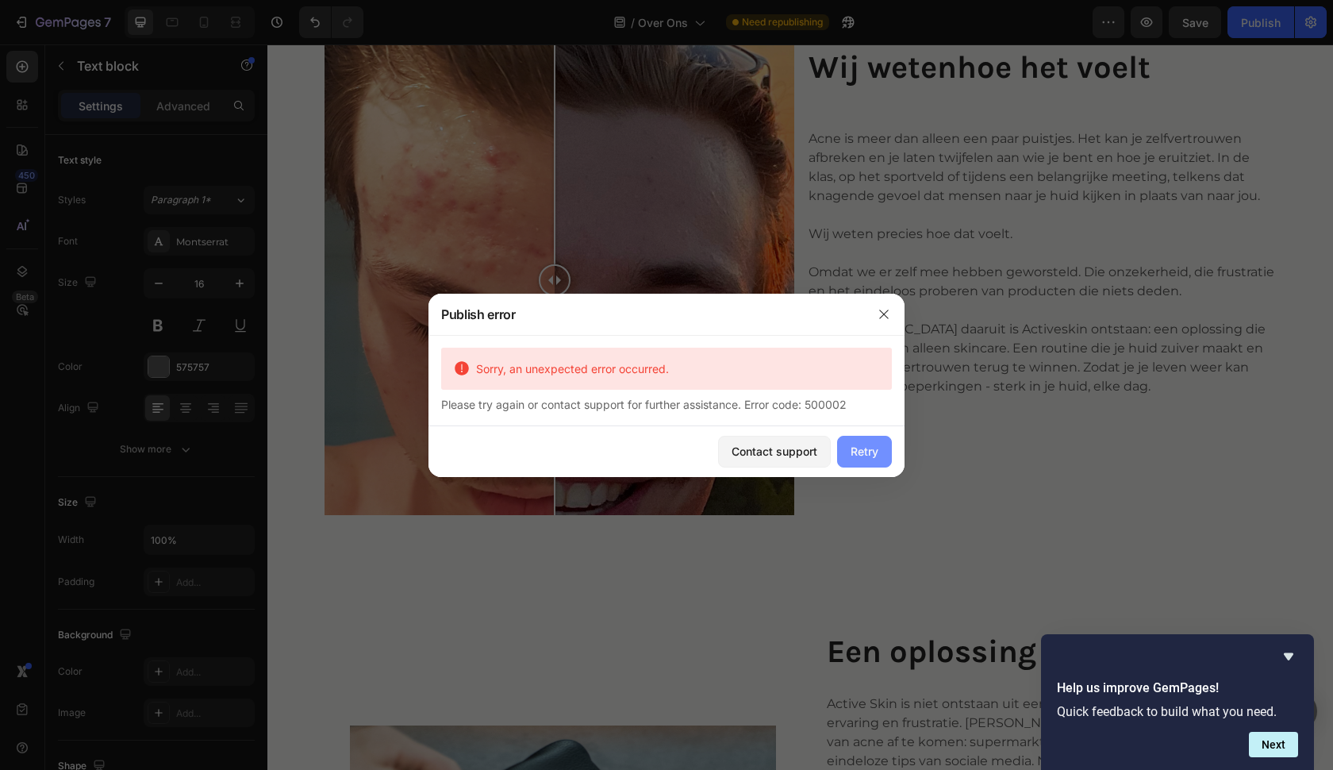
click at [862, 454] on div "Retry" at bounding box center [864, 451] width 28 height 17
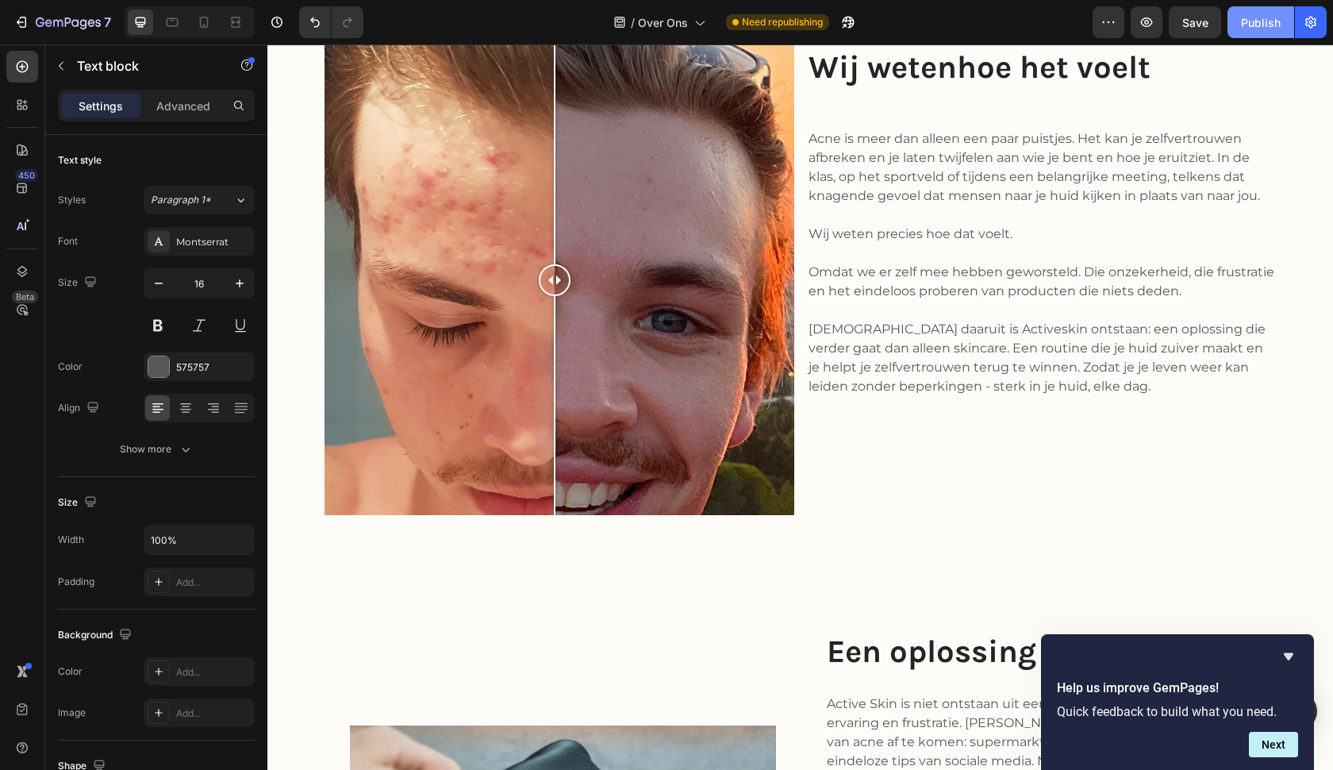
click at [1241, 29] on button "Publish" at bounding box center [1260, 22] width 67 height 32
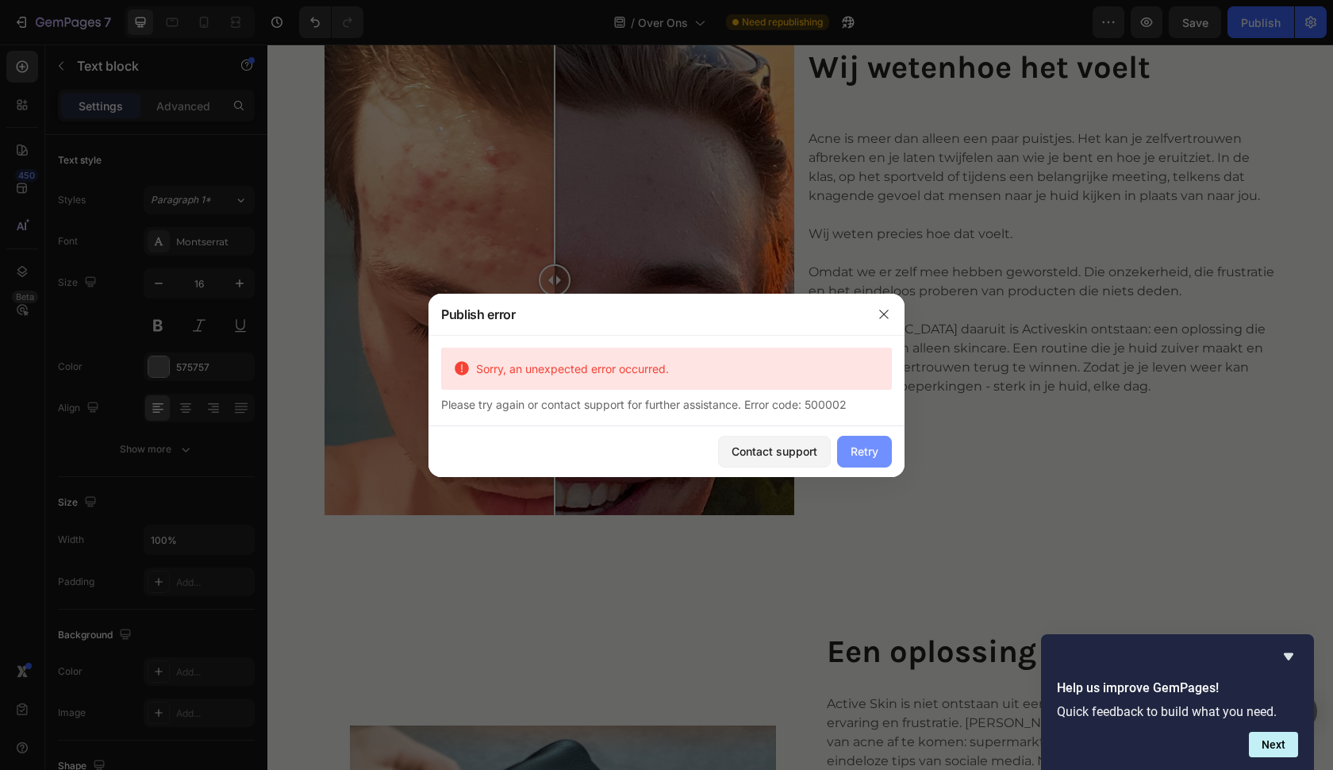
drag, startPoint x: 870, startPoint y: 459, endPoint x: 700, endPoint y: 63, distance: 431.1
click at [870, 459] on div "Retry" at bounding box center [864, 451] width 28 height 17
